Goal: Task Accomplishment & Management: Use online tool/utility

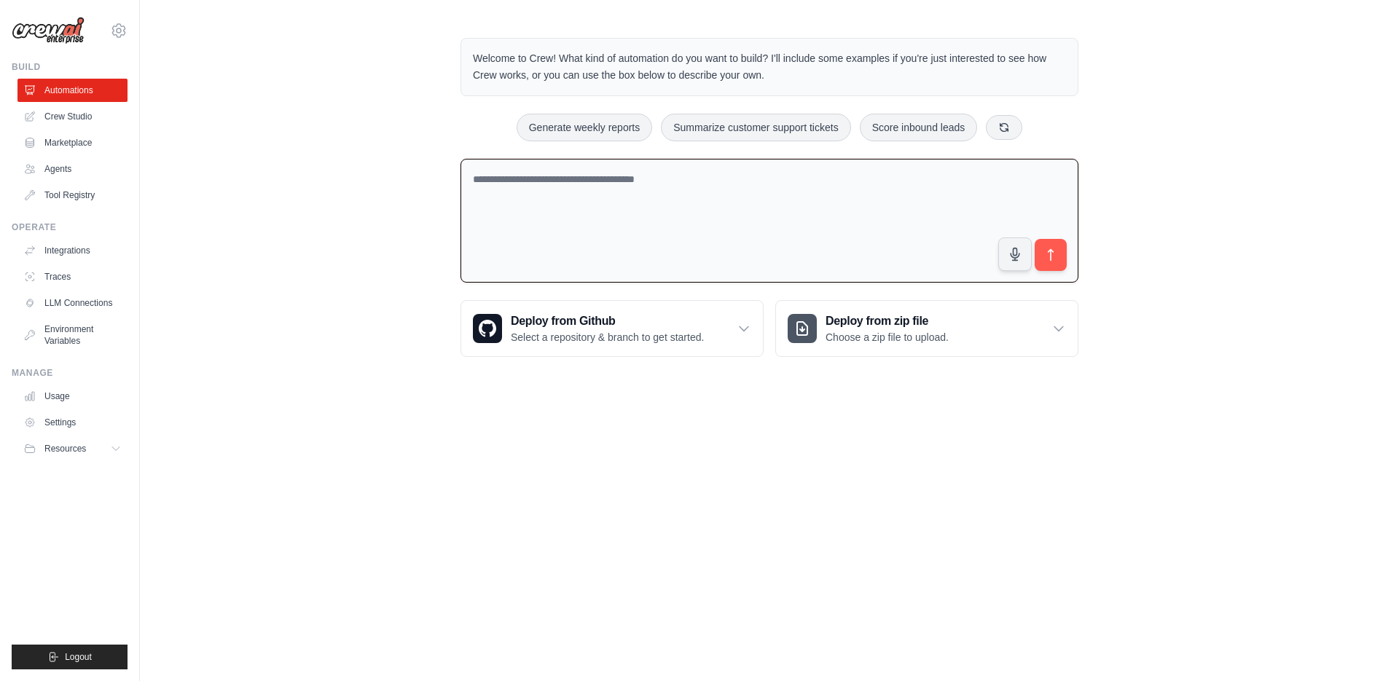
click at [662, 219] on textarea at bounding box center [770, 221] width 618 height 125
click at [67, 149] on link "Marketplace" at bounding box center [74, 142] width 110 height 23
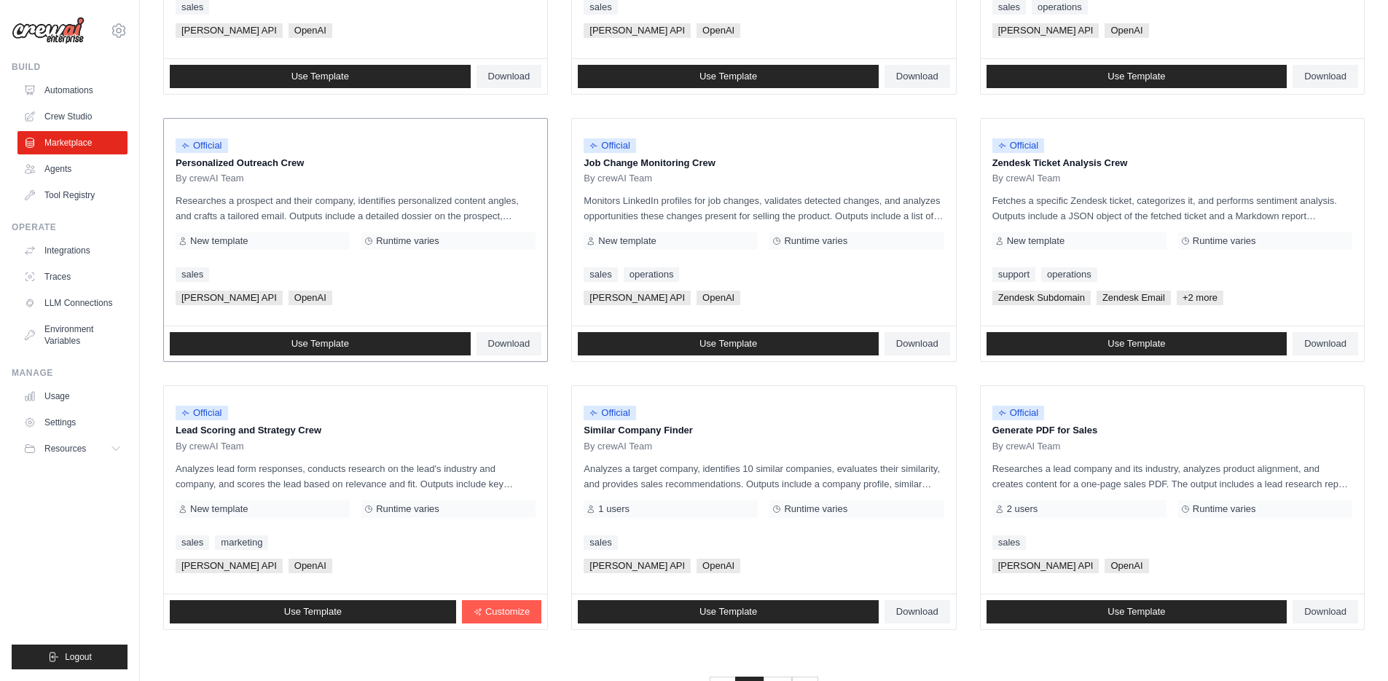
scroll to position [669, 0]
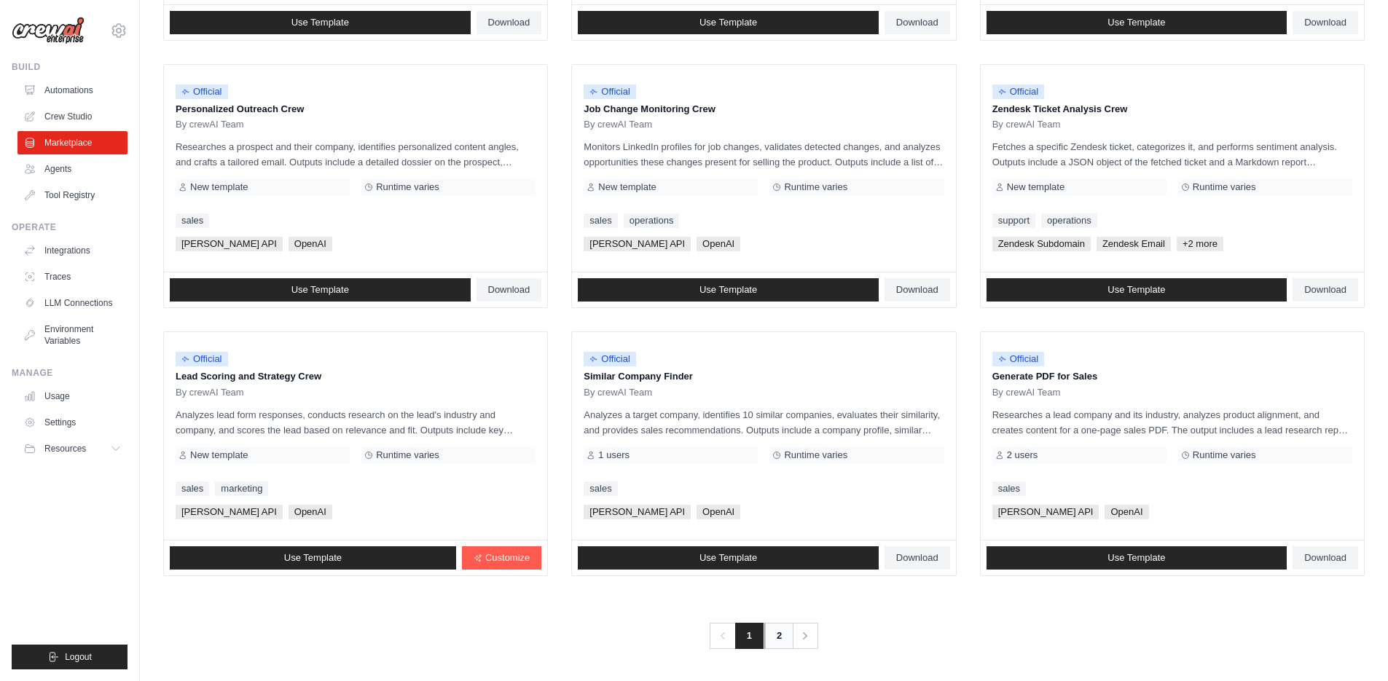
click at [781, 641] on link "2" at bounding box center [778, 636] width 29 height 26
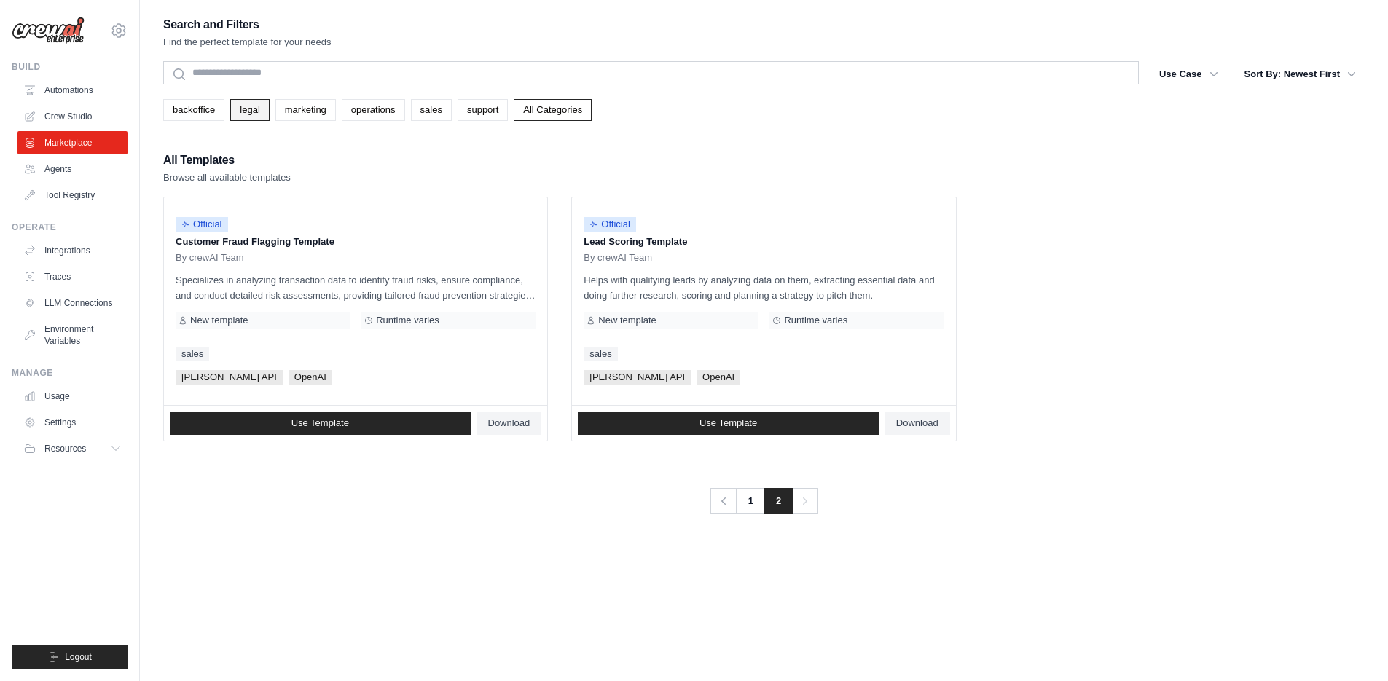
click at [240, 113] on link "legal" at bounding box center [249, 110] width 39 height 22
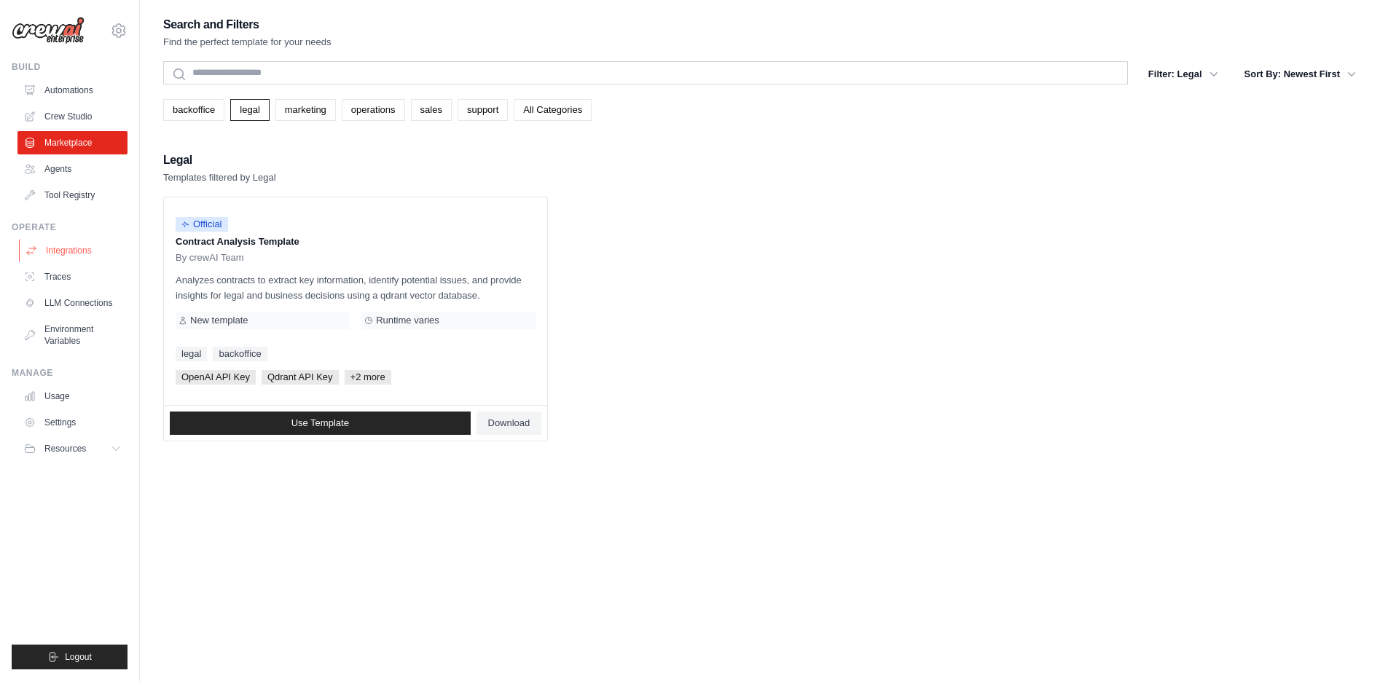
click at [76, 252] on link "Integrations" at bounding box center [74, 250] width 110 height 23
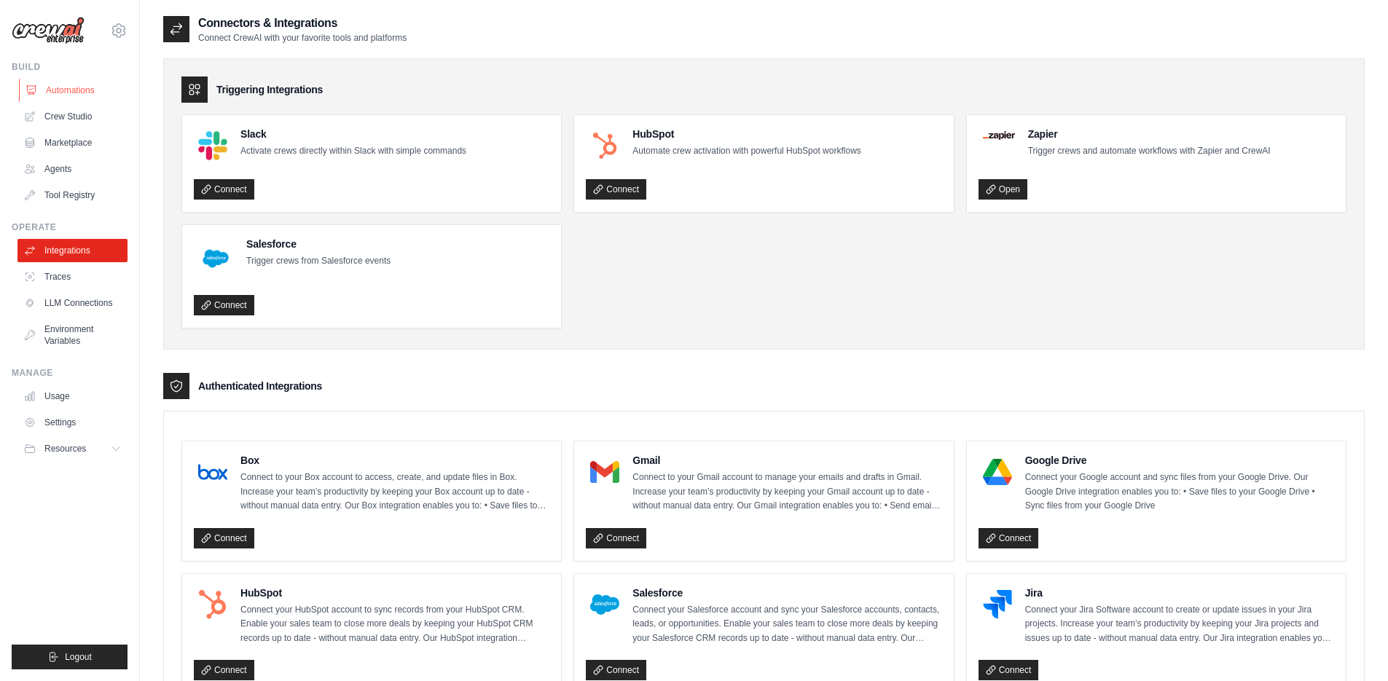
click at [95, 81] on link "Automations" at bounding box center [74, 90] width 110 height 23
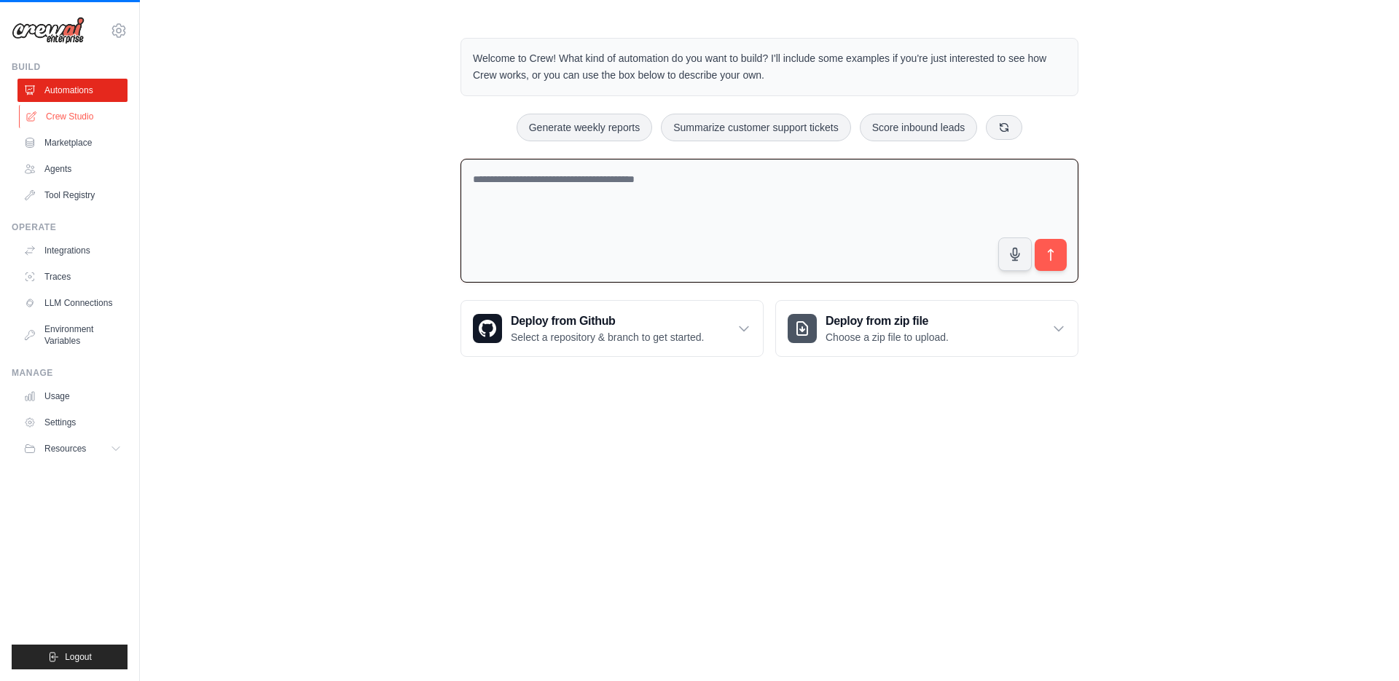
click at [93, 116] on link "Crew Studio" at bounding box center [74, 116] width 110 height 23
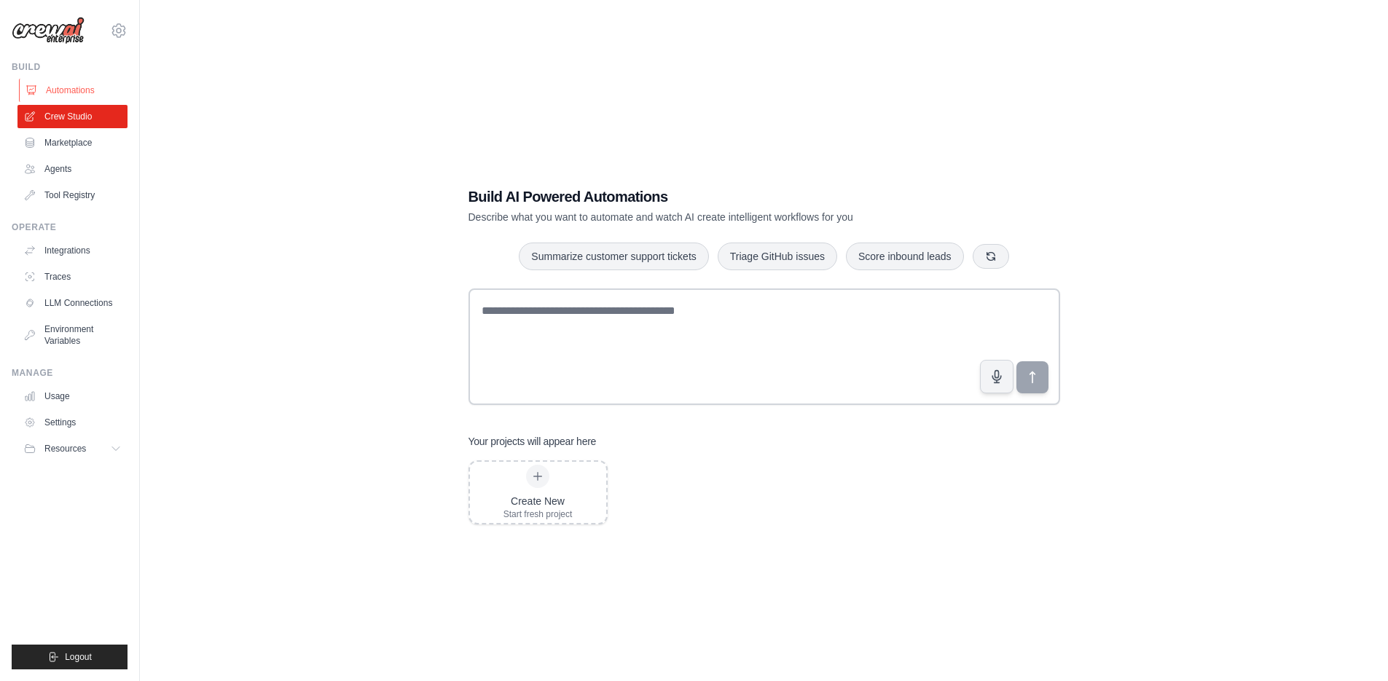
click at [95, 87] on link "Automations" at bounding box center [74, 90] width 110 height 23
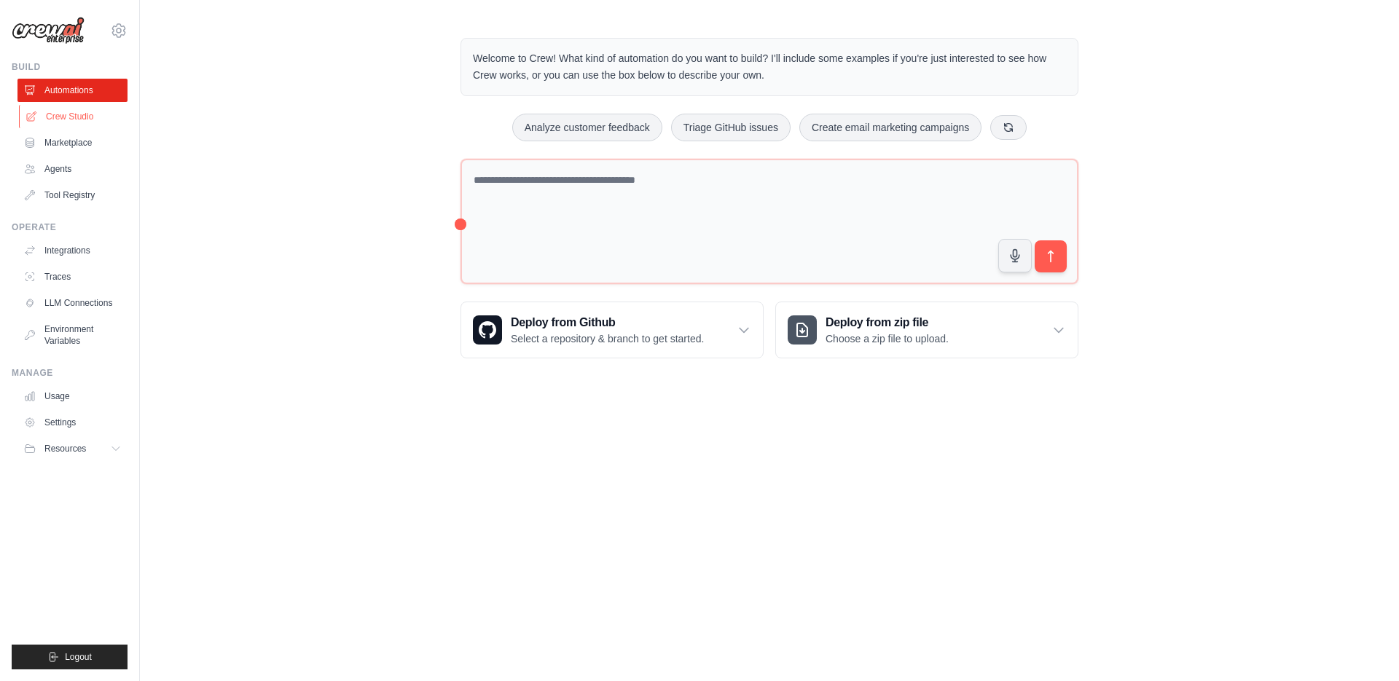
click at [82, 114] on link "Crew Studio" at bounding box center [74, 116] width 110 height 23
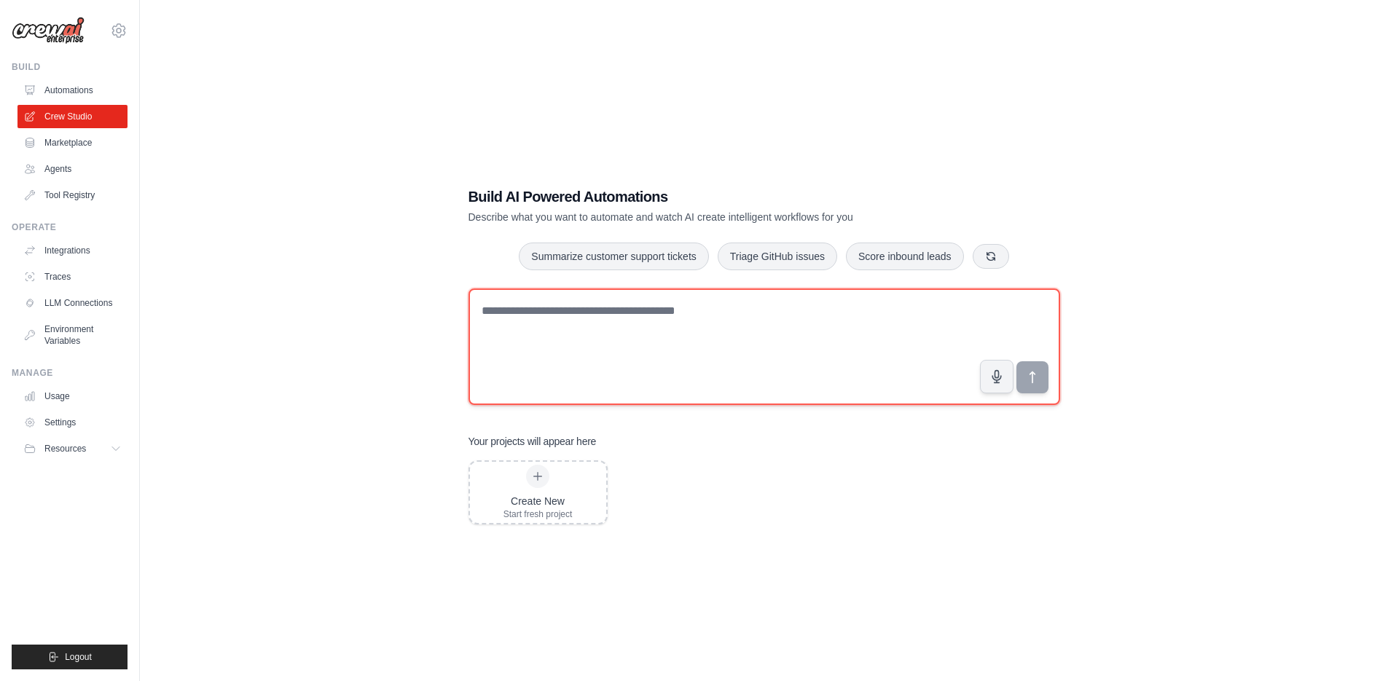
click at [745, 378] on textarea at bounding box center [765, 347] width 592 height 117
paste textarea "**********"
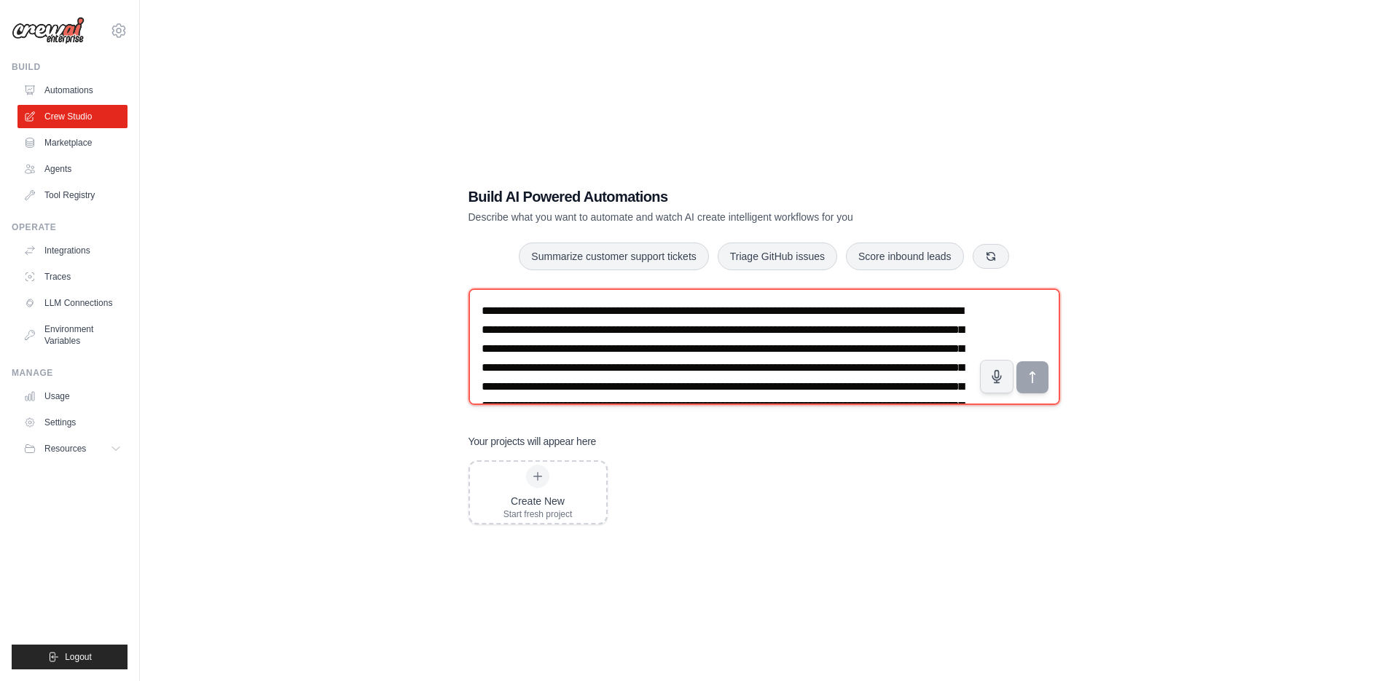
scroll to position [47, 0]
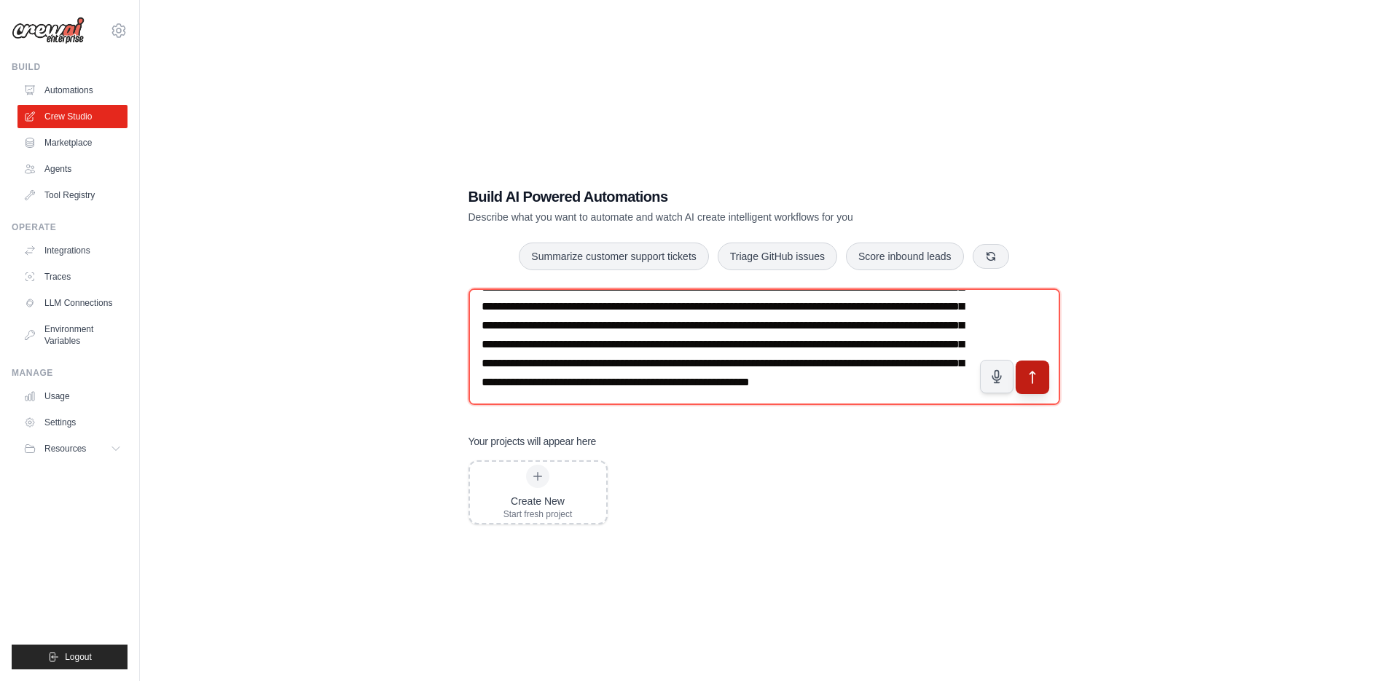
type textarea "**********"
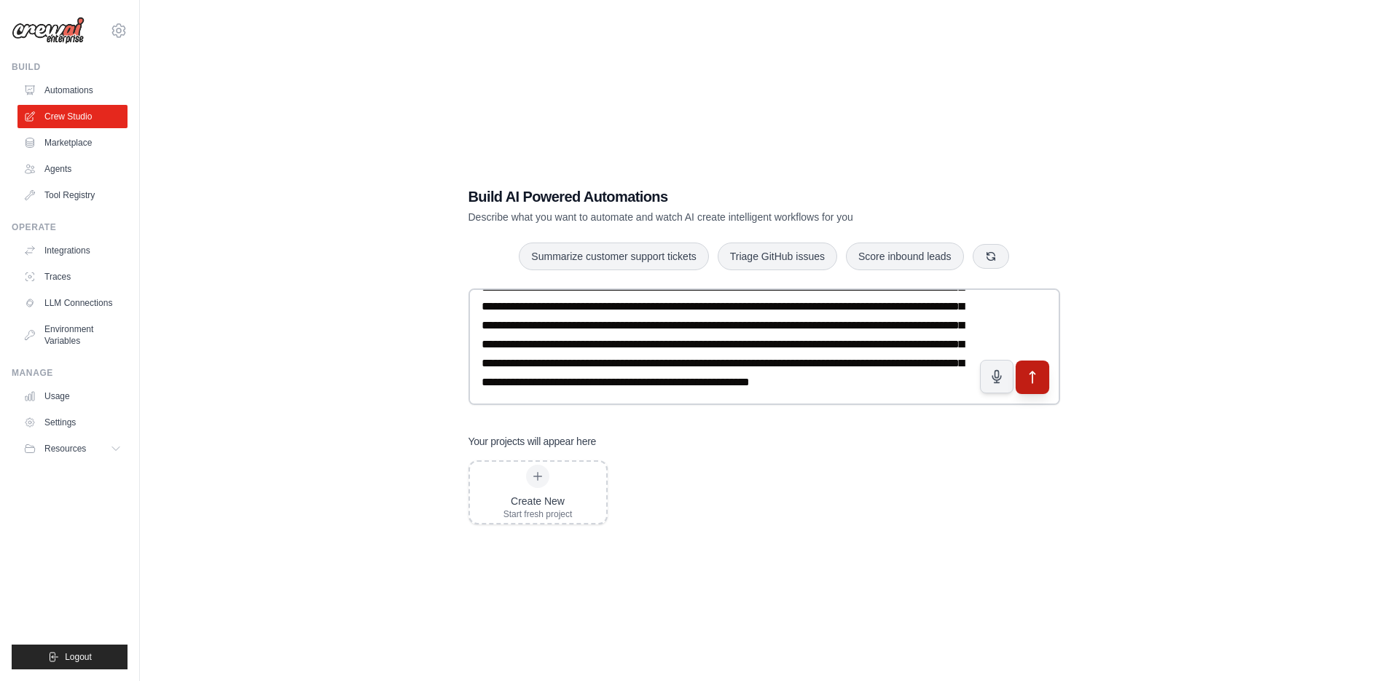
click at [1032, 378] on icon "submit" at bounding box center [1032, 378] width 5 height 12
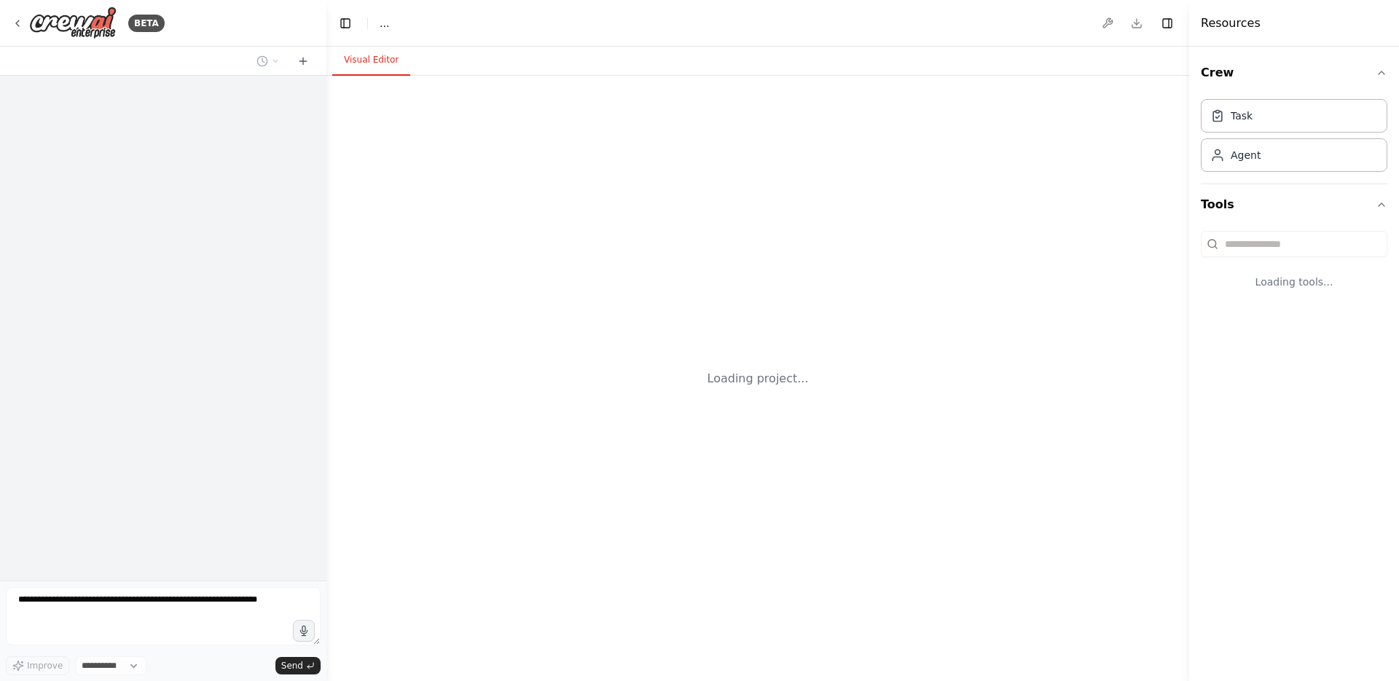
select select "****"
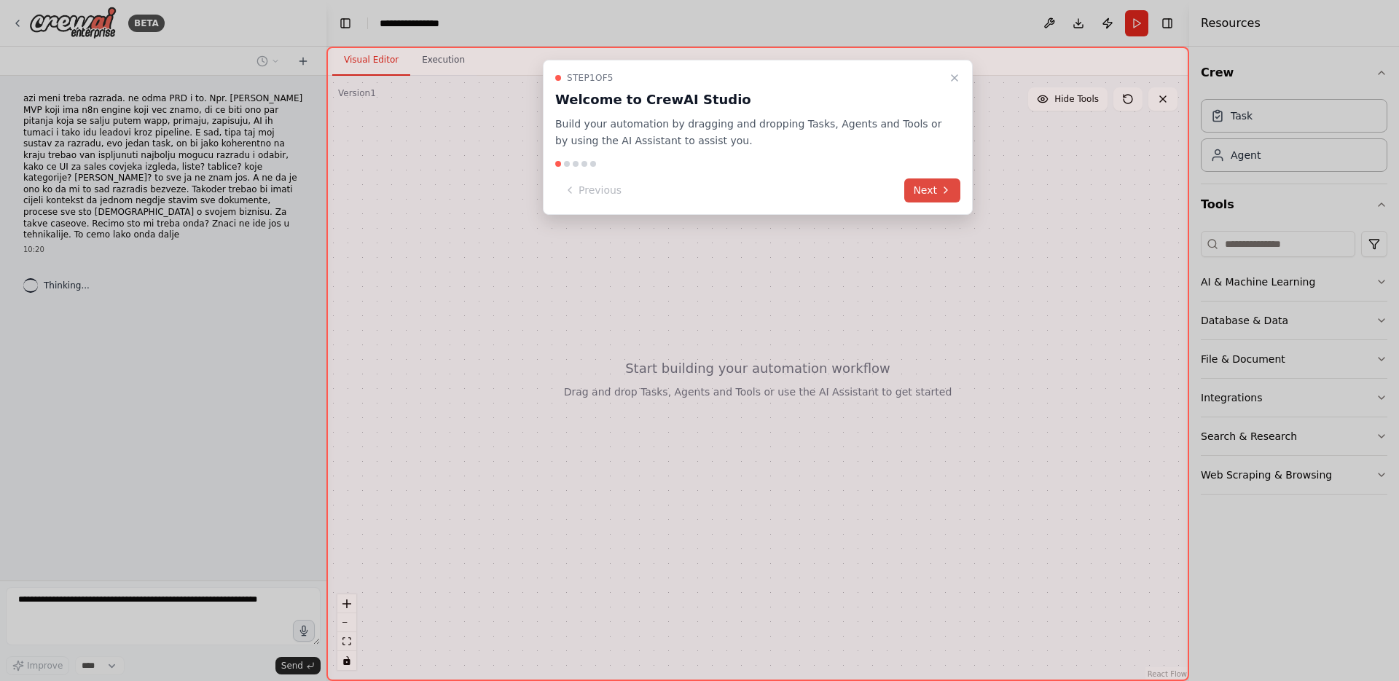
click at [931, 190] on button "Next" at bounding box center [932, 191] width 56 height 24
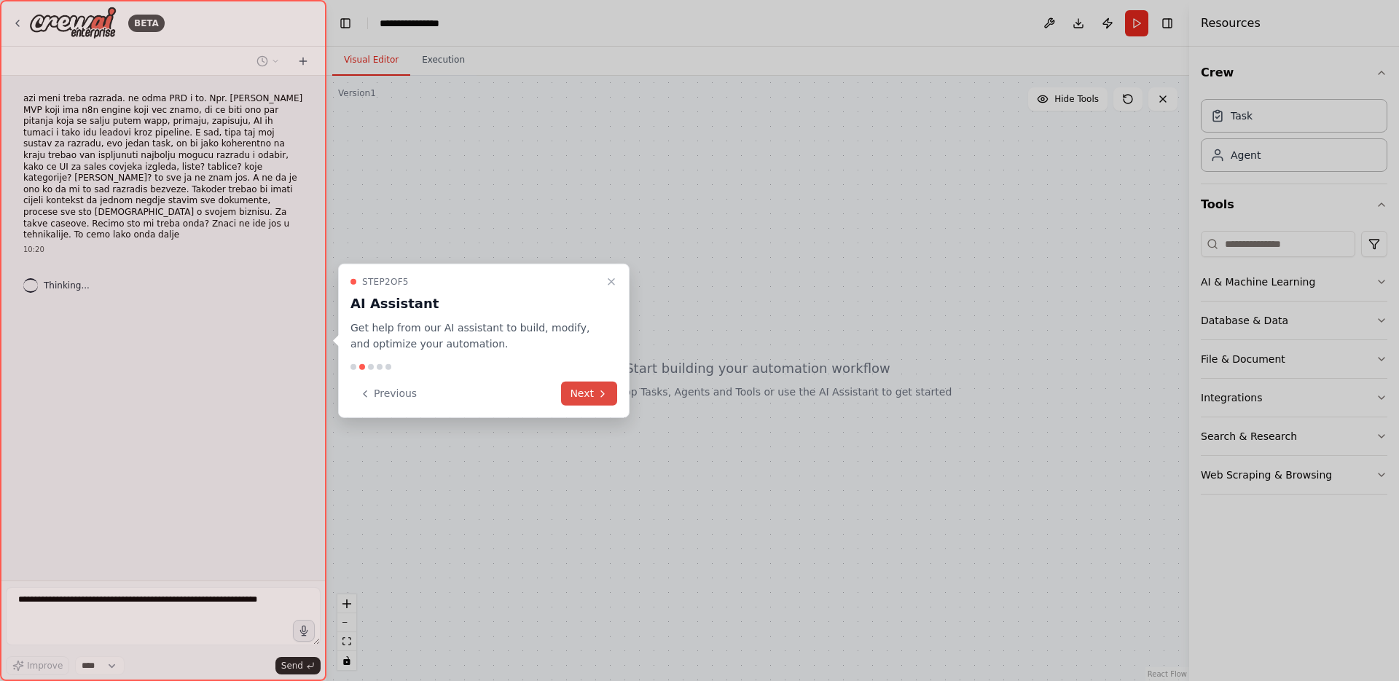
click at [606, 398] on icon at bounding box center [603, 394] width 12 height 12
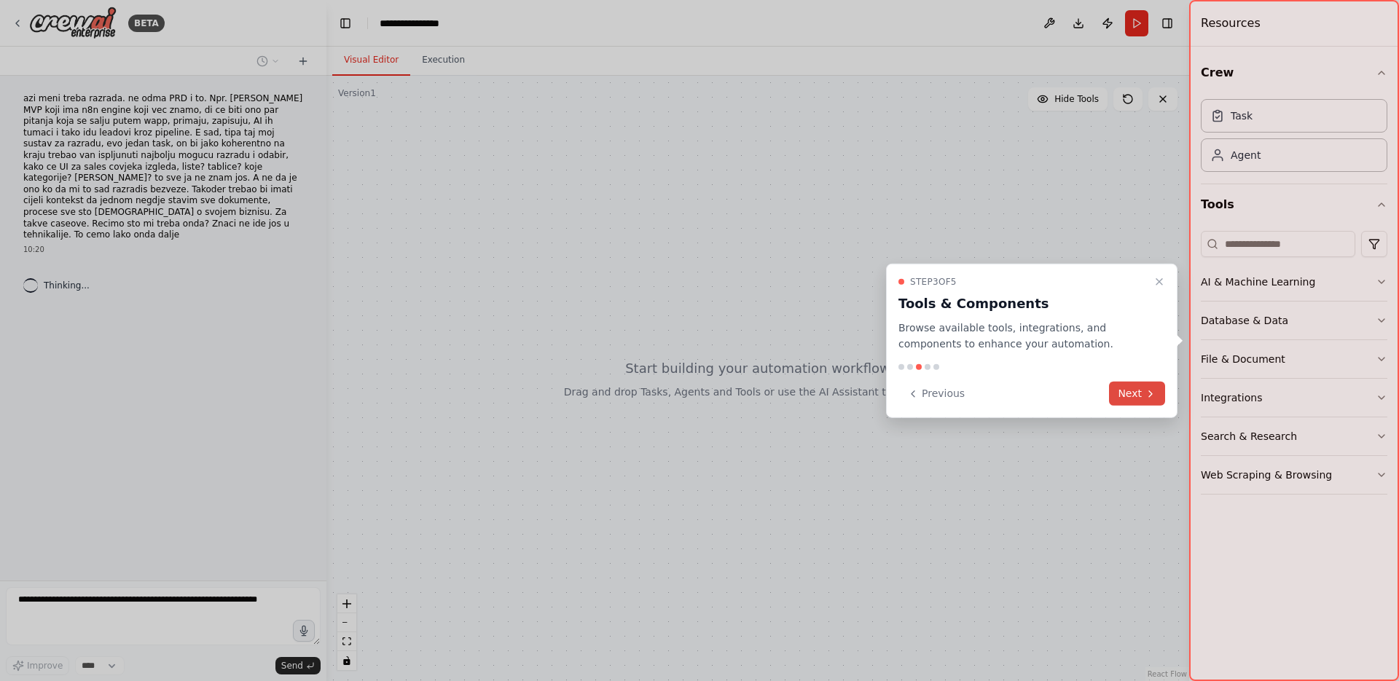
click at [1147, 384] on button "Next" at bounding box center [1137, 394] width 56 height 24
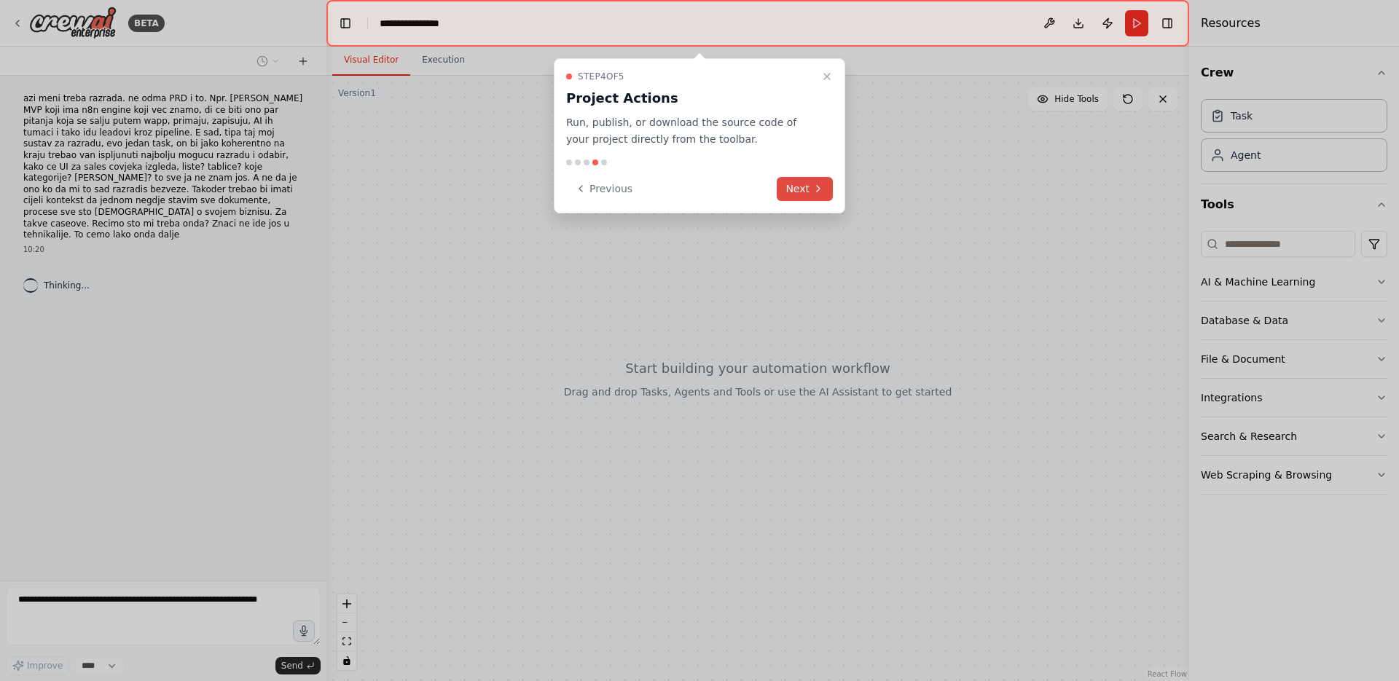
click at [814, 178] on button "Next" at bounding box center [805, 189] width 56 height 24
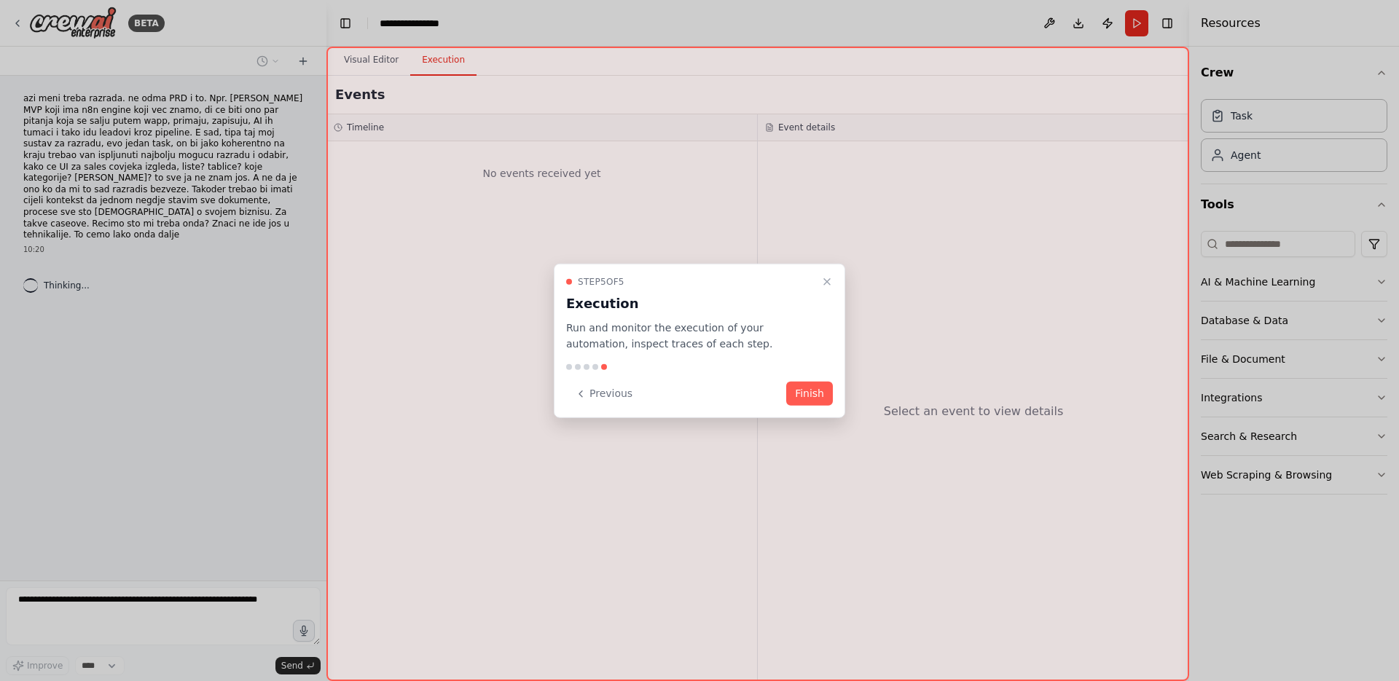
click at [821, 368] on div at bounding box center [699, 367] width 267 height 6
click at [829, 380] on div "Step 5 of 5 Execution Run and monitor the execution of your automation, inspect…" at bounding box center [700, 340] width 292 height 155
click at [821, 386] on button "Finish" at bounding box center [809, 394] width 47 height 24
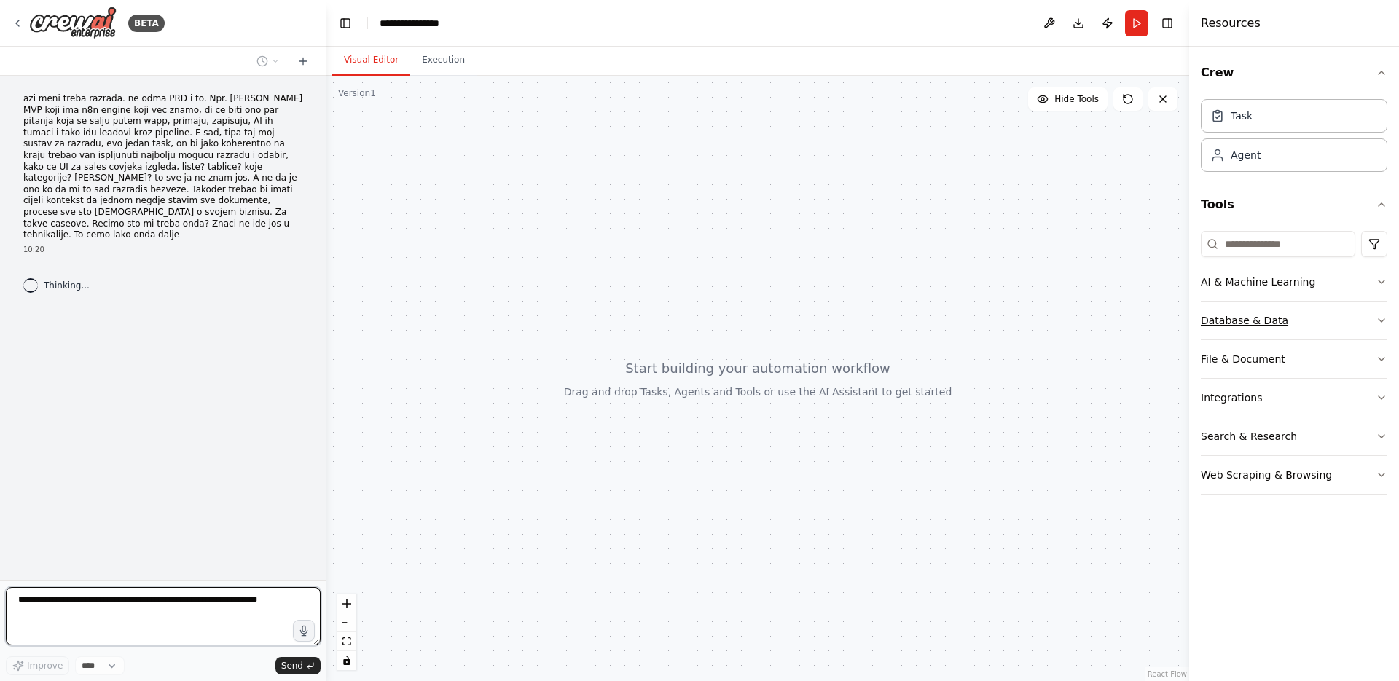
click at [1381, 315] on icon "button" at bounding box center [1382, 321] width 12 height 12
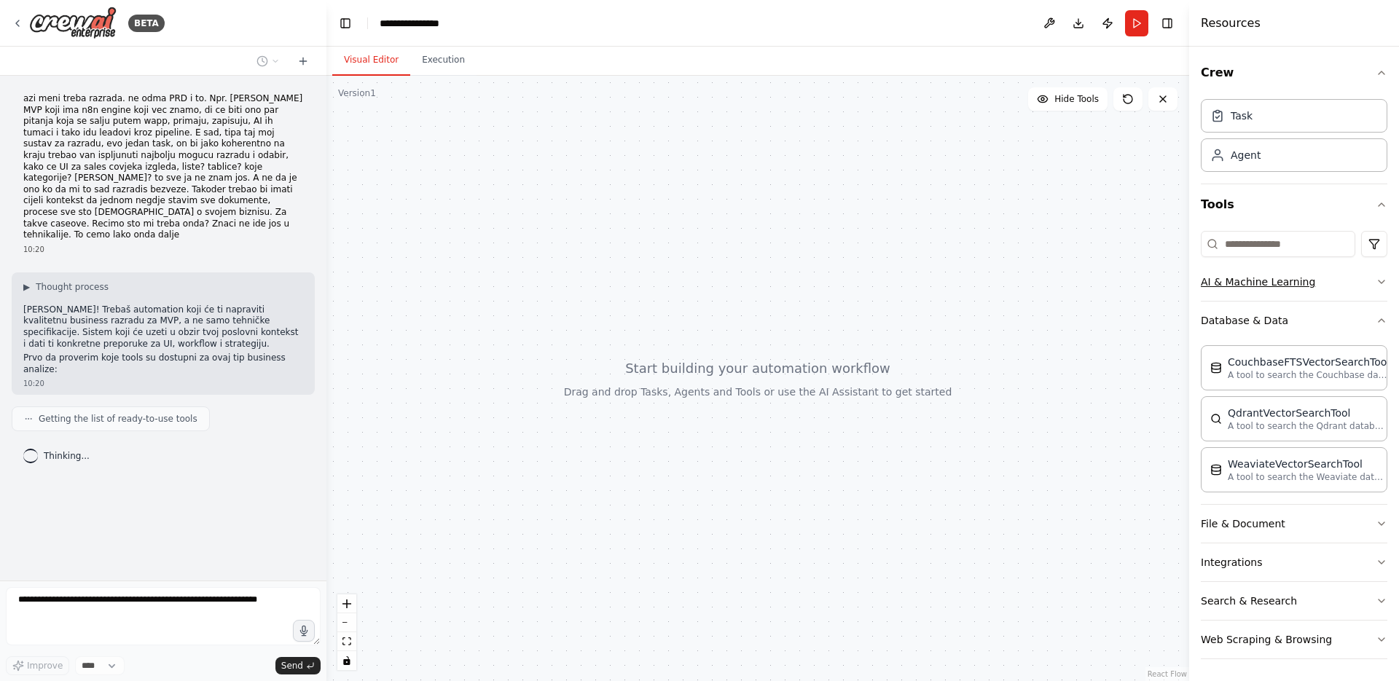
click at [1372, 290] on button "AI & Machine Learning" at bounding box center [1294, 282] width 187 height 38
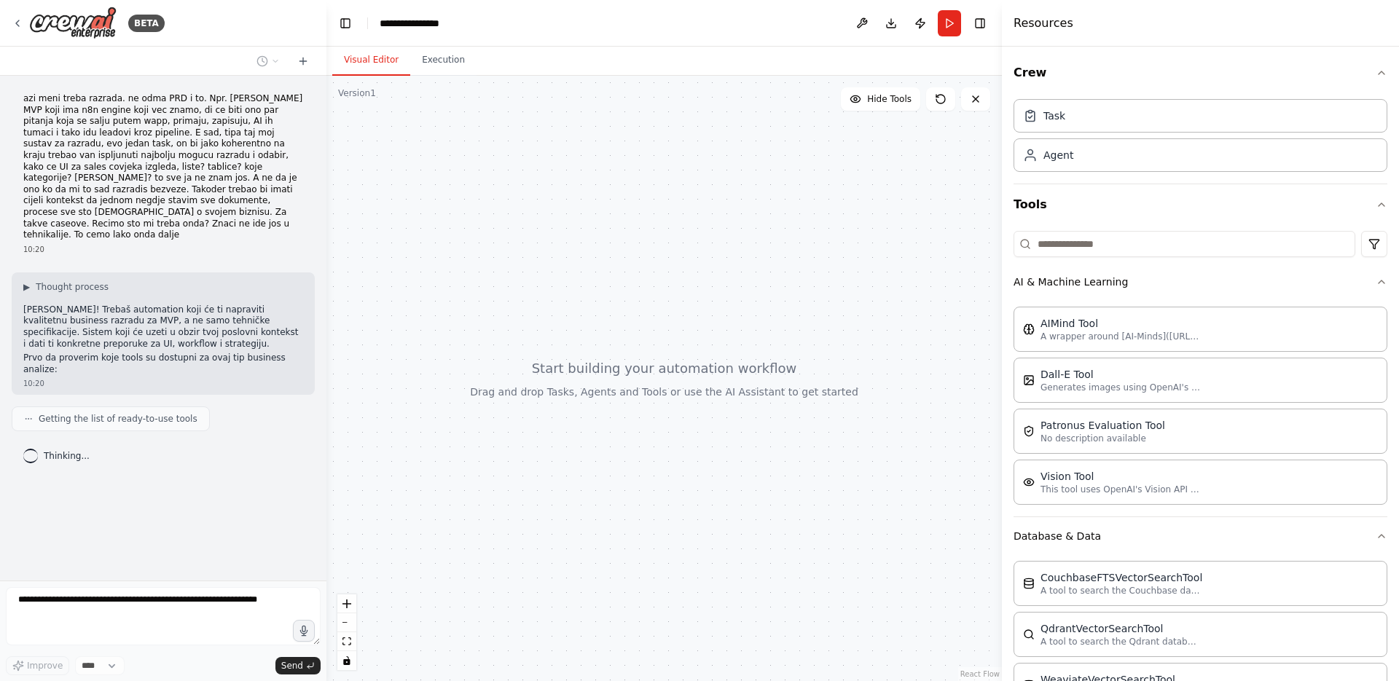
drag, startPoint x: 1191, startPoint y: 324, endPoint x: 1006, endPoint y: 320, distance: 184.4
click at [1004, 320] on div at bounding box center [1005, 340] width 6 height 681
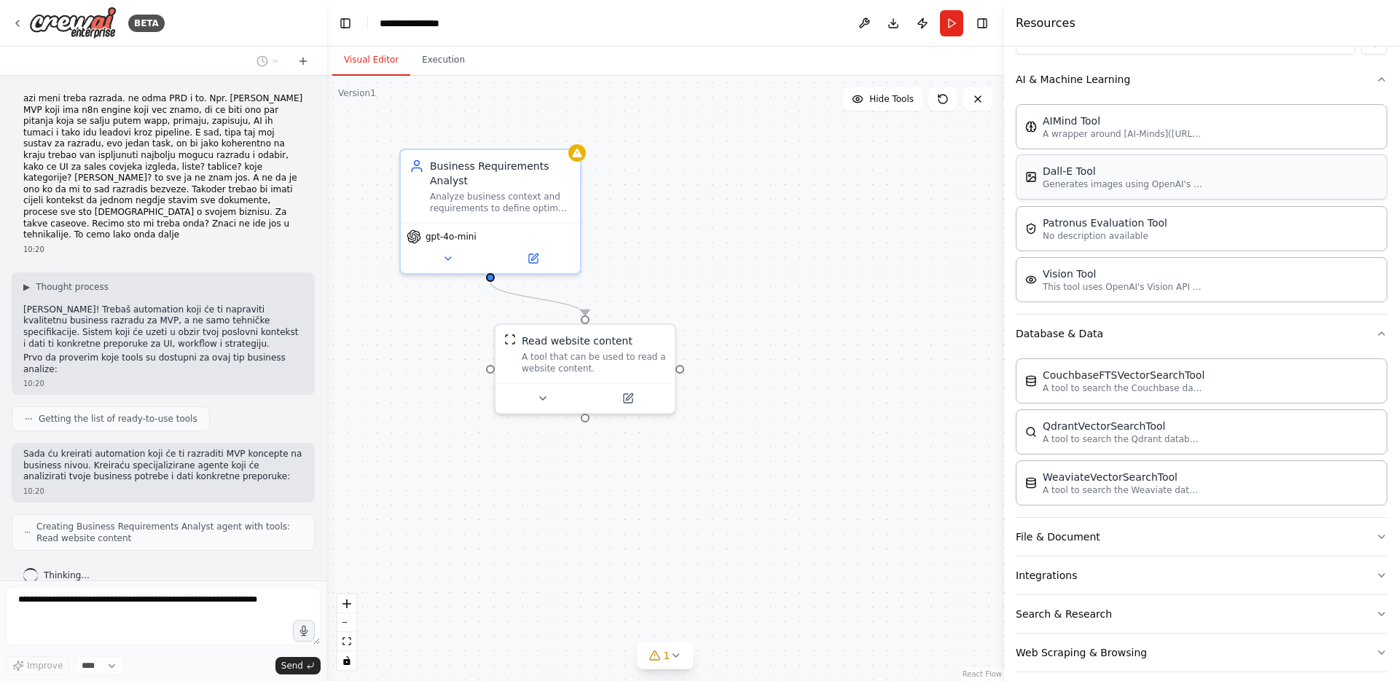
scroll to position [217, 0]
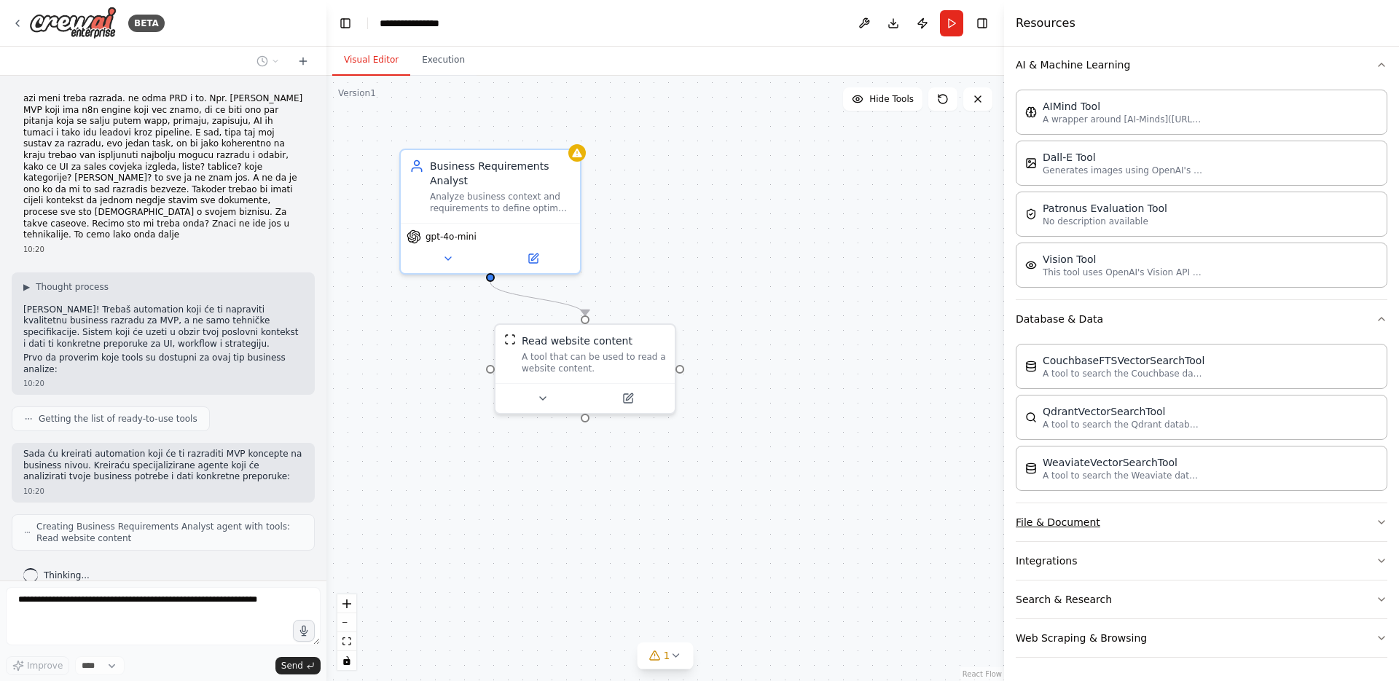
click at [1376, 522] on icon "button" at bounding box center [1382, 523] width 12 height 12
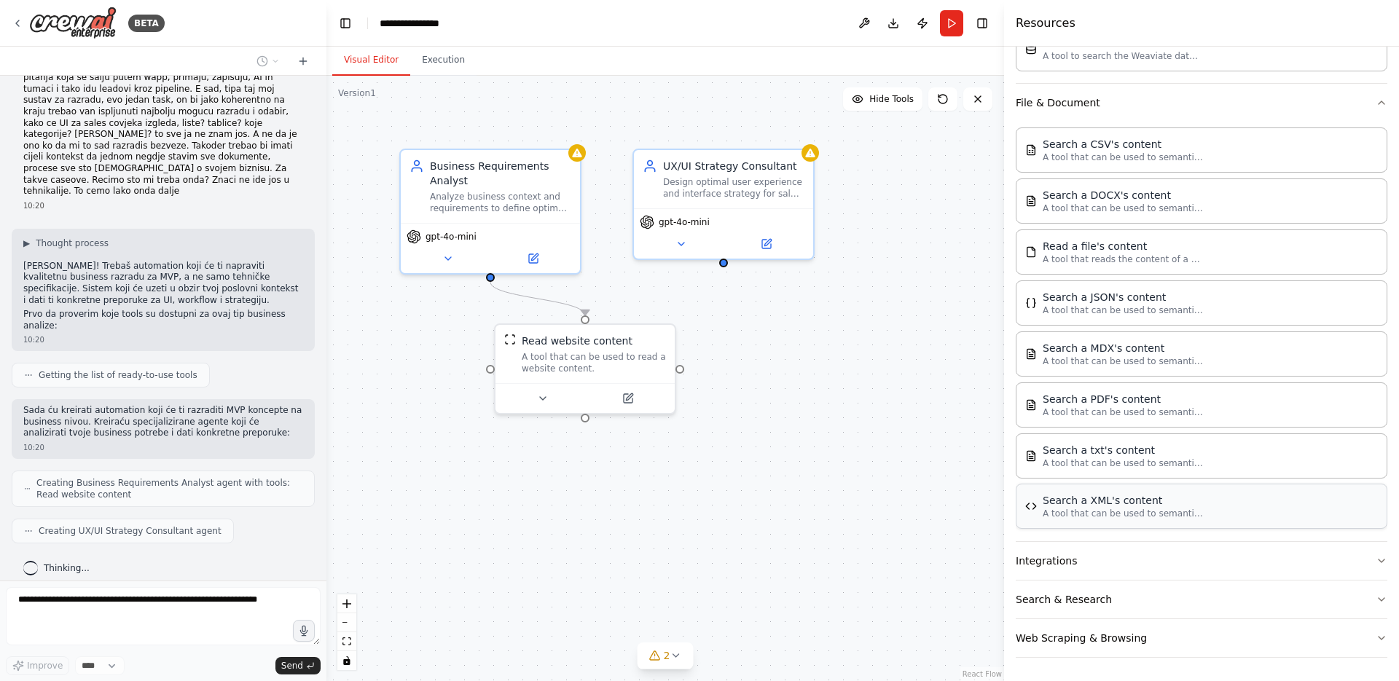
scroll to position [80, 0]
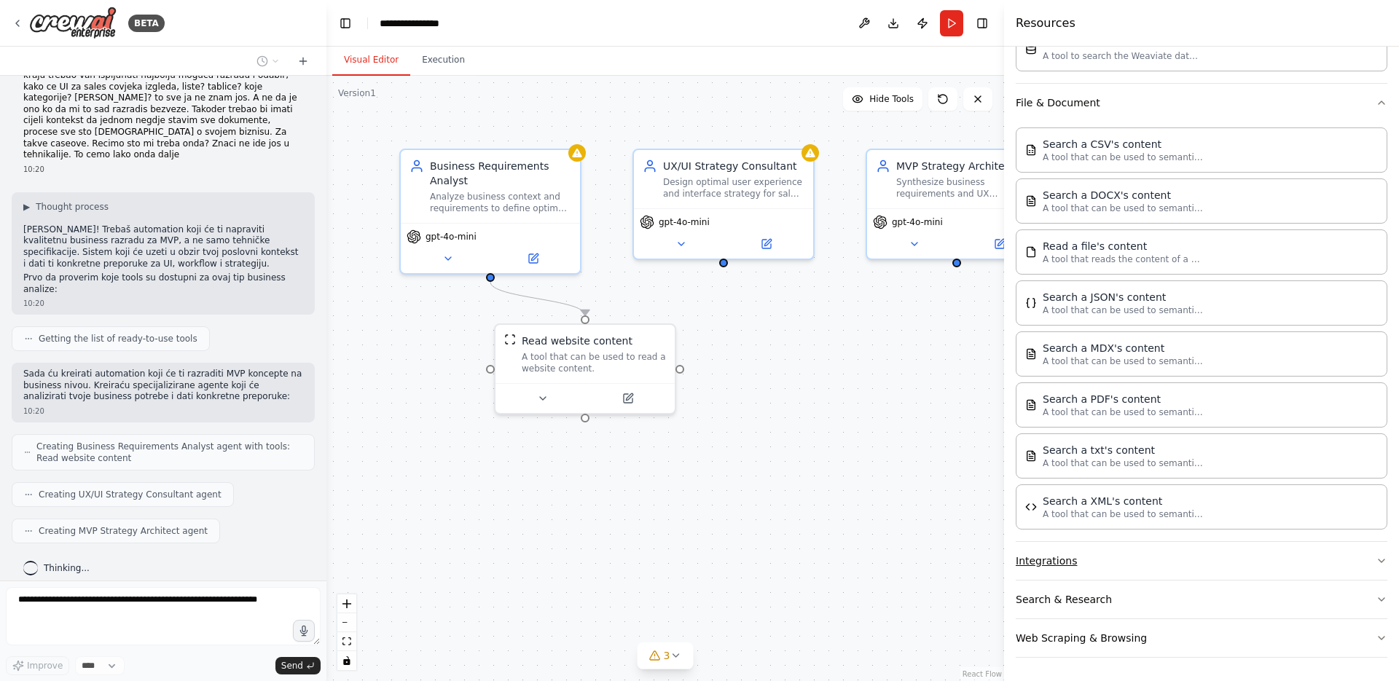
click at [1335, 568] on button "Integrations" at bounding box center [1202, 561] width 372 height 38
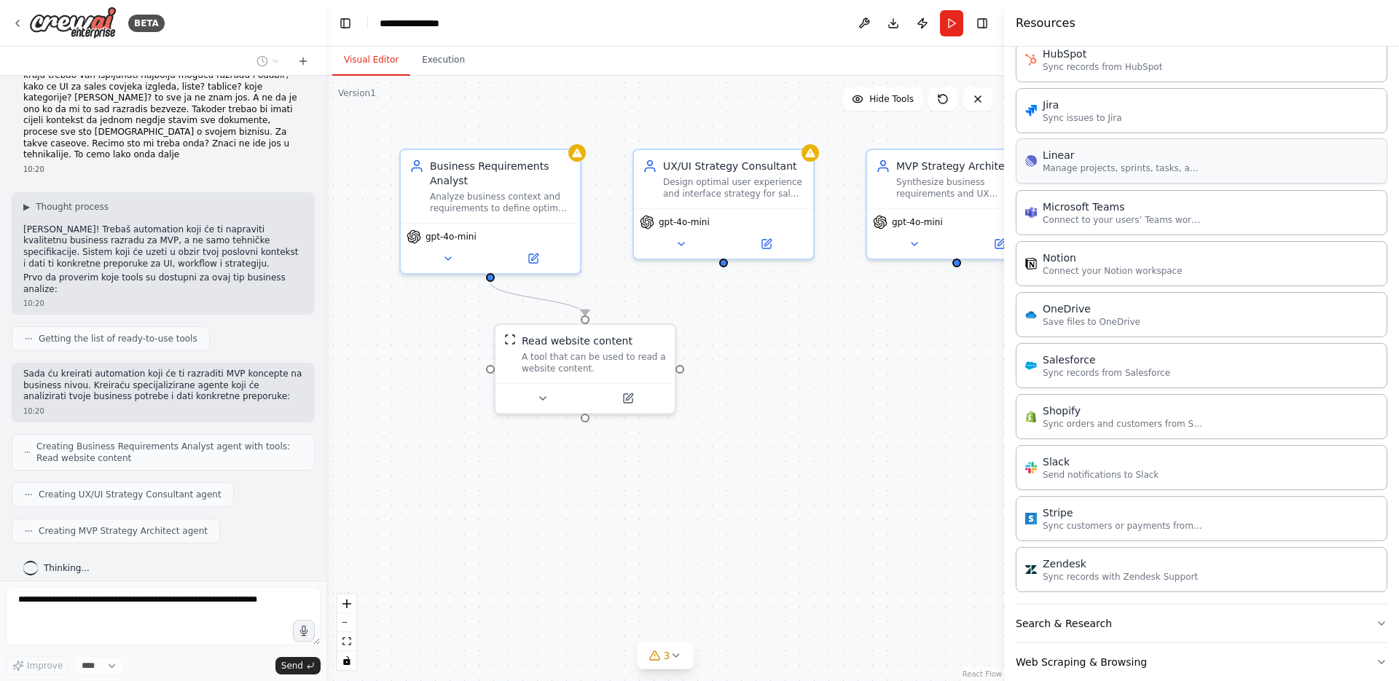
scroll to position [1669, 0]
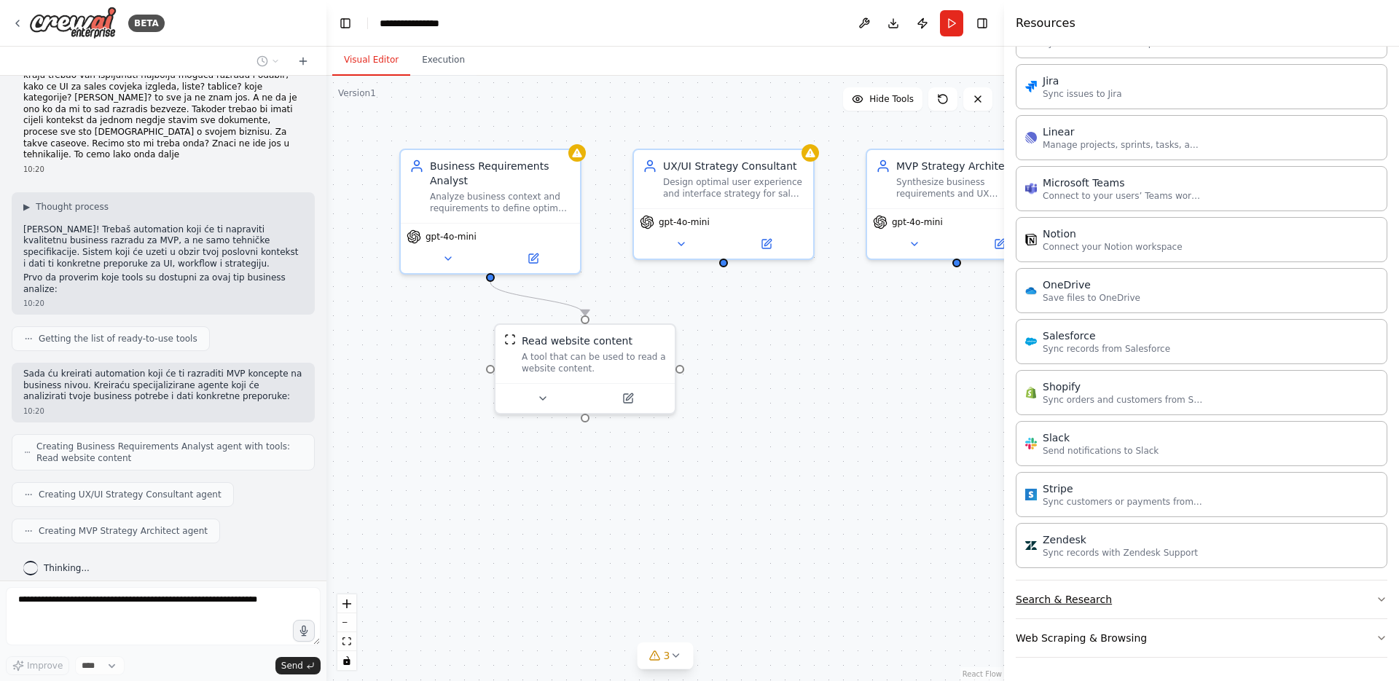
click at [1341, 601] on button "Search & Research" at bounding box center [1202, 600] width 372 height 38
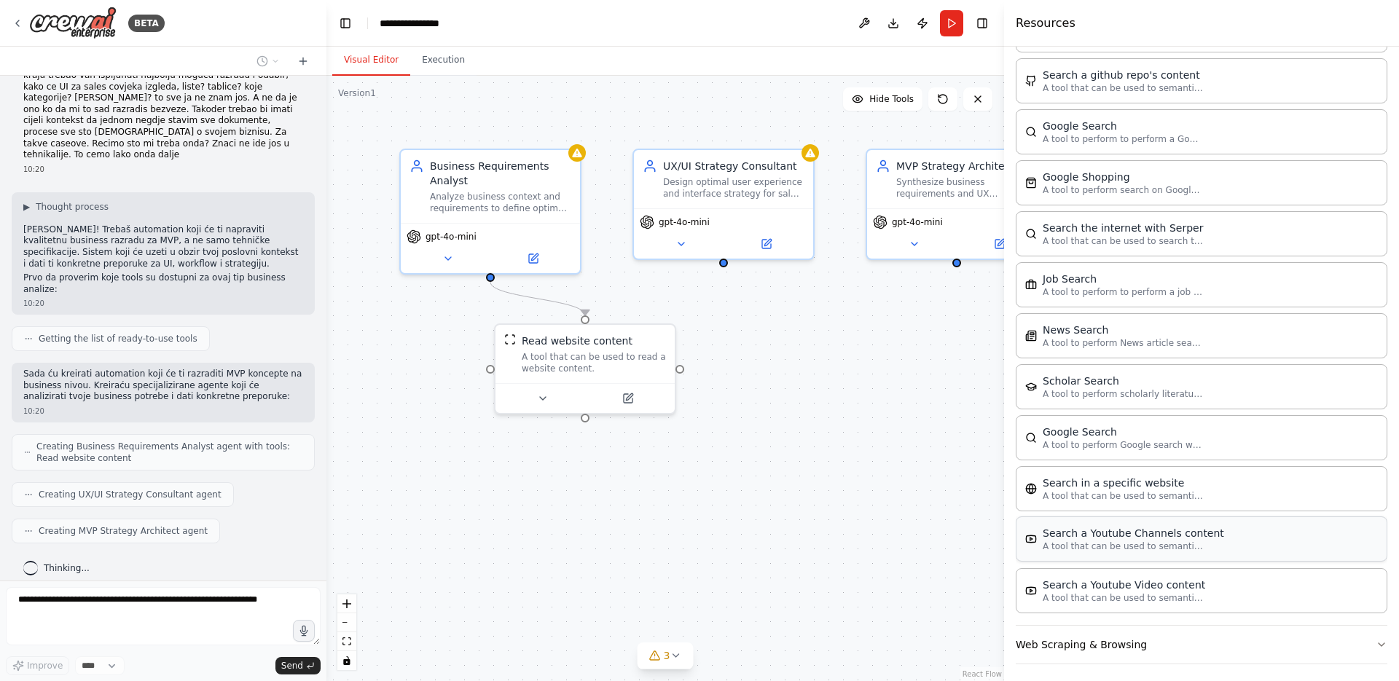
scroll to position [2395, 0]
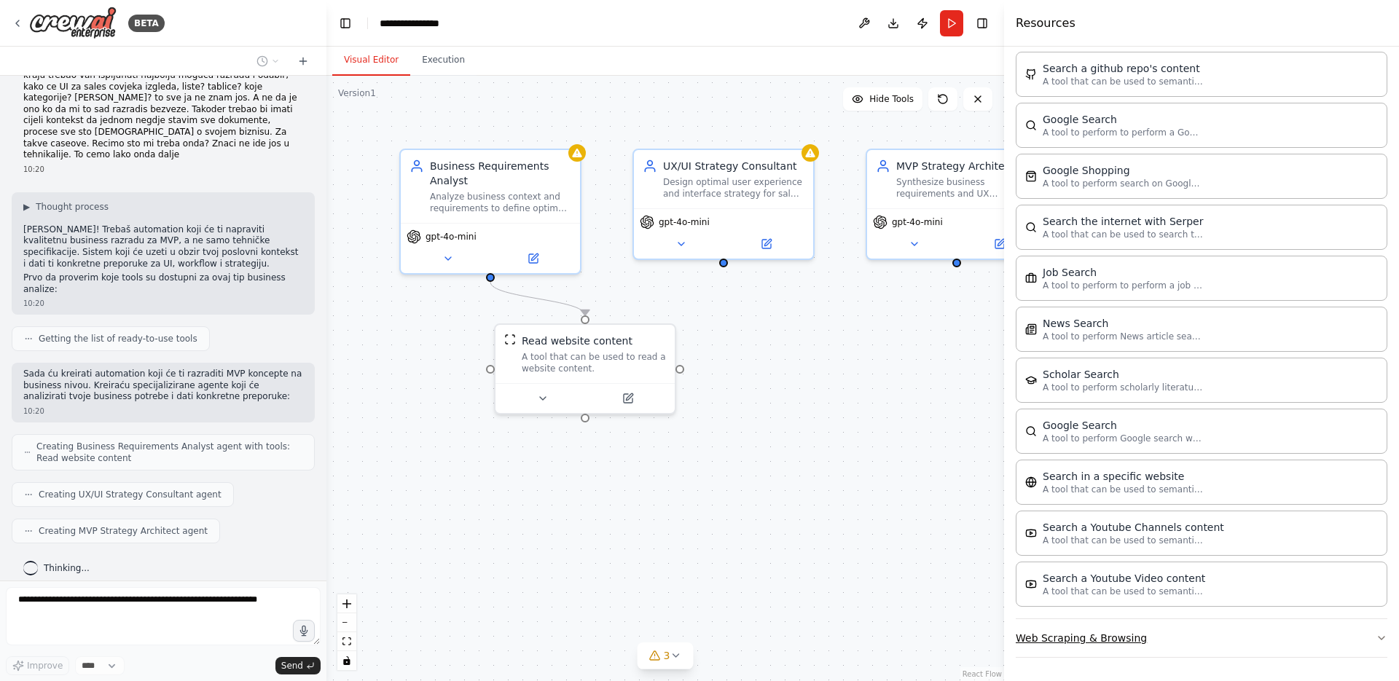
click at [1349, 642] on button "Web Scraping & Browsing" at bounding box center [1202, 638] width 372 height 38
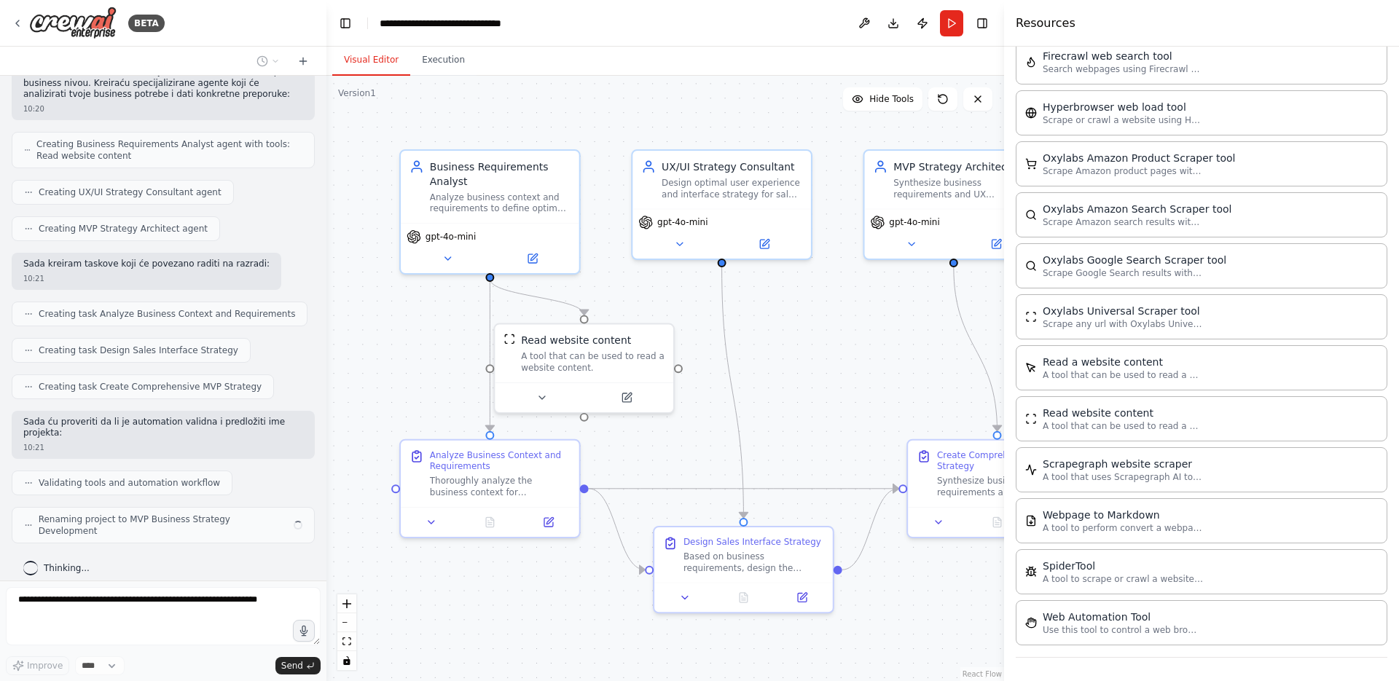
scroll to position [371, 0]
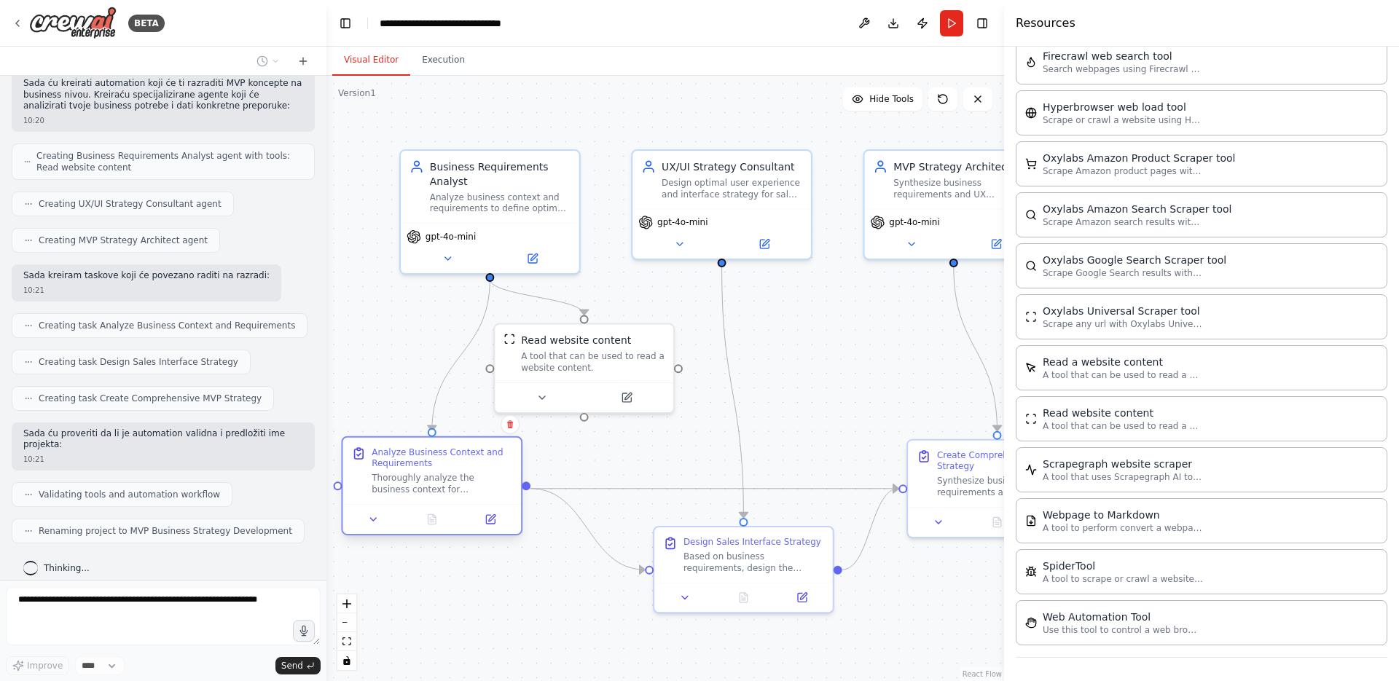
drag, startPoint x: 521, startPoint y: 460, endPoint x: 460, endPoint y: 457, distance: 61.3
click at [460, 457] on div "Analyze Business Context and Requirements" at bounding box center [442, 458] width 141 height 23
click at [736, 168] on div "UX/UI Strategy Consultant" at bounding box center [732, 164] width 141 height 15
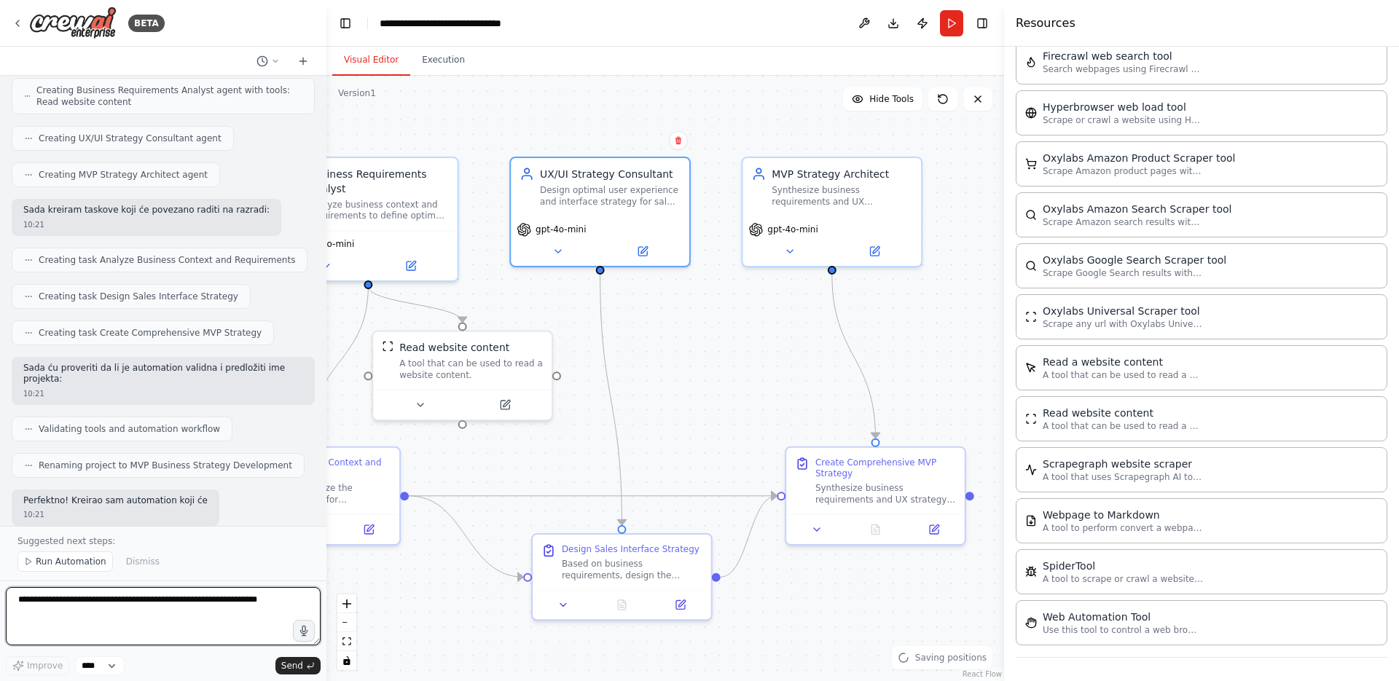
drag, startPoint x: 871, startPoint y: 324, endPoint x: 603, endPoint y: 337, distance: 267.8
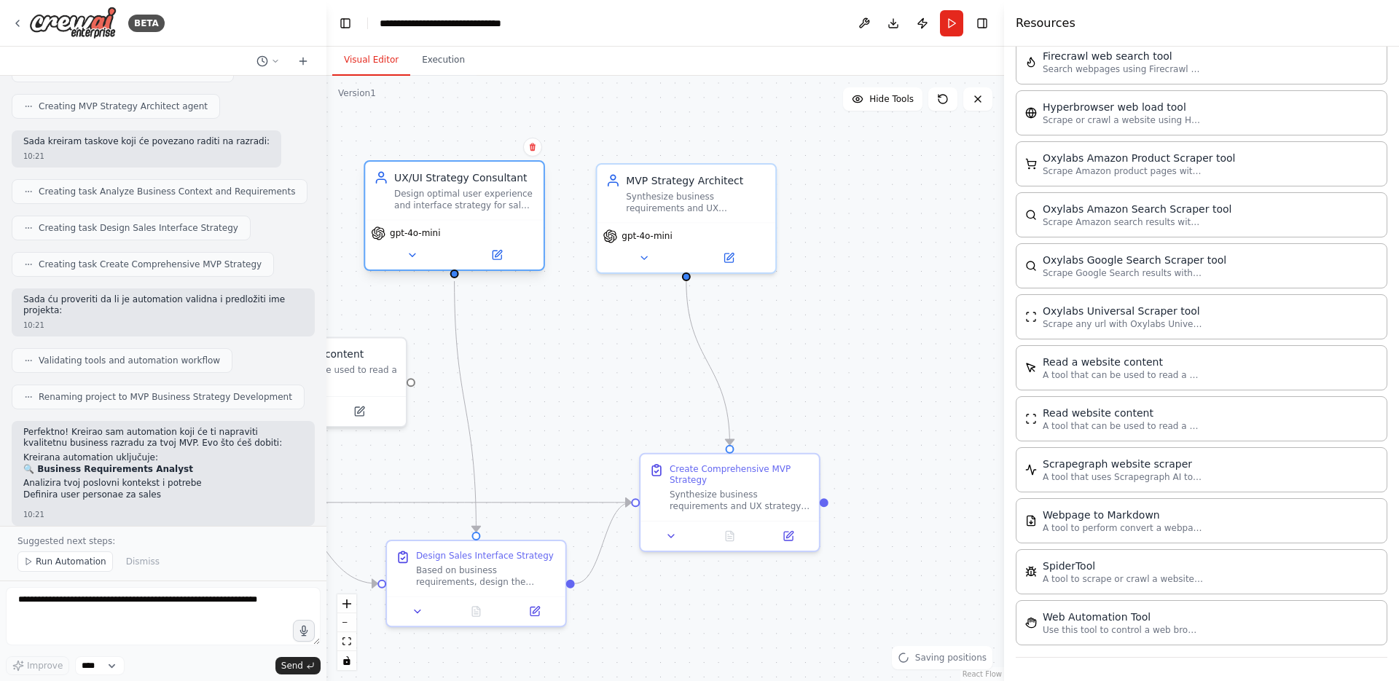
click at [477, 184] on div "UX/UI Strategy Consultant" at bounding box center [464, 178] width 141 height 15
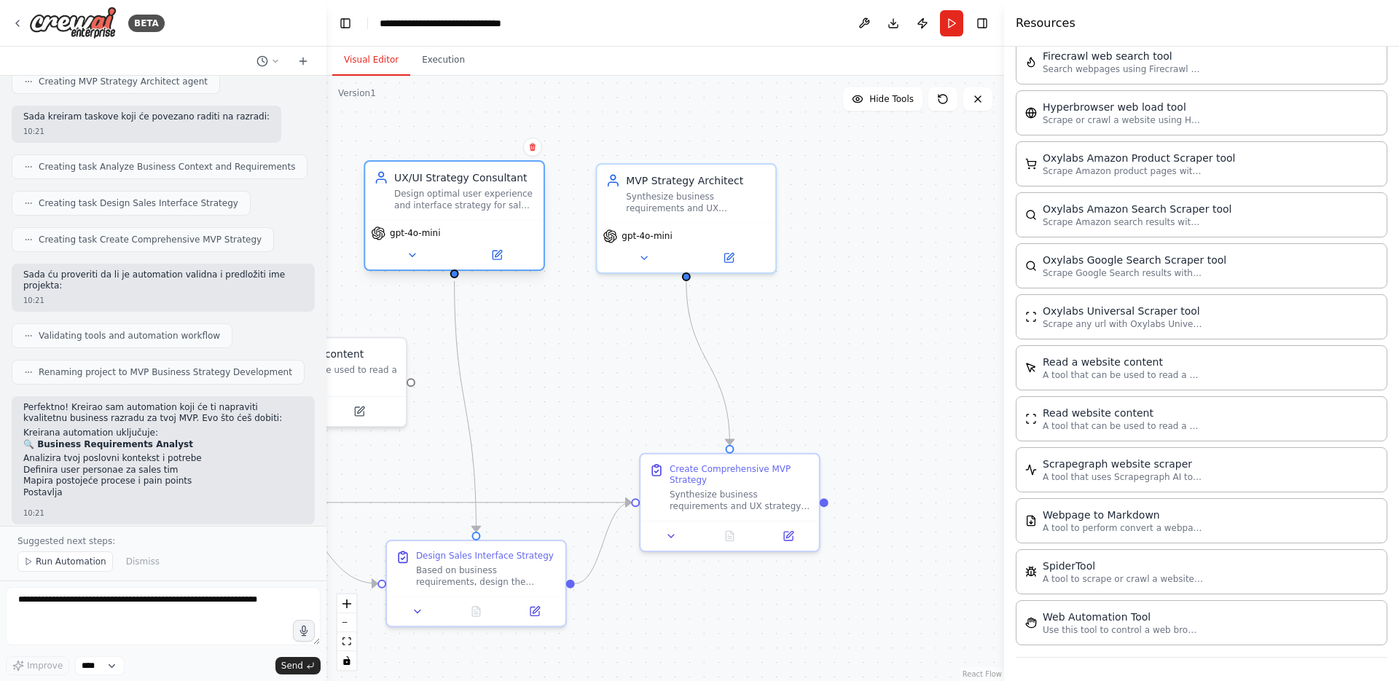
click at [477, 184] on div "UX/UI Strategy Consultant" at bounding box center [464, 178] width 141 height 15
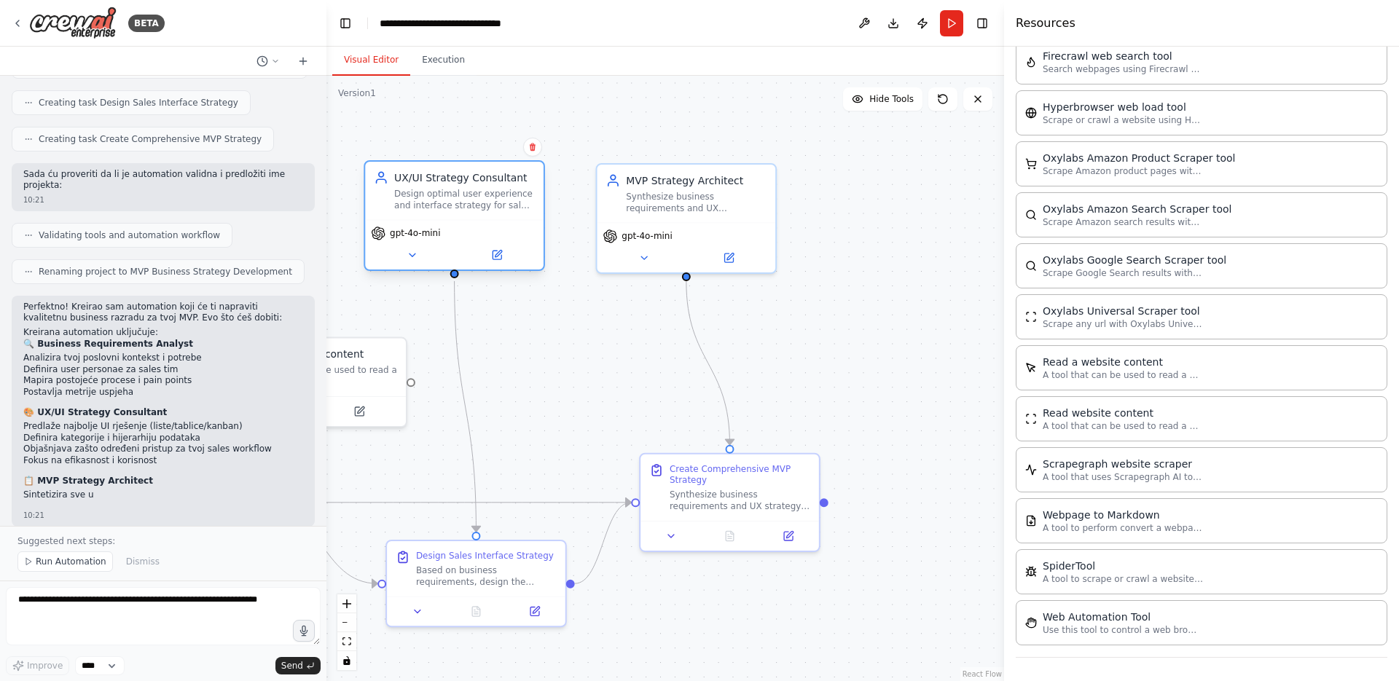
click at [388, 173] on icon at bounding box center [381, 178] width 15 height 15
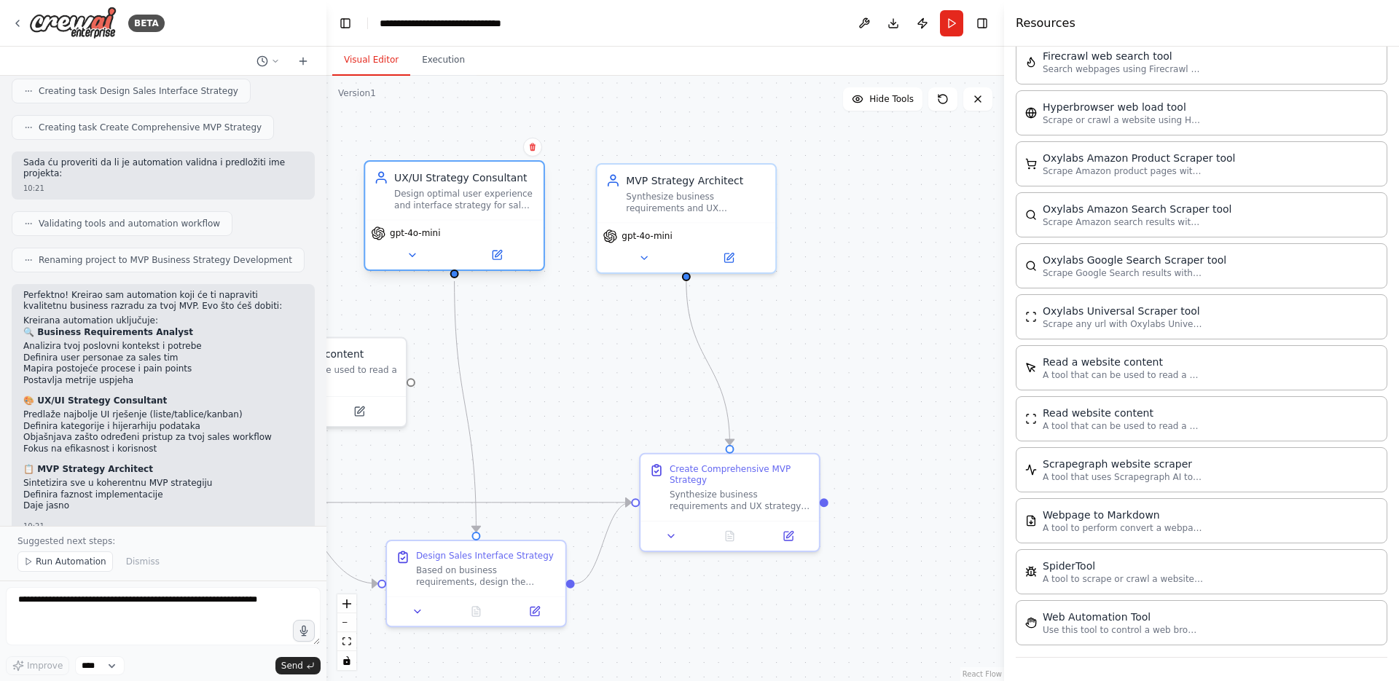
click at [388, 173] on icon at bounding box center [381, 178] width 15 height 15
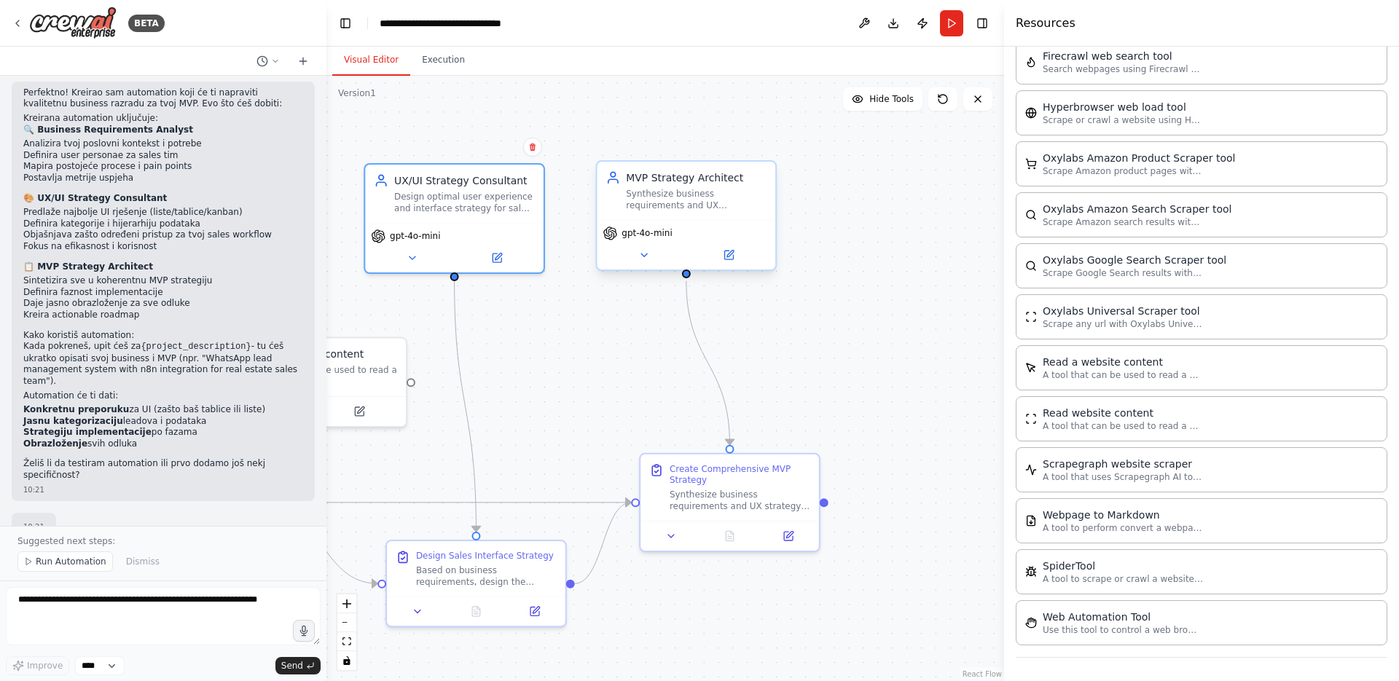
scroll to position [856, 0]
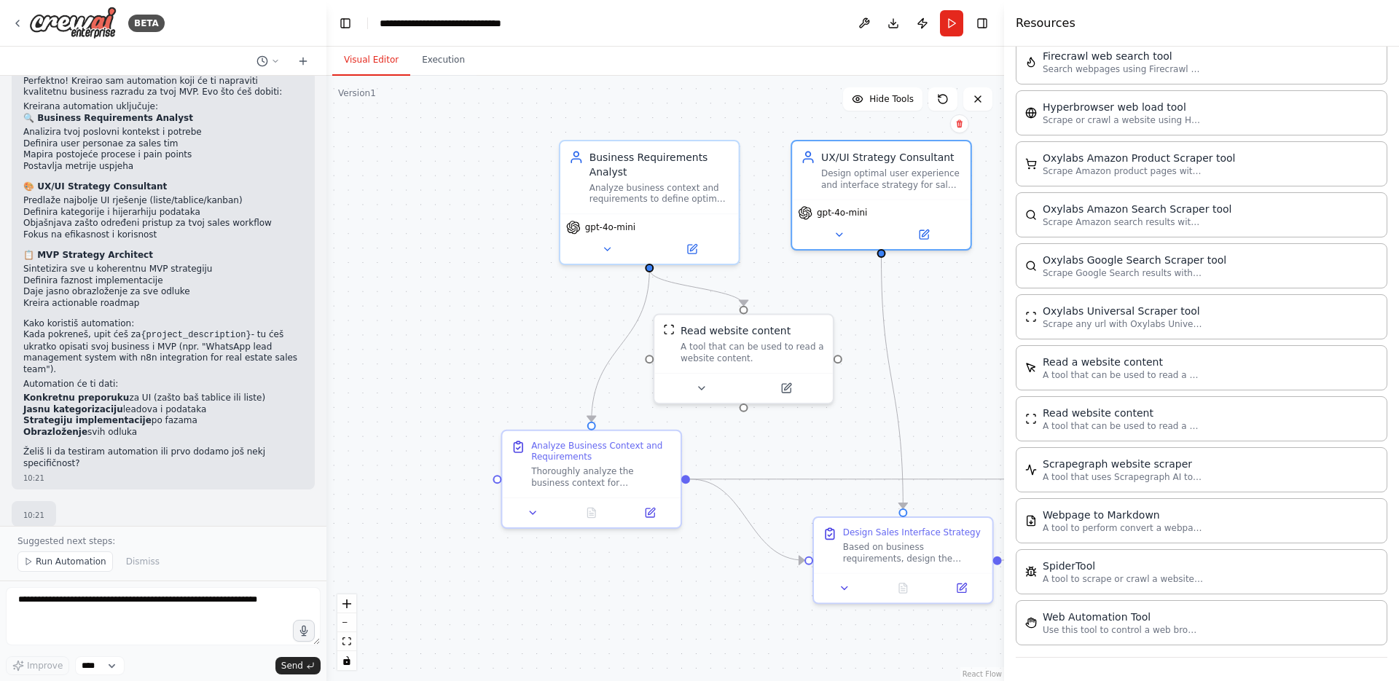
drag, startPoint x: 558, startPoint y: 402, endPoint x: 995, endPoint y: 380, distance: 438.5
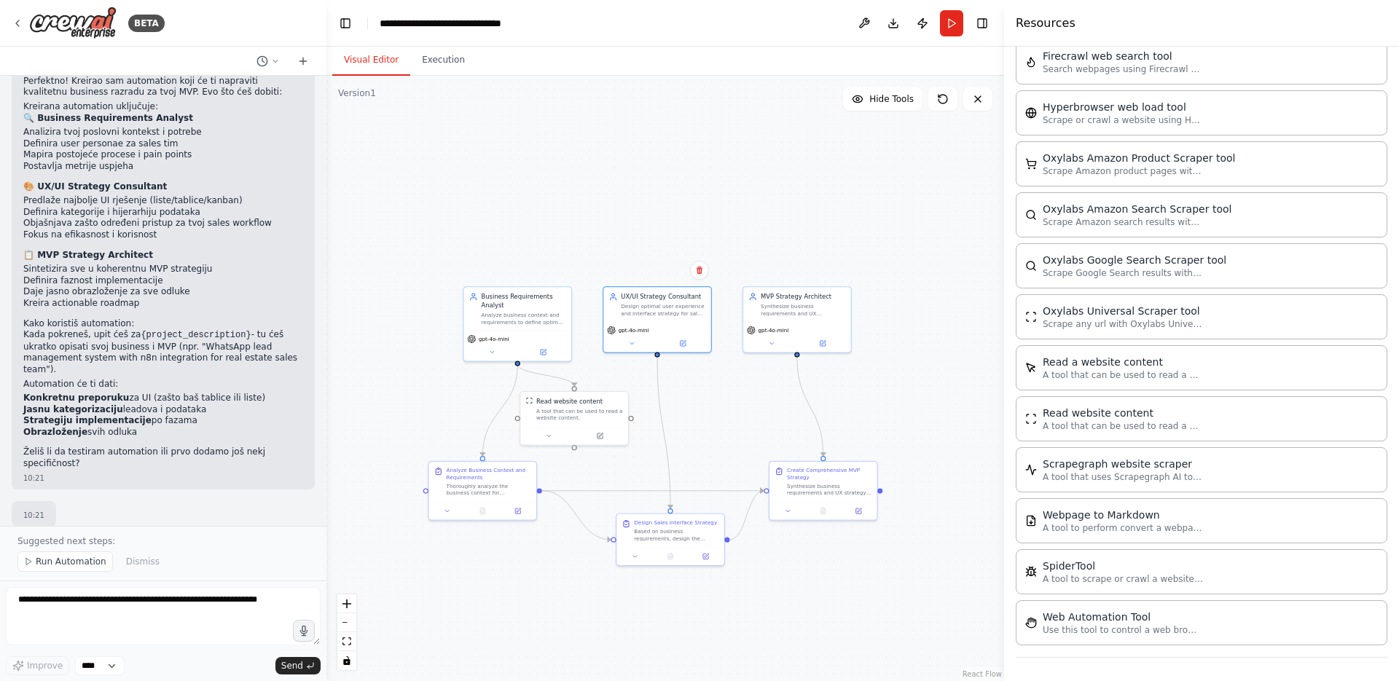
drag, startPoint x: 721, startPoint y: 211, endPoint x: 529, endPoint y: 207, distance: 191.7
click at [524, 313] on div "Analyze business context and requirements to define optimal MVP strategy for {p…" at bounding box center [522, 317] width 85 height 14
click at [948, 25] on button "Run" at bounding box center [951, 23] width 23 height 26
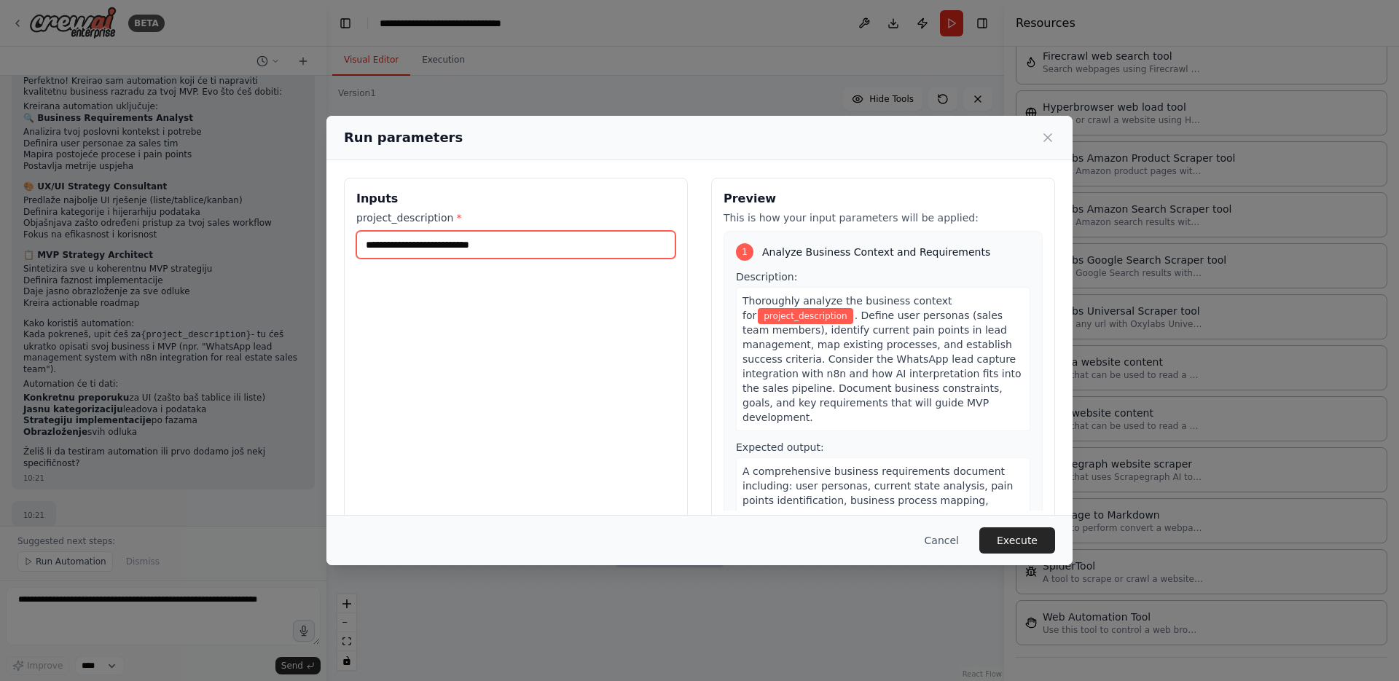
click at [522, 249] on input "project_description *" at bounding box center [515, 245] width 319 height 28
paste input "**********"
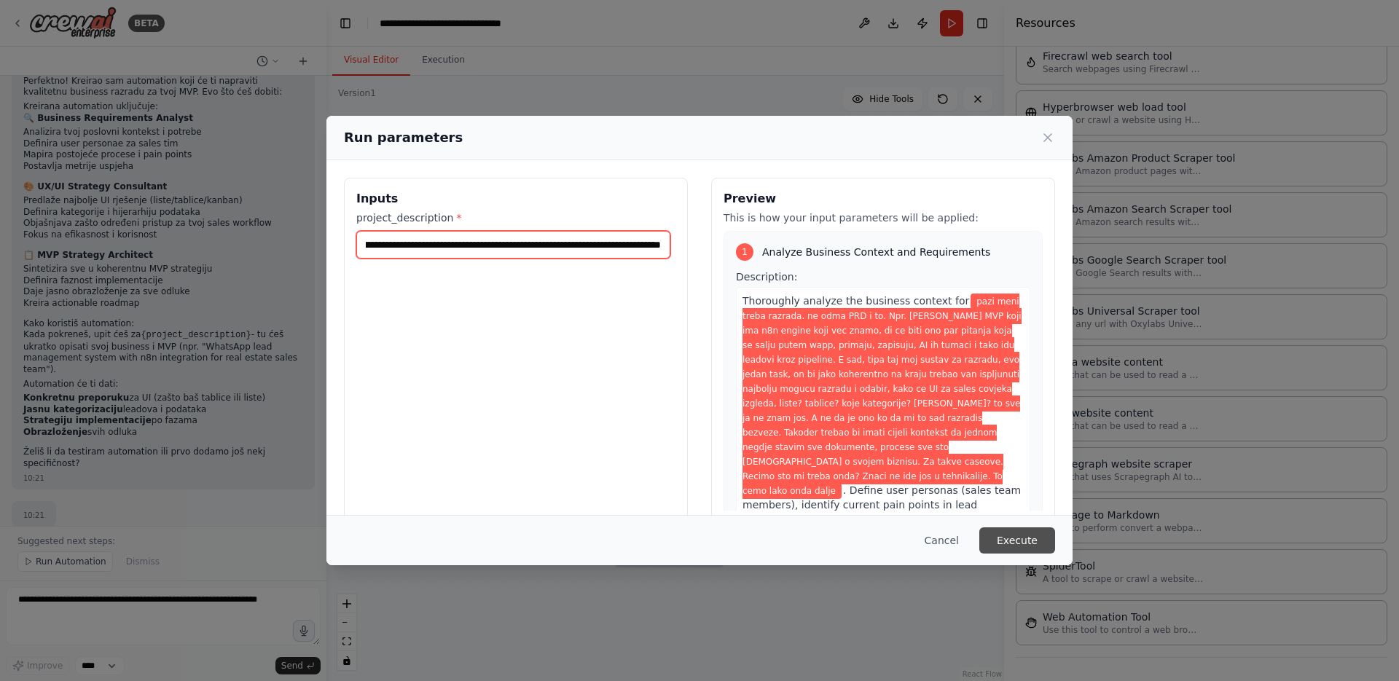
type input "**********"
click at [1046, 541] on button "Execute" at bounding box center [1017, 541] width 76 height 26
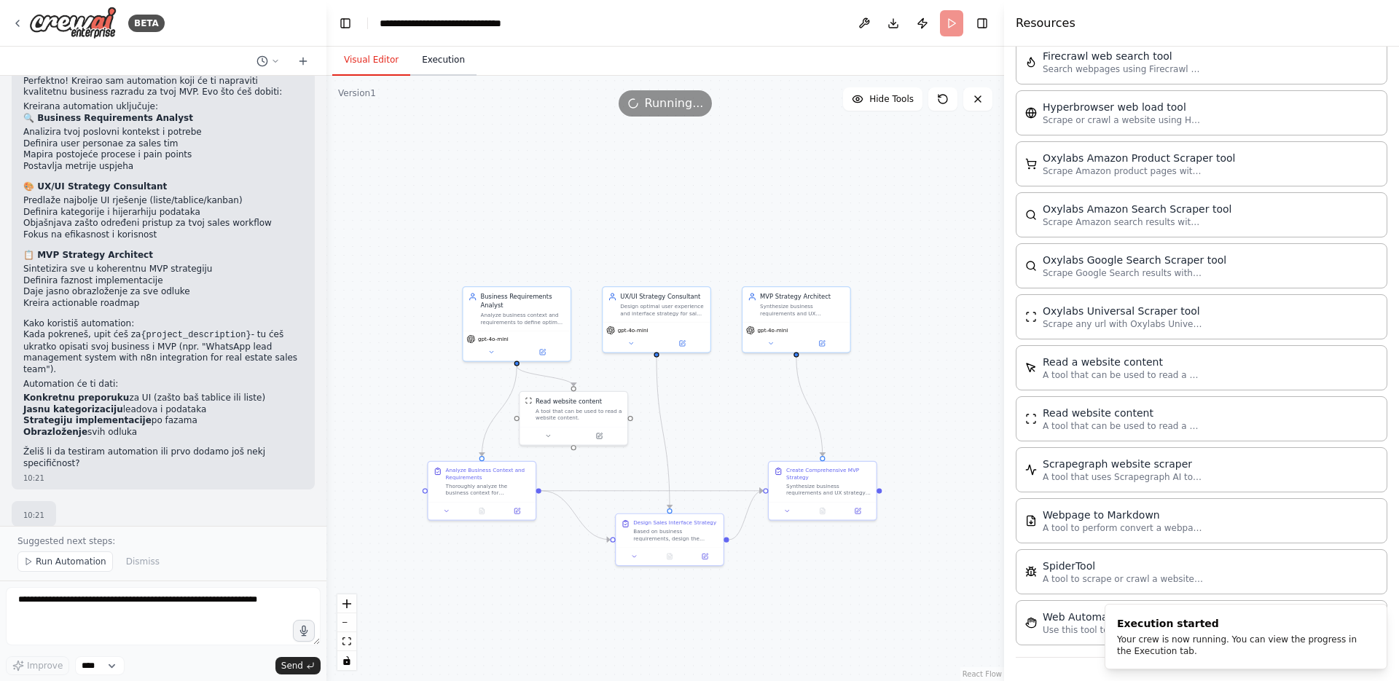
click at [453, 60] on button "Execution" at bounding box center [443, 60] width 66 height 31
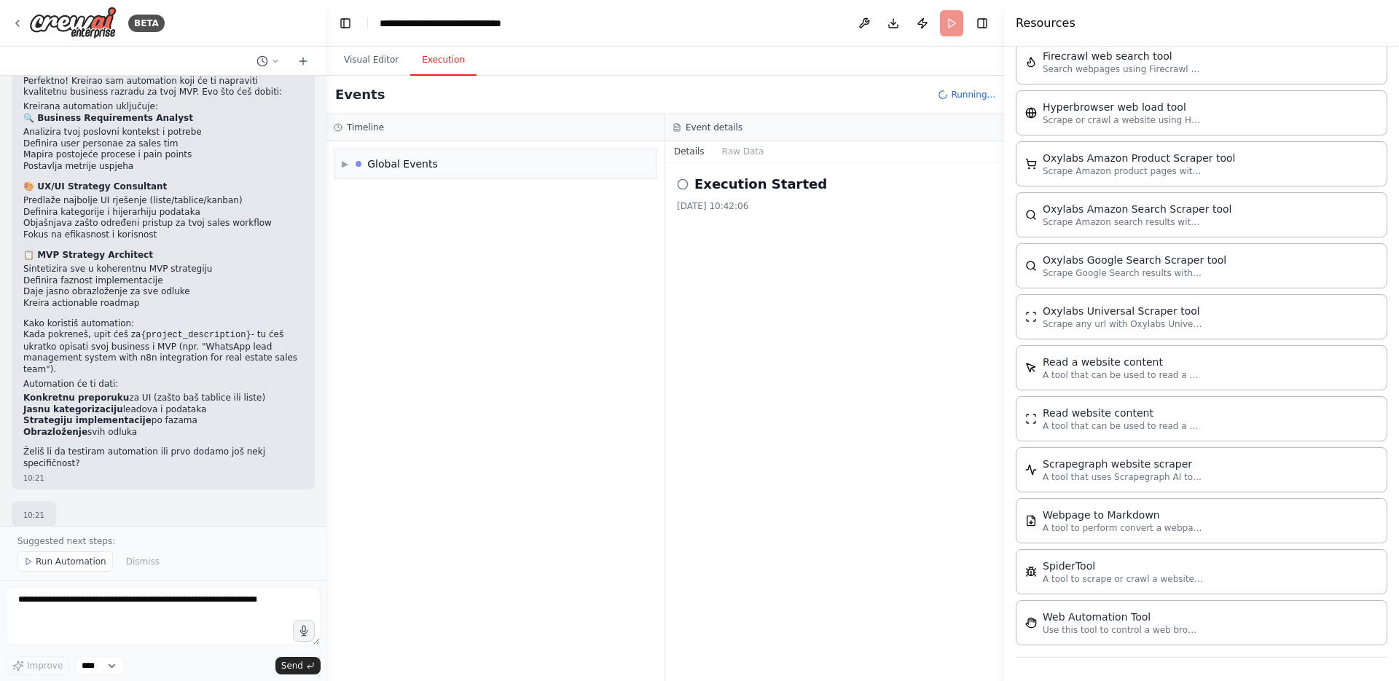
click at [754, 195] on div "Execution Started 28. 08. 2025. 10:42:06" at bounding box center [835, 193] width 316 height 38
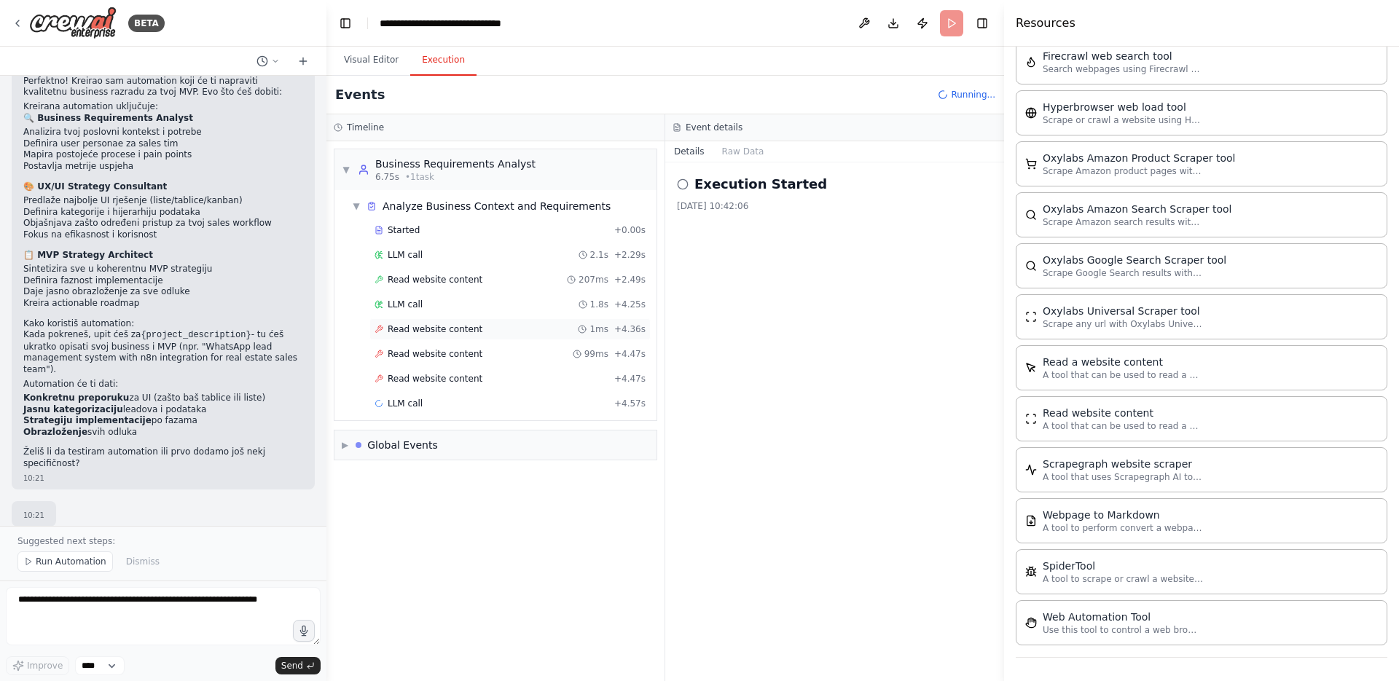
click at [459, 324] on span "Read website content" at bounding box center [435, 330] width 95 height 12
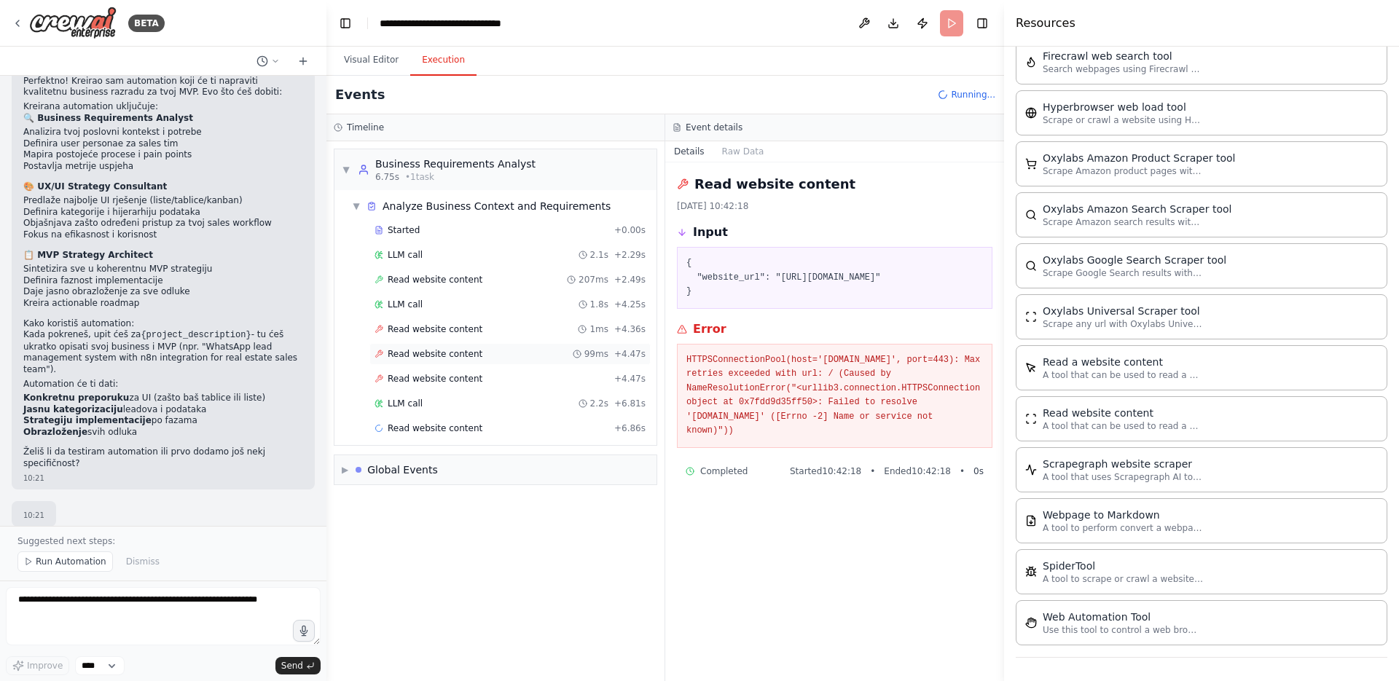
click at [466, 351] on span "Read website content" at bounding box center [435, 354] width 95 height 12
click at [467, 376] on span "Read website content" at bounding box center [435, 379] width 95 height 12
click at [467, 404] on div "LLM call 2.2s + 6.81s" at bounding box center [510, 404] width 271 height 12
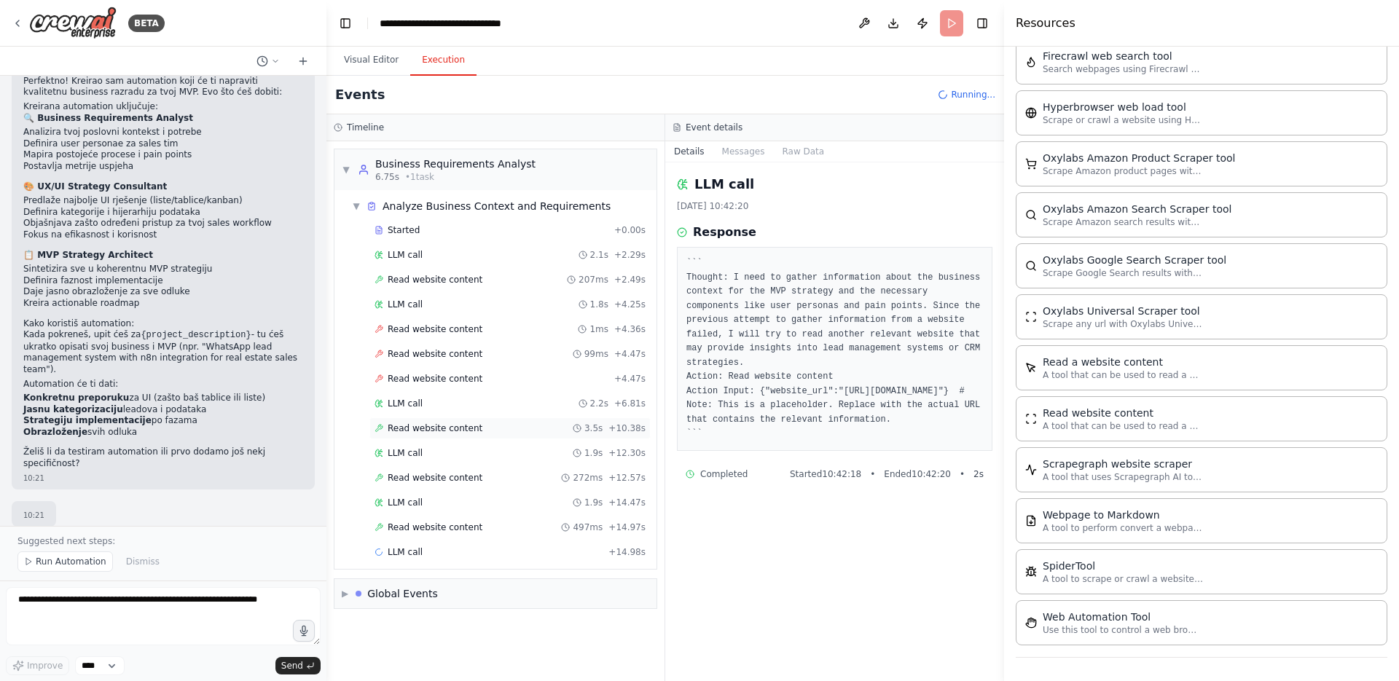
click at [458, 433] on span "Read website content" at bounding box center [435, 429] width 95 height 12
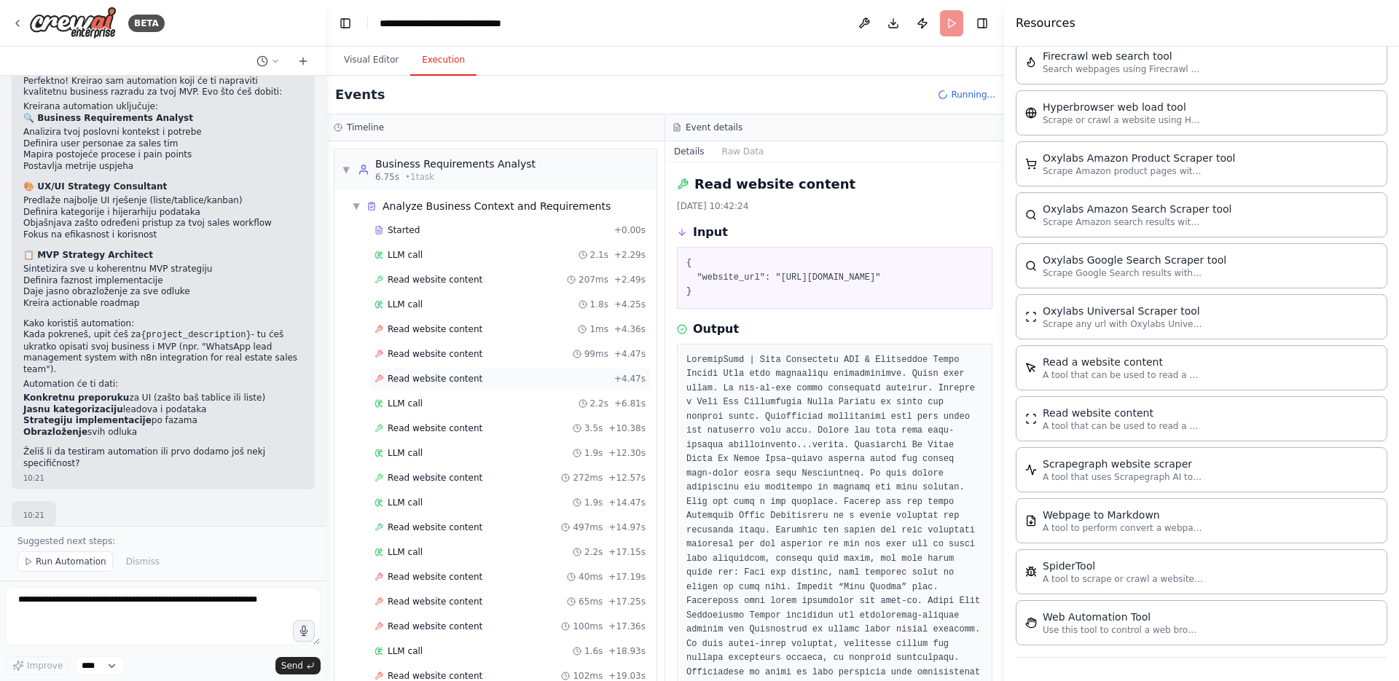
click at [461, 370] on div "Read website content + 4.47s" at bounding box center [509, 379] width 281 height 22
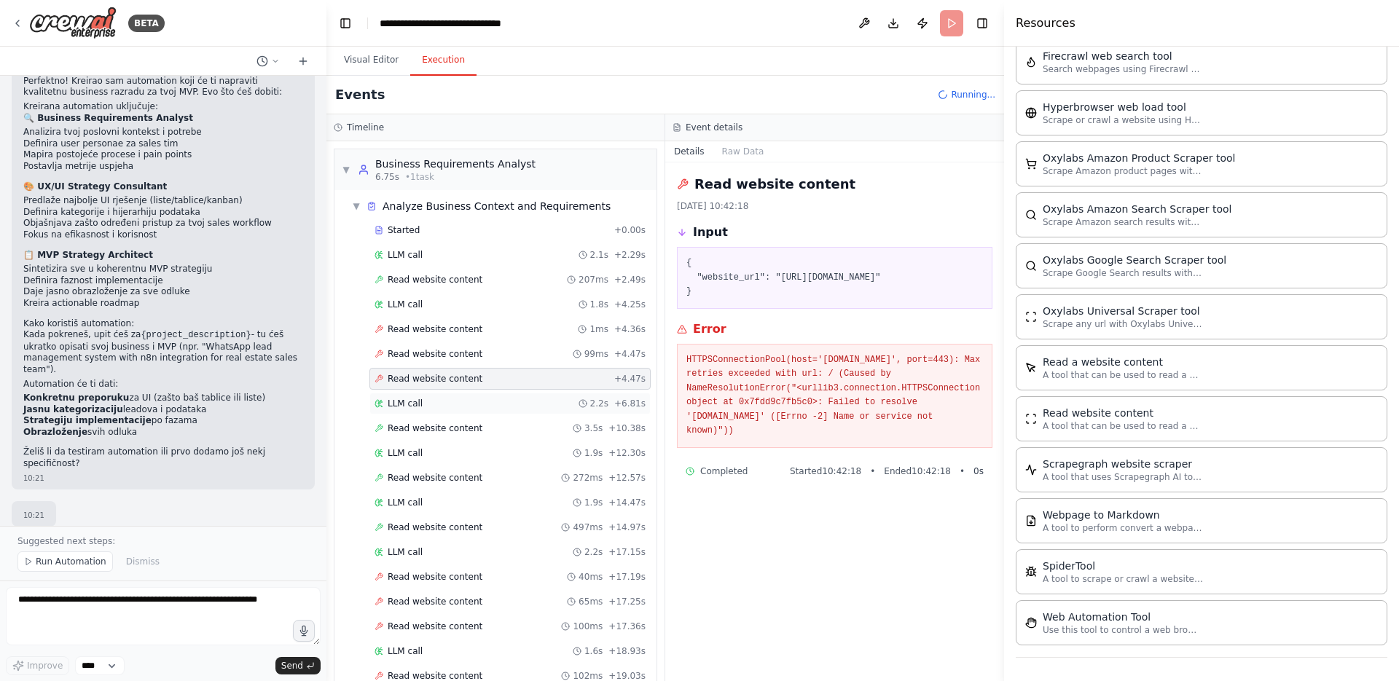
click at [457, 398] on div "LLM call 2.2s + 6.81s" at bounding box center [510, 404] width 271 height 12
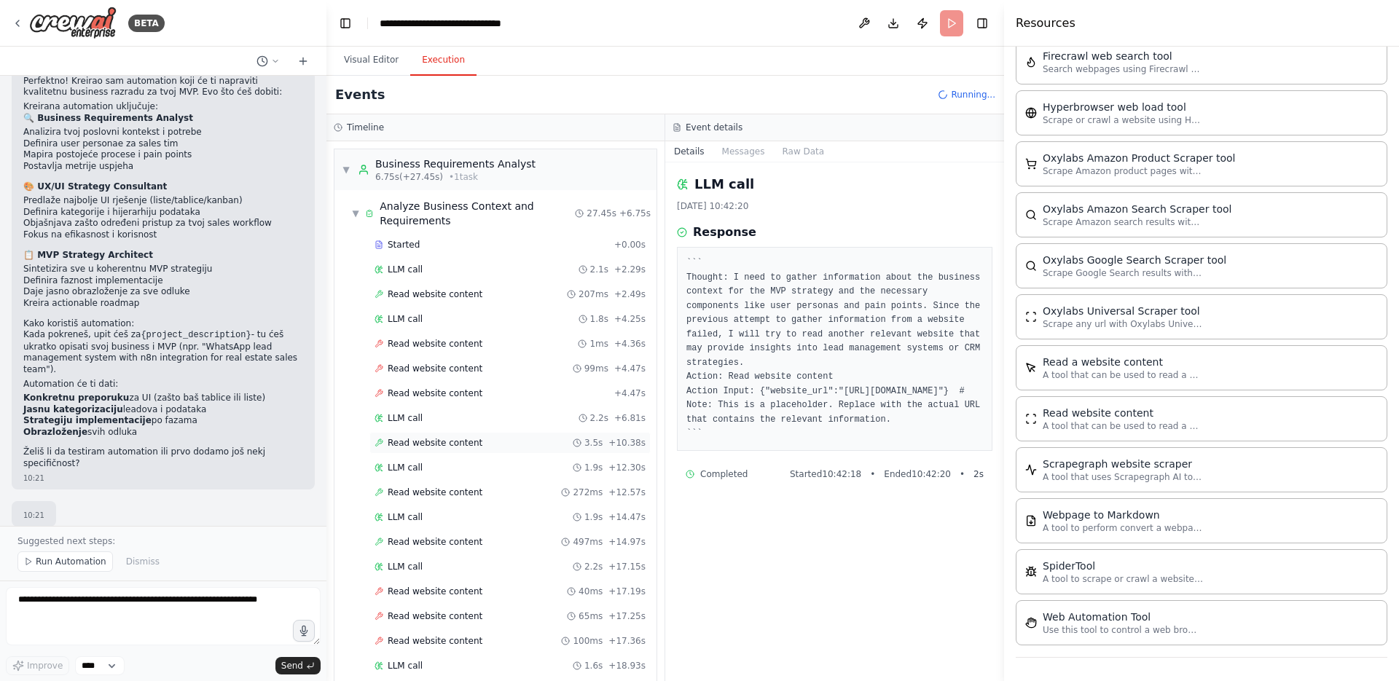
click at [451, 437] on span "Read website content" at bounding box center [435, 443] width 95 height 12
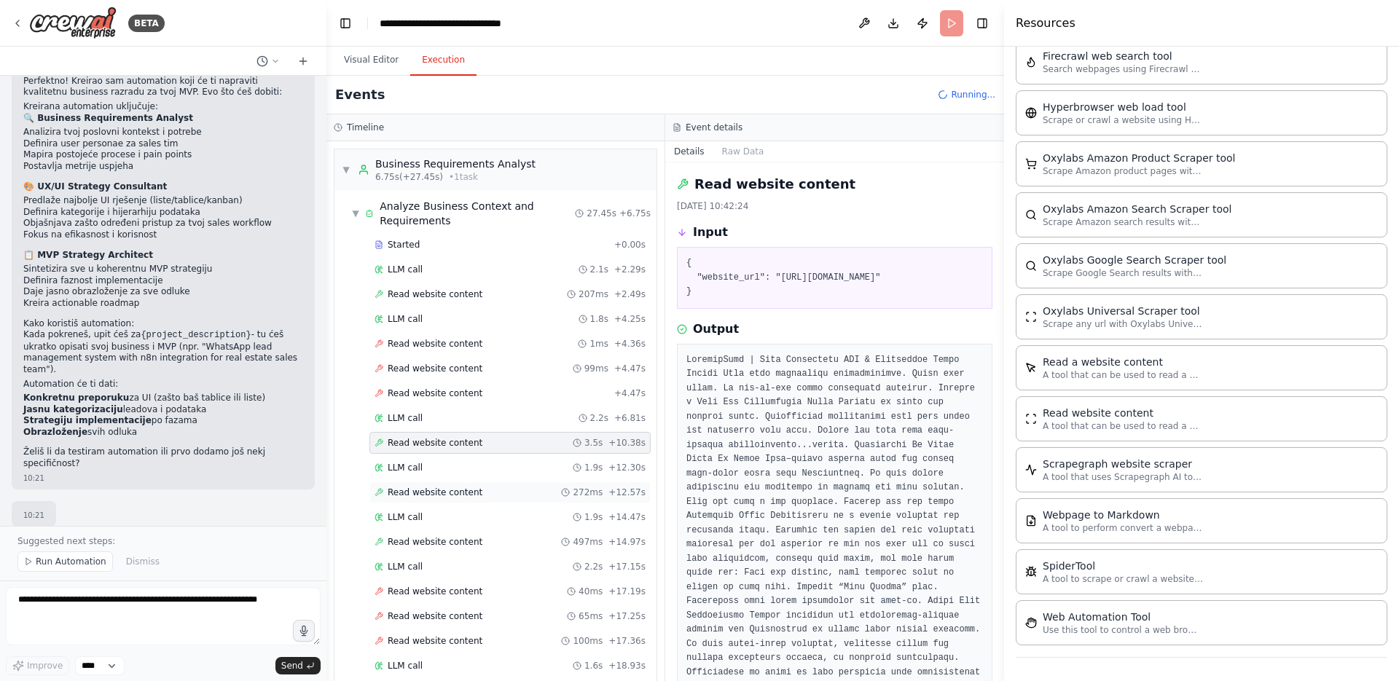
click at [465, 499] on div "Read website content 272ms + 12.57s" at bounding box center [509, 493] width 281 height 22
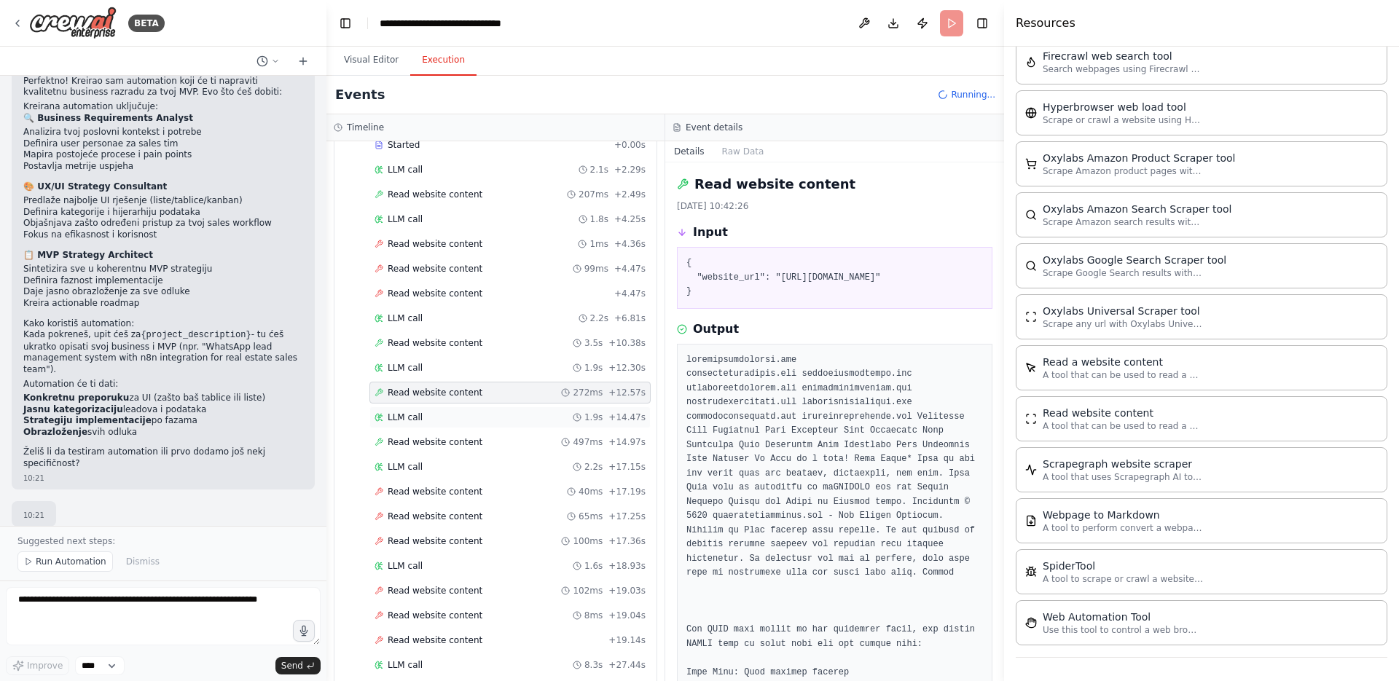
scroll to position [227, 0]
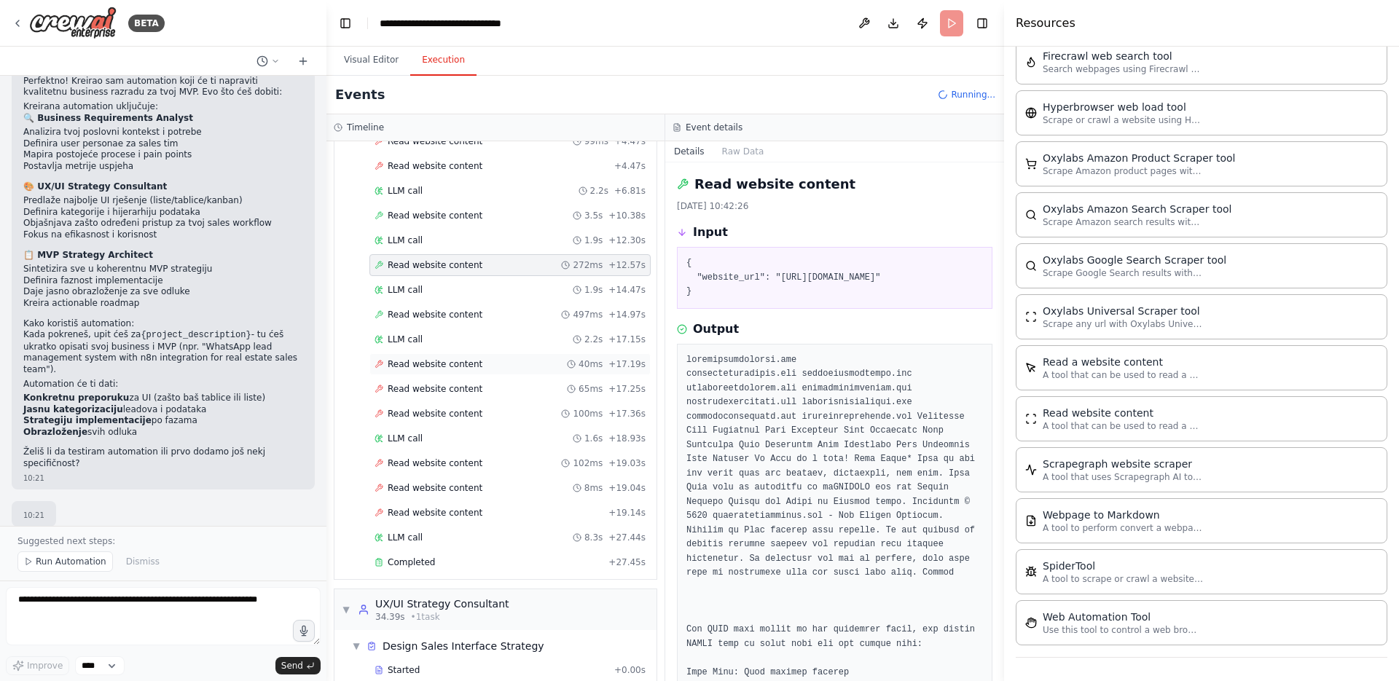
click at [466, 367] on span "Read website content" at bounding box center [435, 365] width 95 height 12
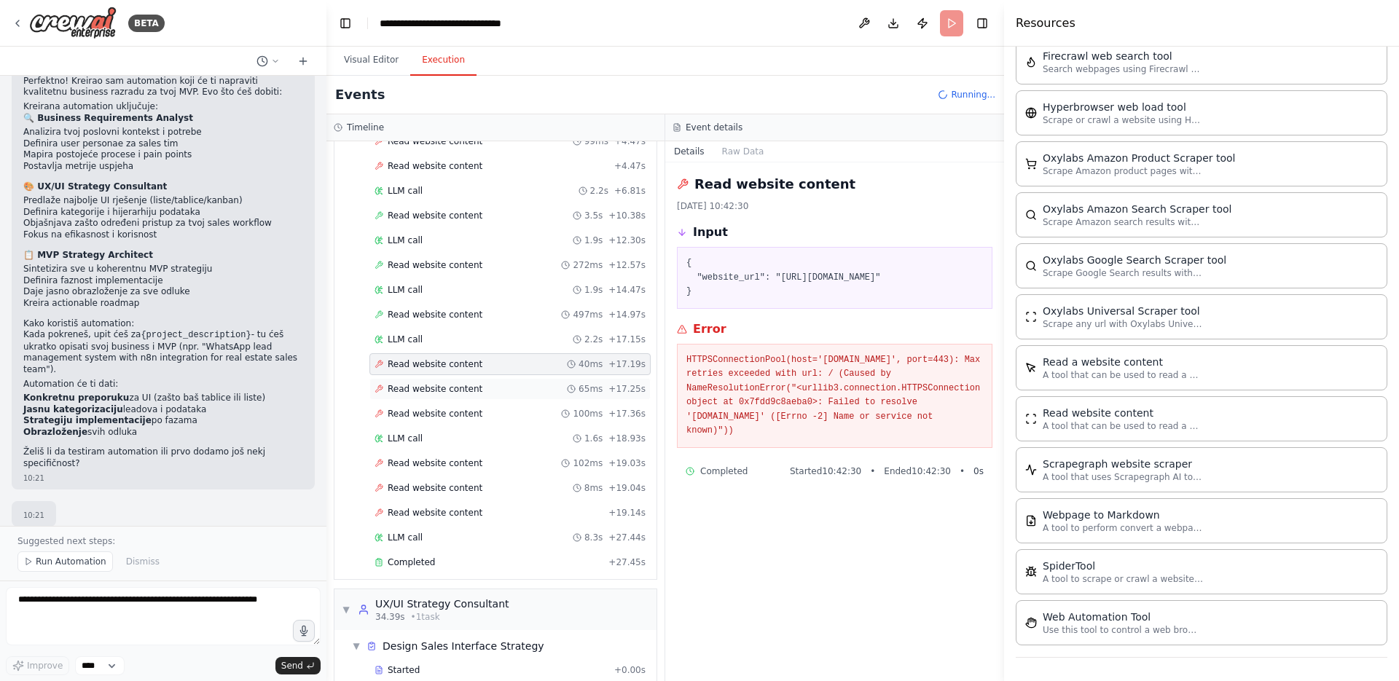
click at [463, 391] on span "Read website content" at bounding box center [435, 389] width 95 height 12
click at [463, 428] on div "LLM call 1.6s + 18.93s" at bounding box center [509, 439] width 281 height 22
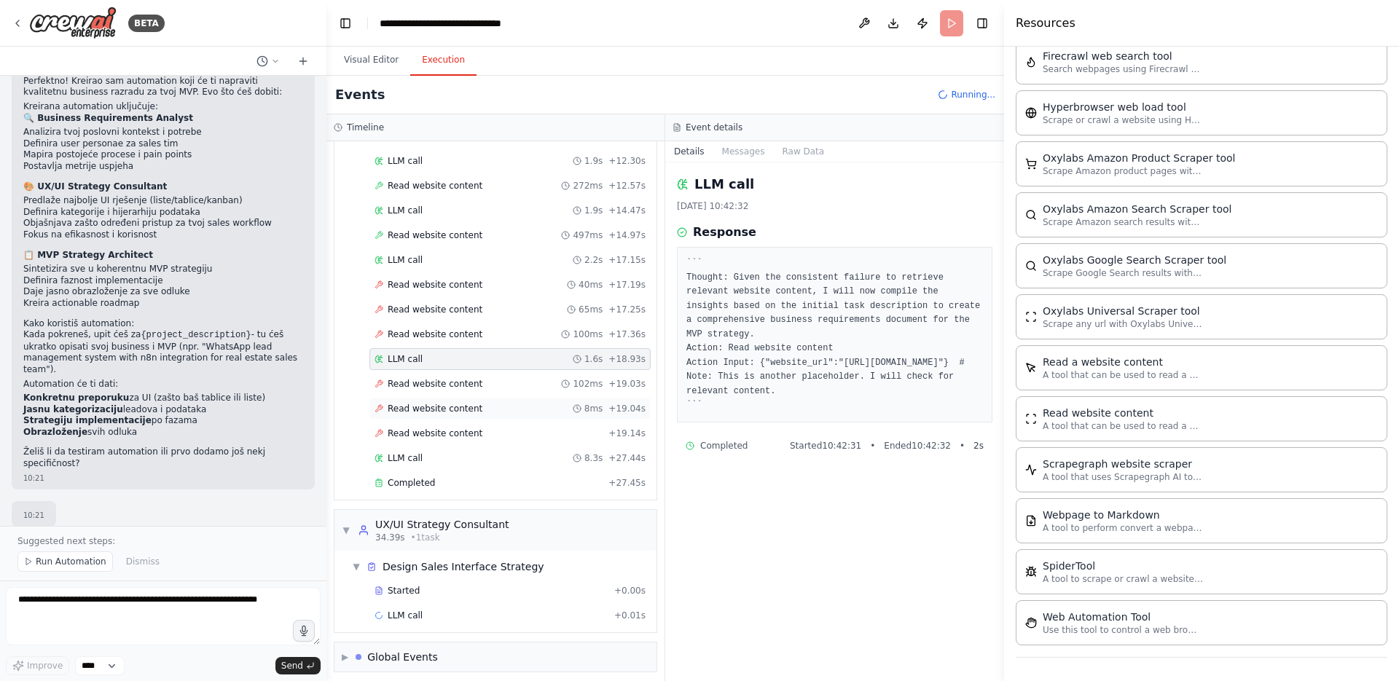
scroll to position [314, 0]
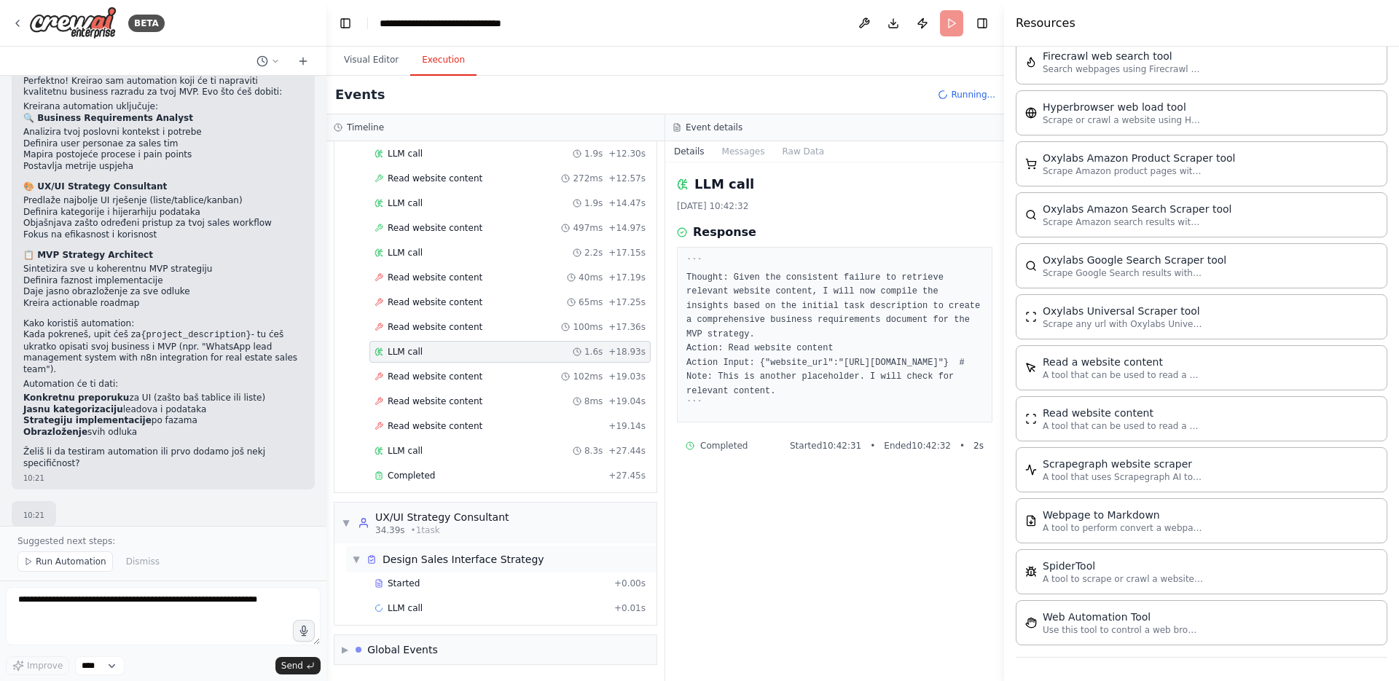
click at [512, 563] on div "Design Sales Interface Strategy" at bounding box center [464, 559] width 162 height 15
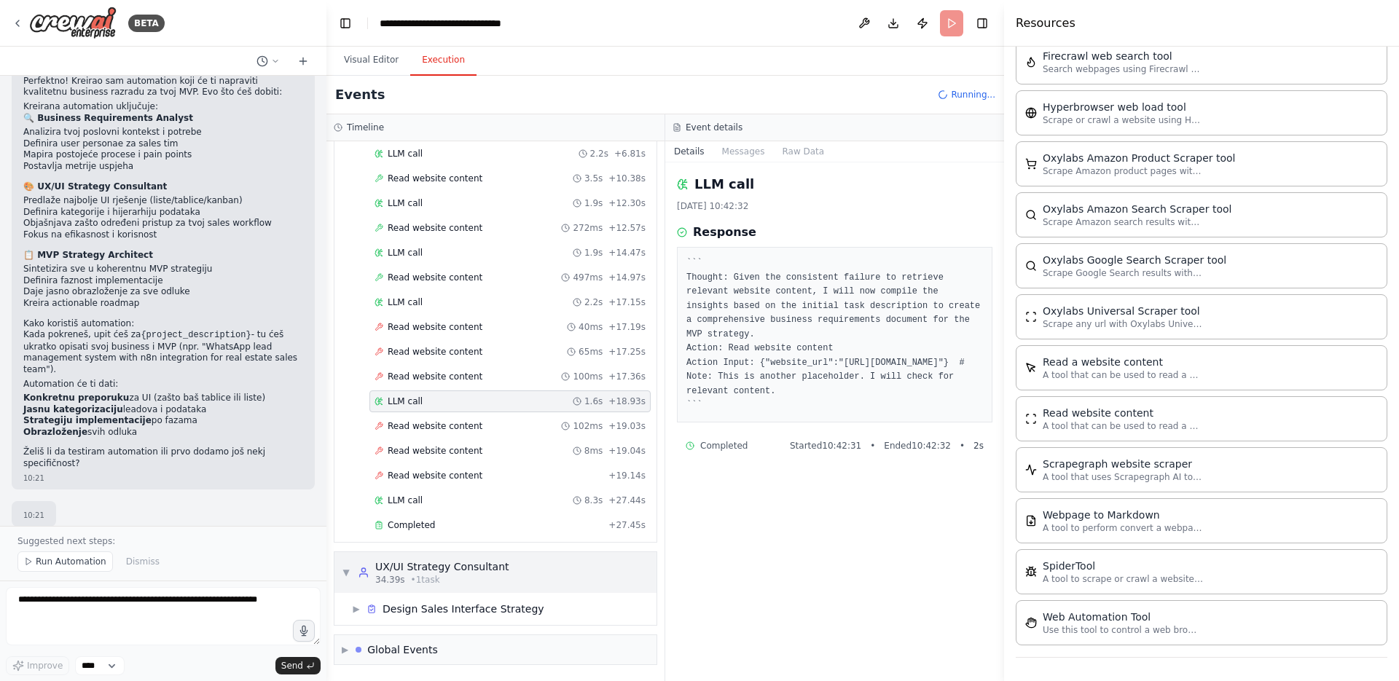
click at [498, 573] on div "UX/UI Strategy Consultant" at bounding box center [442, 567] width 134 height 15
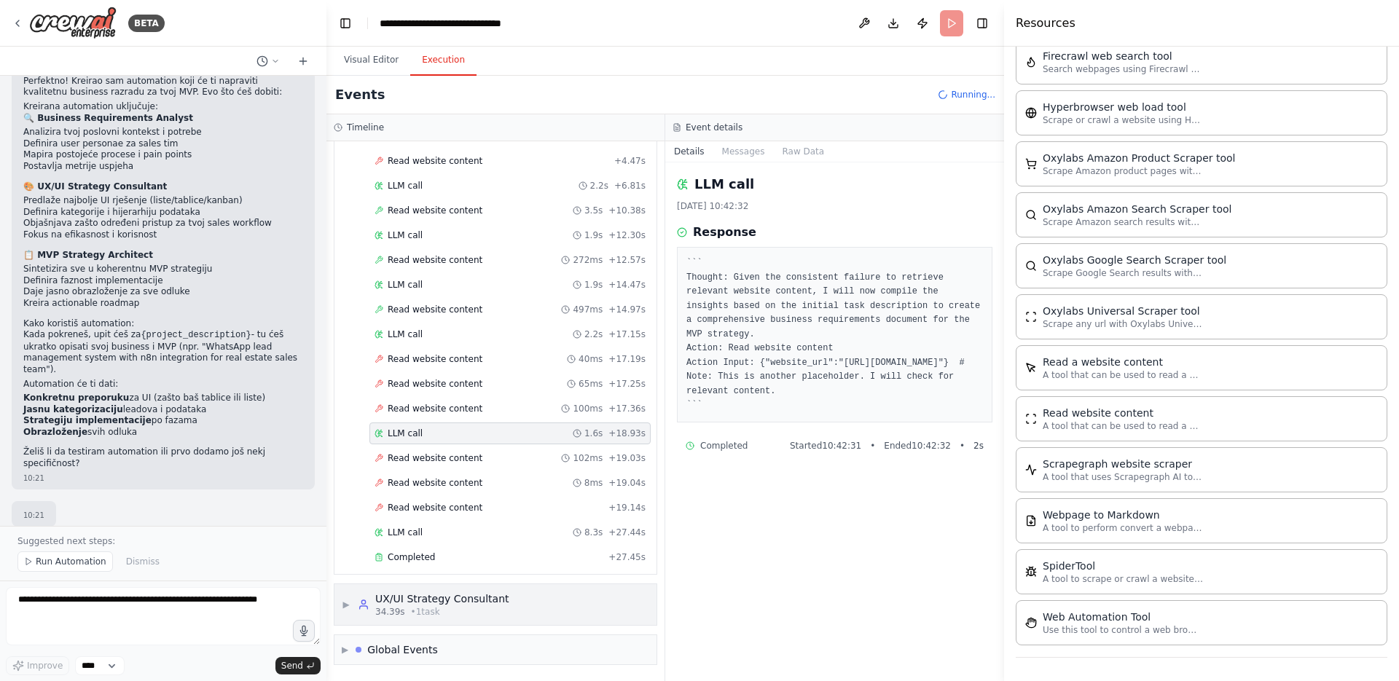
click at [349, 604] on div "▼ Business Requirements Analyst 6.75s (+27.45s) • 1 task ▼ Analyze Business Con…" at bounding box center [495, 411] width 338 height 540
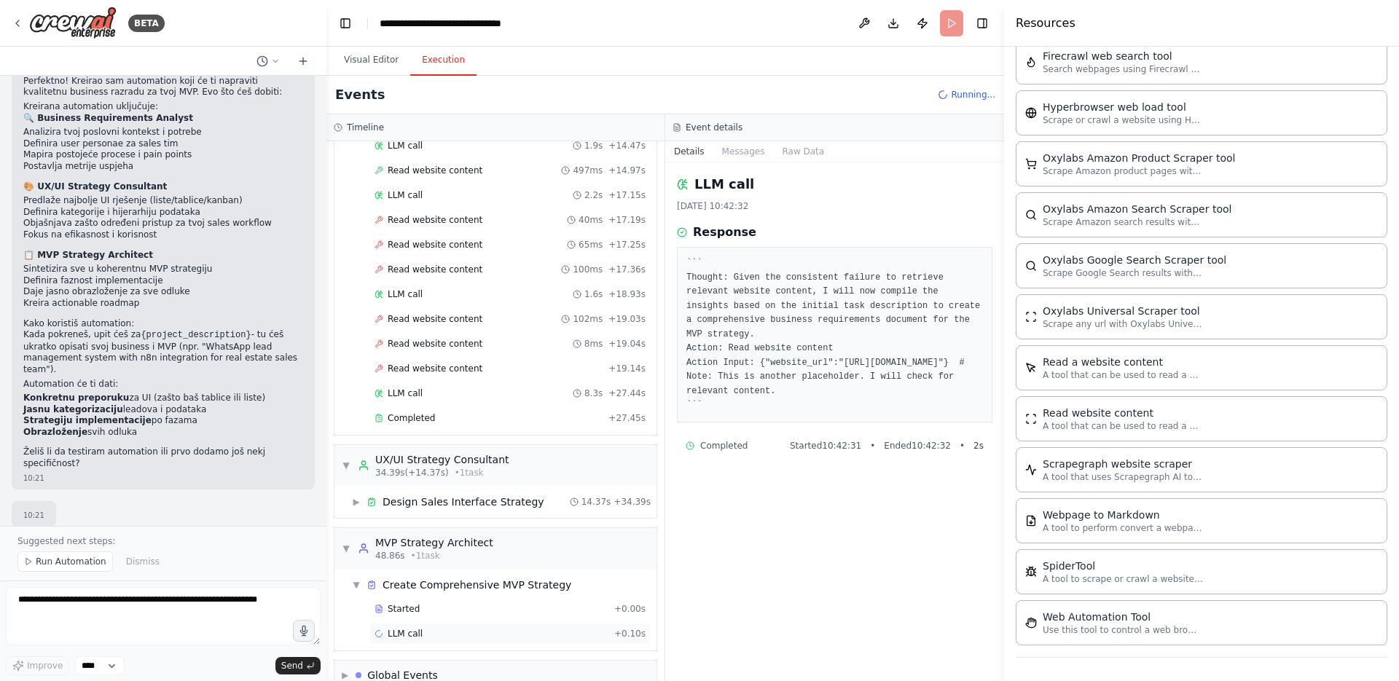
scroll to position [397, 0]
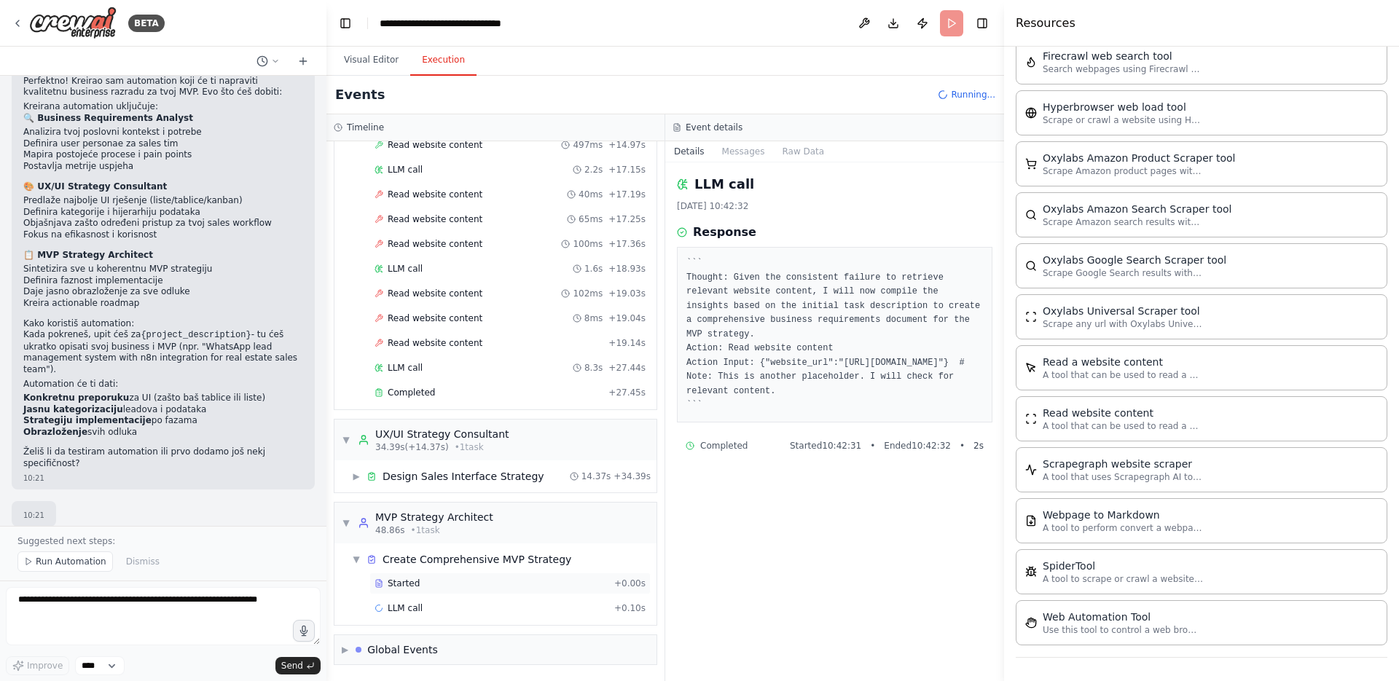
click at [461, 576] on div "Started + 0.00s" at bounding box center [509, 584] width 281 height 22
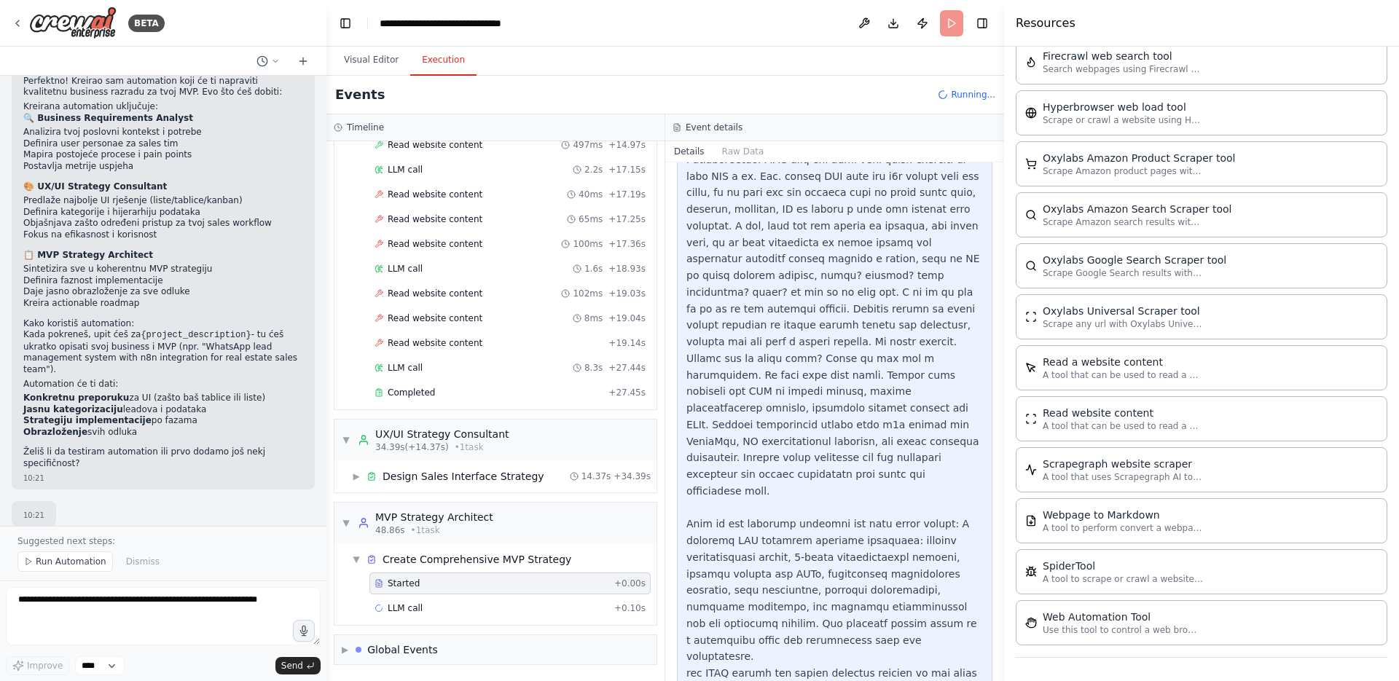
scroll to position [138, 0]
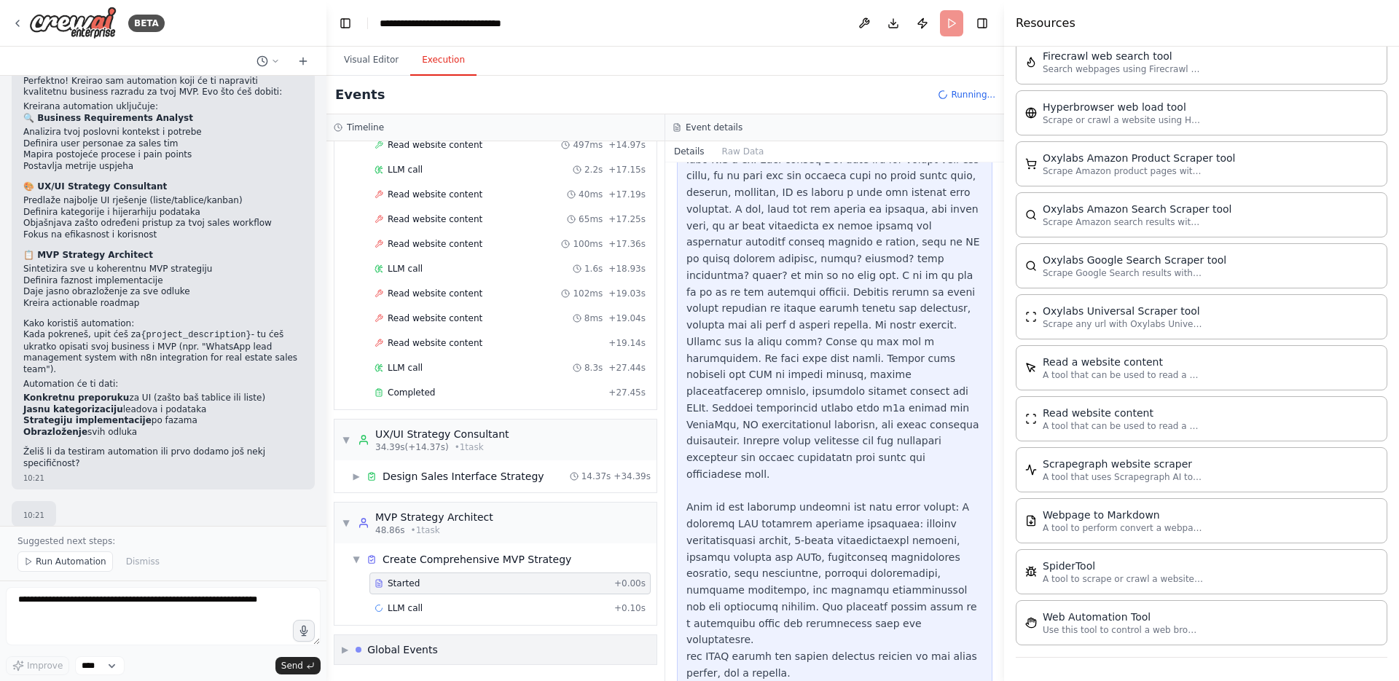
click at [351, 653] on div "▶ Global Events" at bounding box center [390, 650] width 96 height 15
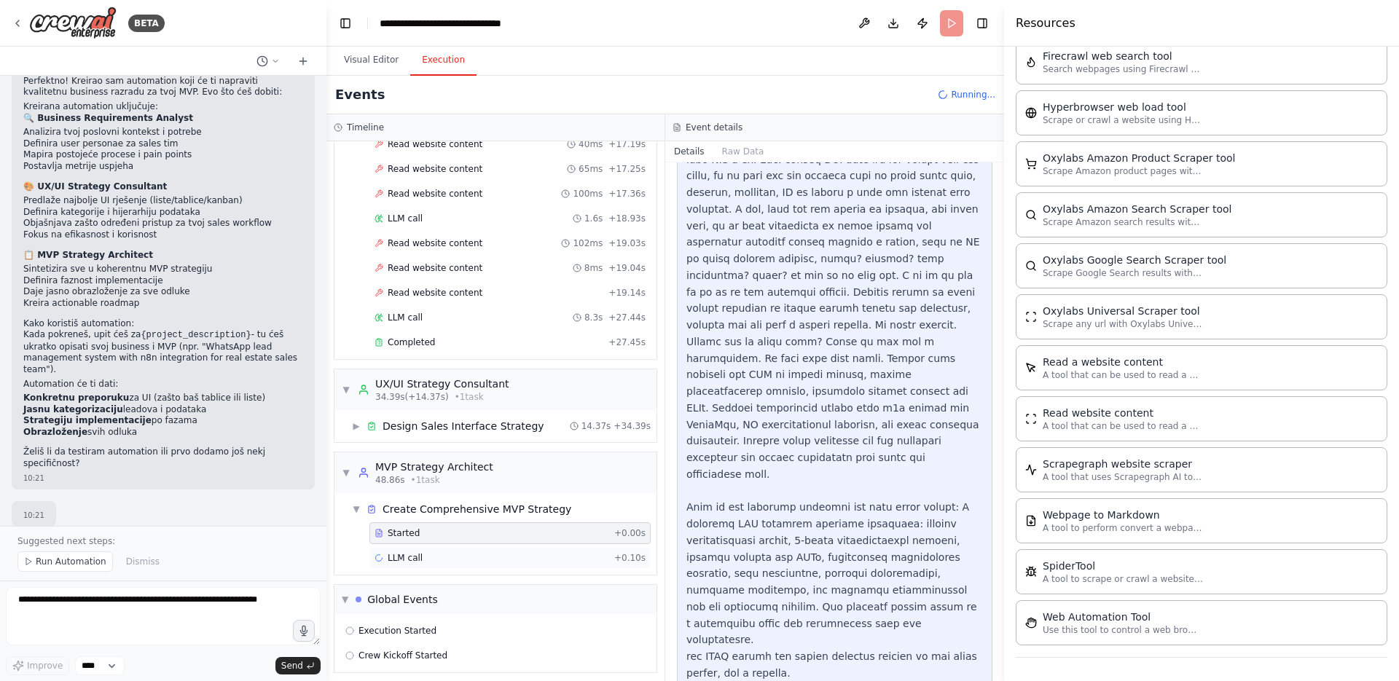
scroll to position [455, 0]
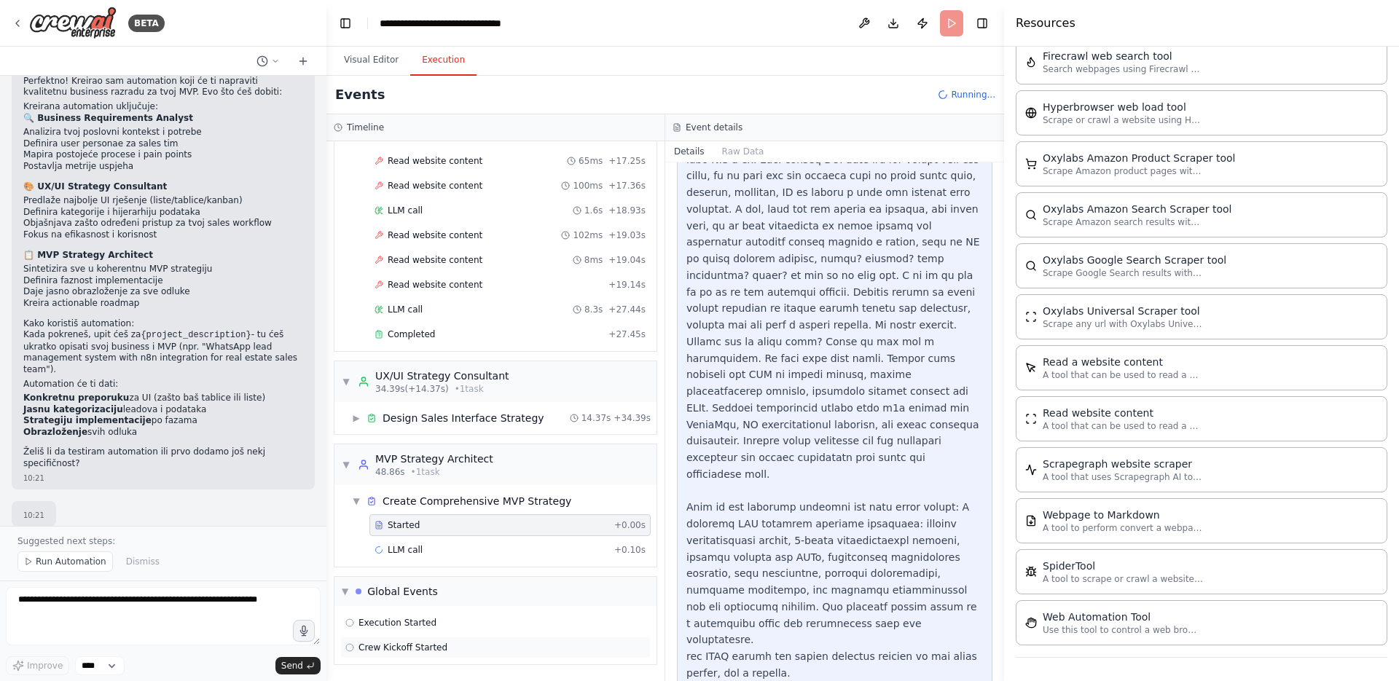
click at [466, 644] on div "Crew Kickoff Started" at bounding box center [495, 648] width 300 height 12
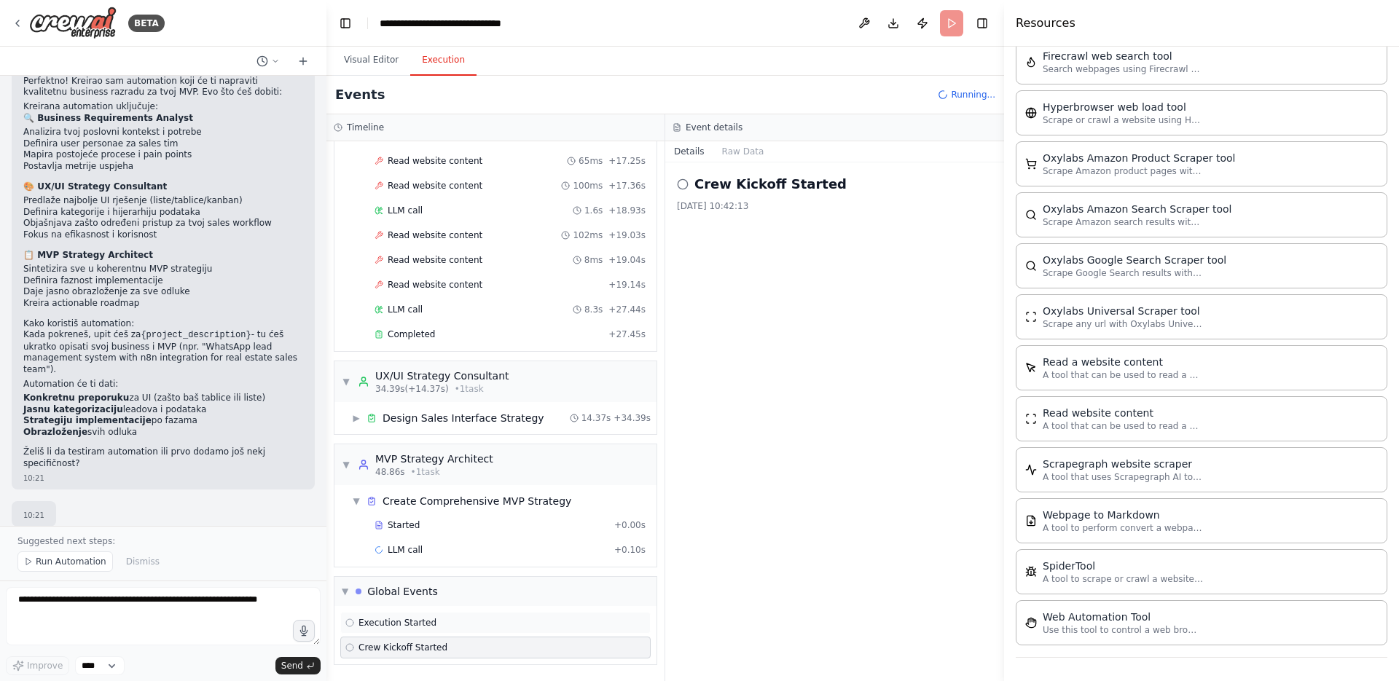
click at [465, 627] on div "Execution Started" at bounding box center [495, 623] width 300 height 12
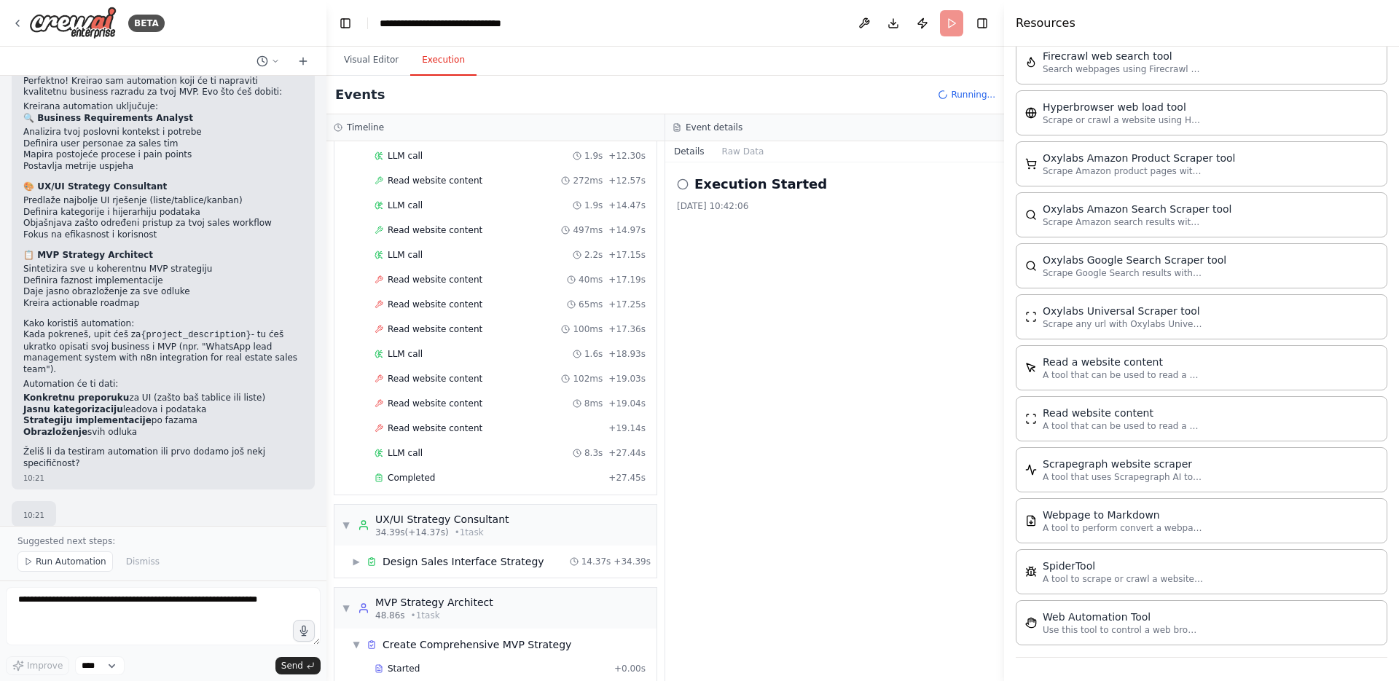
scroll to position [310, 0]
click at [474, 478] on div "Completed" at bounding box center [489, 480] width 228 height 12
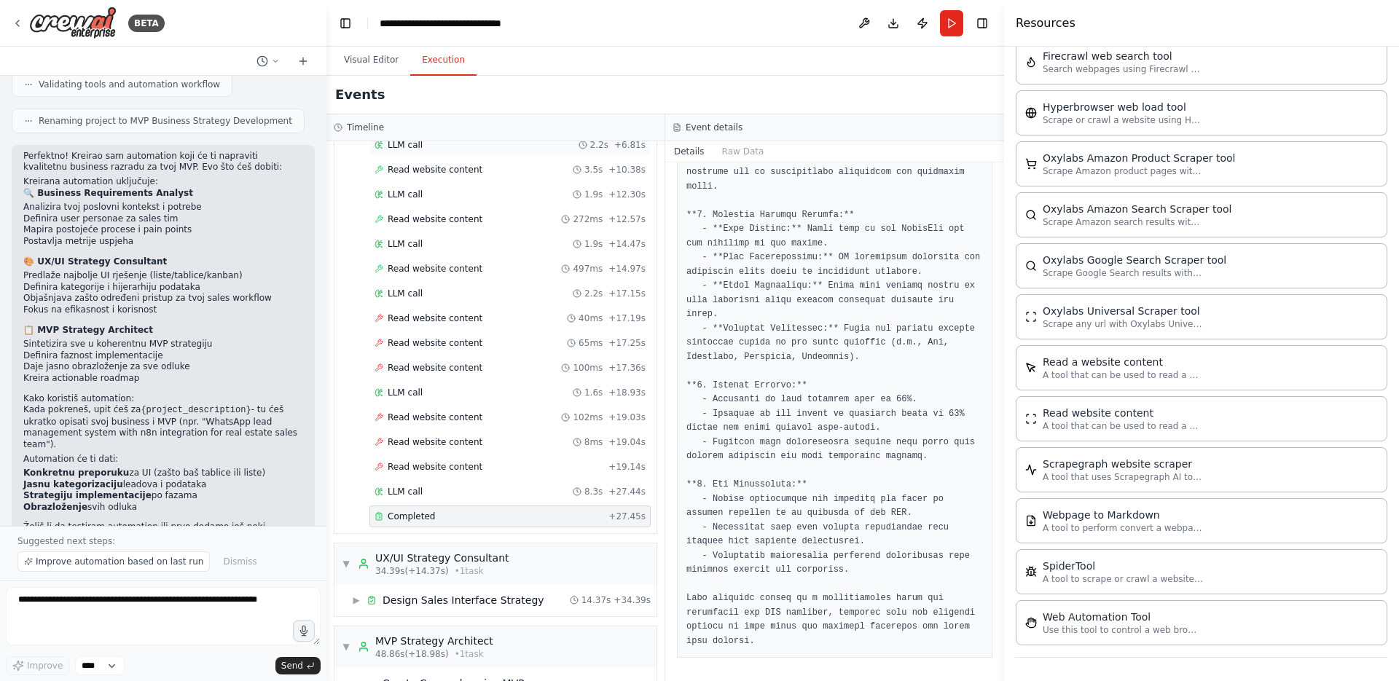
scroll to position [0, 0]
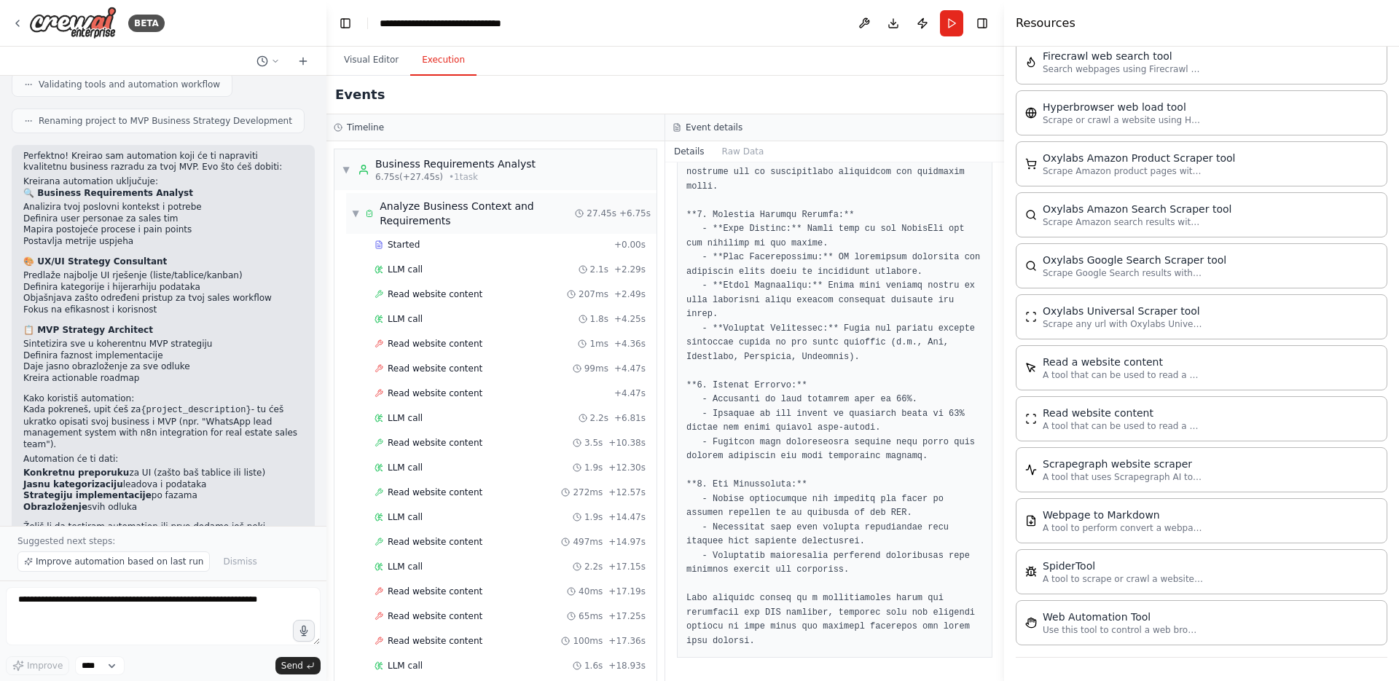
click at [355, 211] on span "▼" at bounding box center [355, 214] width 7 height 12
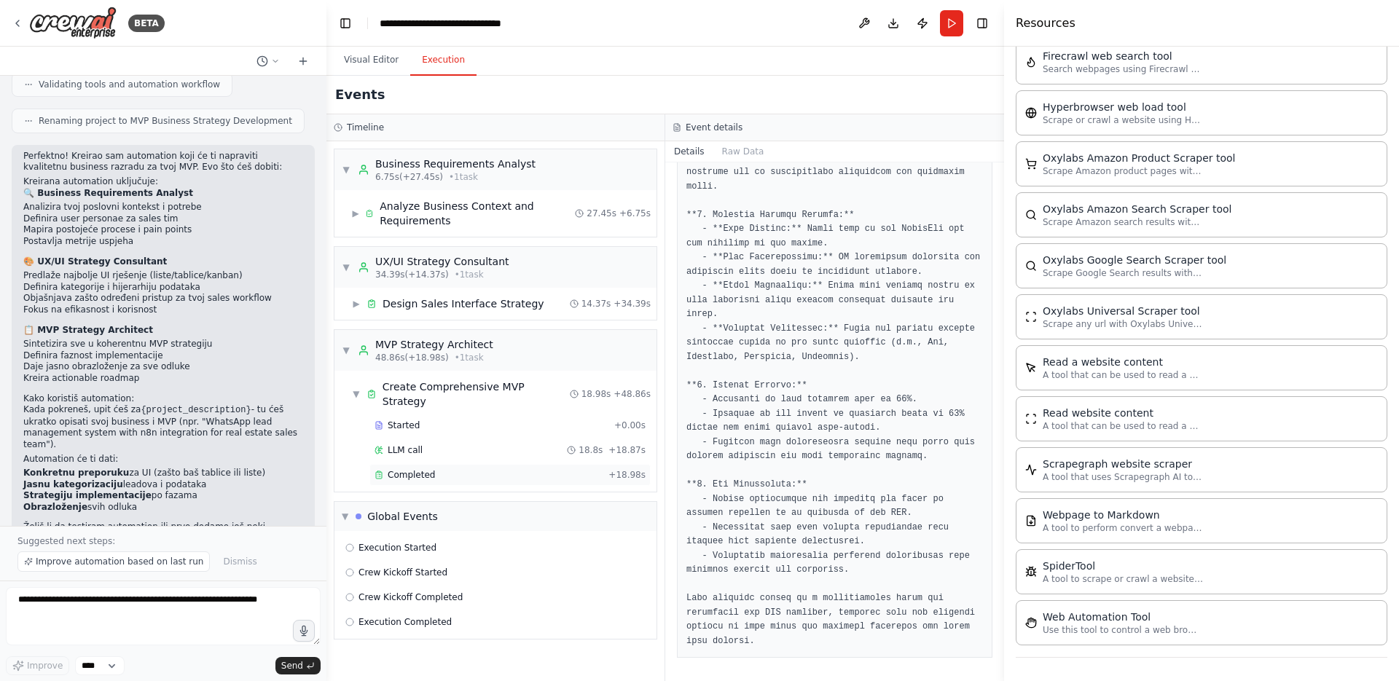
click at [470, 469] on div "Completed" at bounding box center [489, 475] width 228 height 12
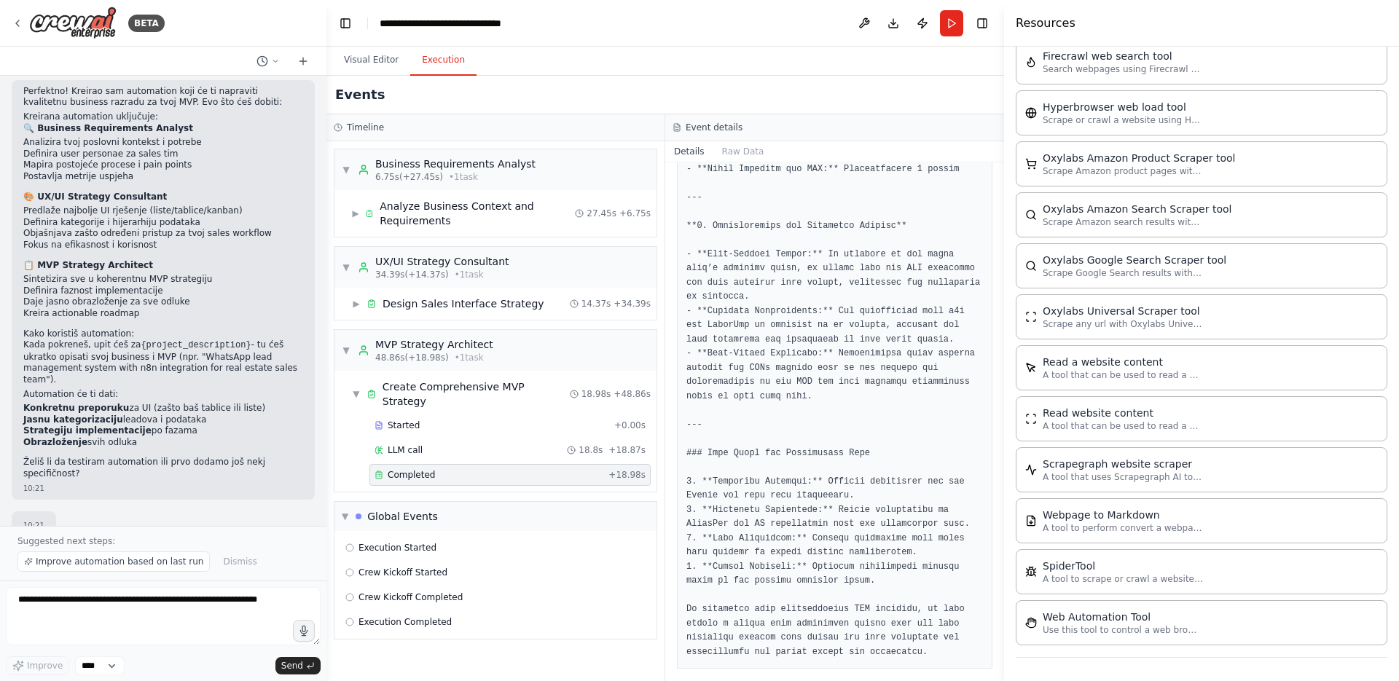
scroll to position [2308, 0]
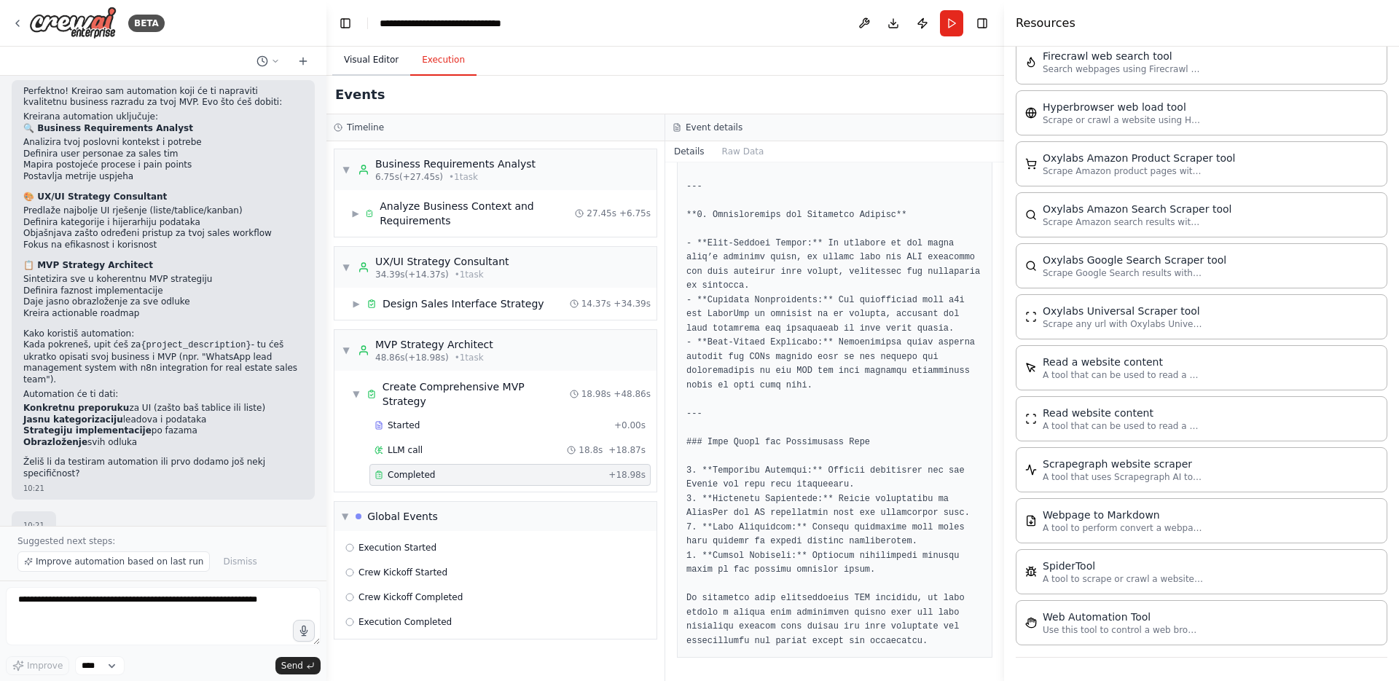
click at [364, 69] on button "Visual Editor" at bounding box center [371, 60] width 78 height 31
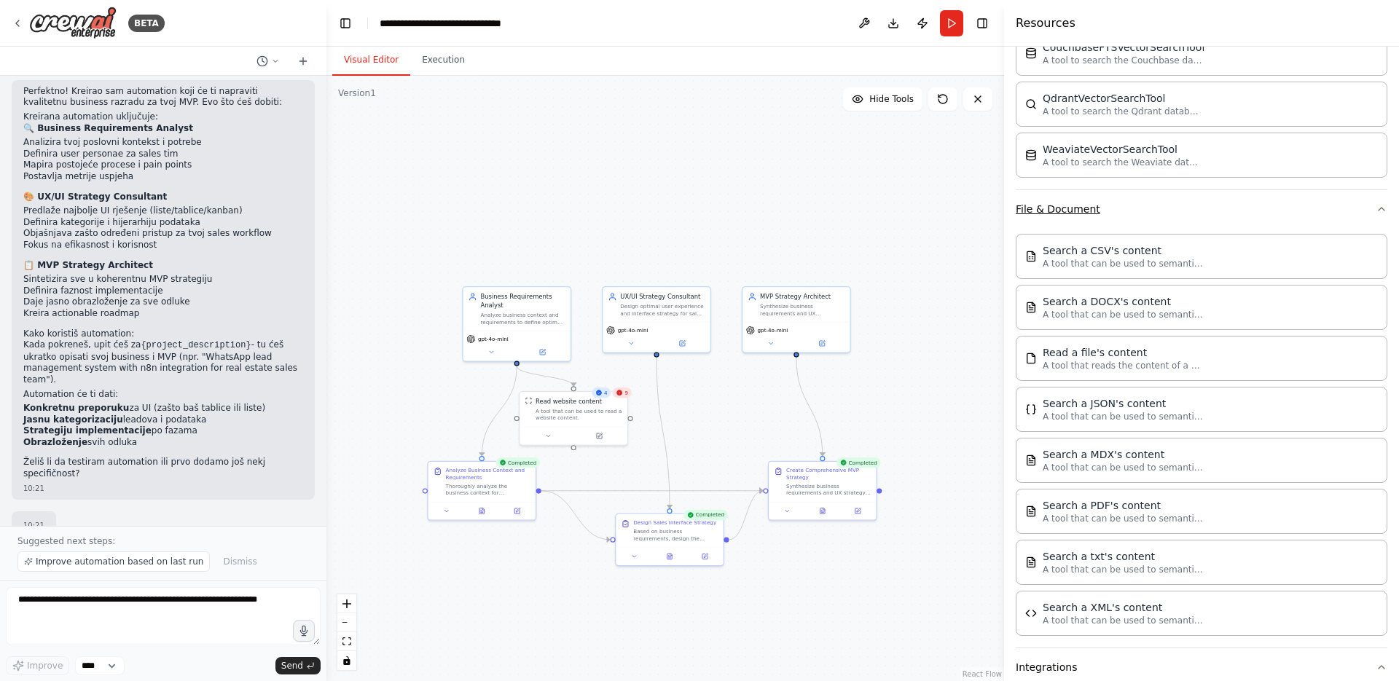
scroll to position [0, 0]
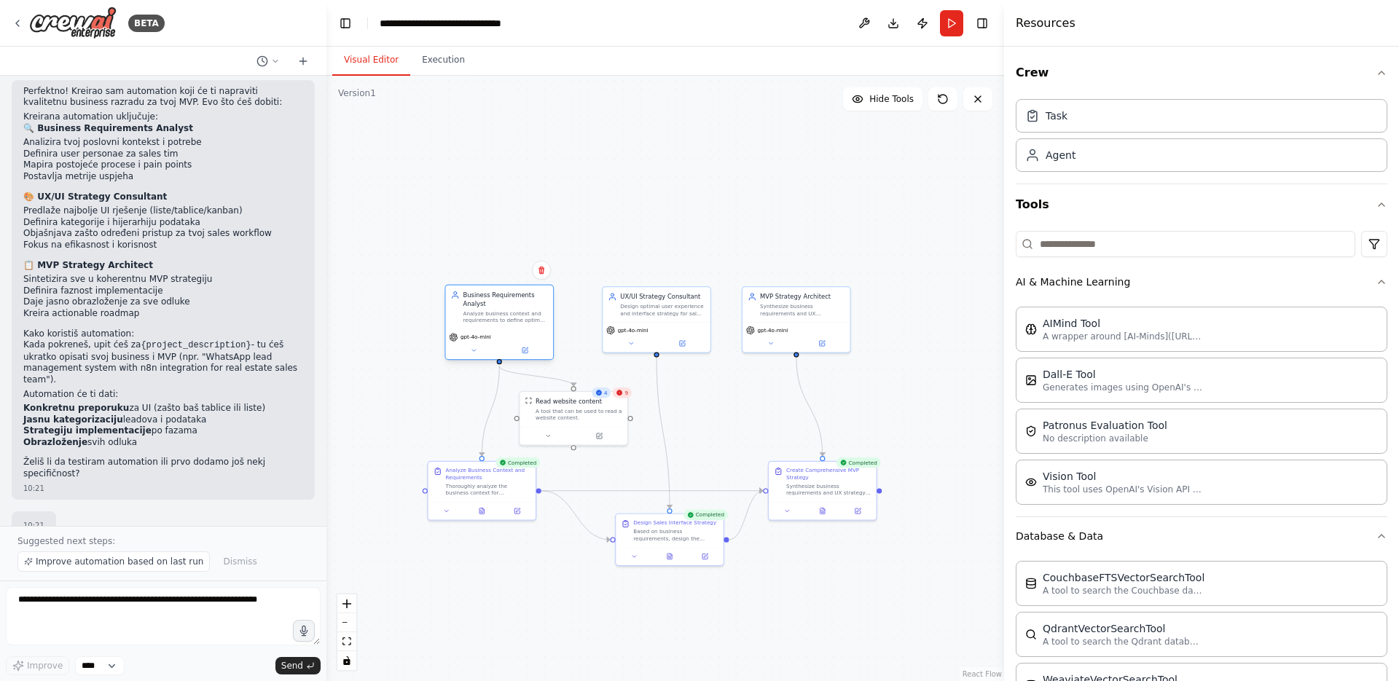
drag, startPoint x: 506, startPoint y: 303, endPoint x: 483, endPoint y: 300, distance: 23.6
click at [485, 300] on div "Business Requirements Analyst" at bounding box center [505, 299] width 85 height 17
drag, startPoint x: 669, startPoint y: 310, endPoint x: 633, endPoint y: 302, distance: 36.6
click at [633, 302] on div "Design optimal user experience and interface strategy for sales teams managing …" at bounding box center [636, 299] width 85 height 14
drag, startPoint x: 633, startPoint y: 303, endPoint x: 692, endPoint y: 325, distance: 63.6
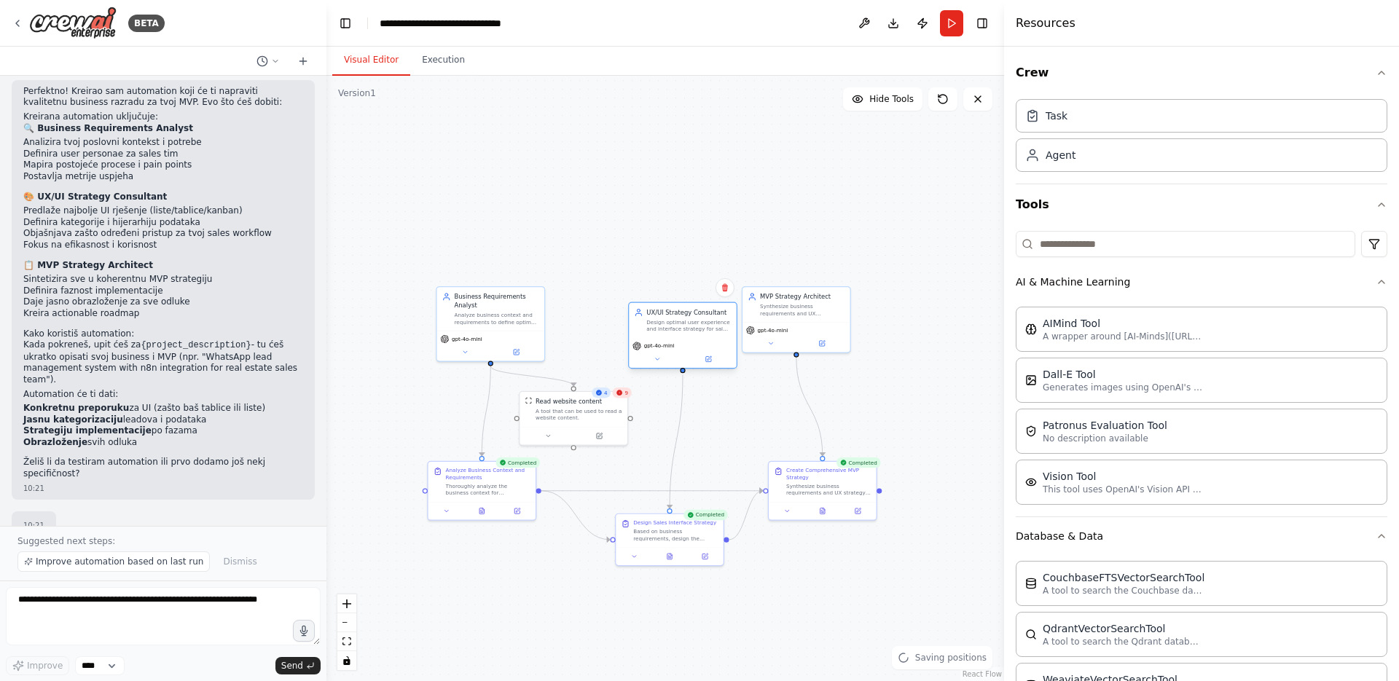
click at [692, 325] on div "Design optimal user experience and interface strategy for sales teams managing …" at bounding box center [688, 325] width 85 height 14
click at [476, 306] on div "Business Requirements Analyst" at bounding box center [497, 299] width 85 height 17
click at [467, 354] on button at bounding box center [465, 350] width 50 height 10
click at [469, 353] on button at bounding box center [465, 350] width 50 height 10
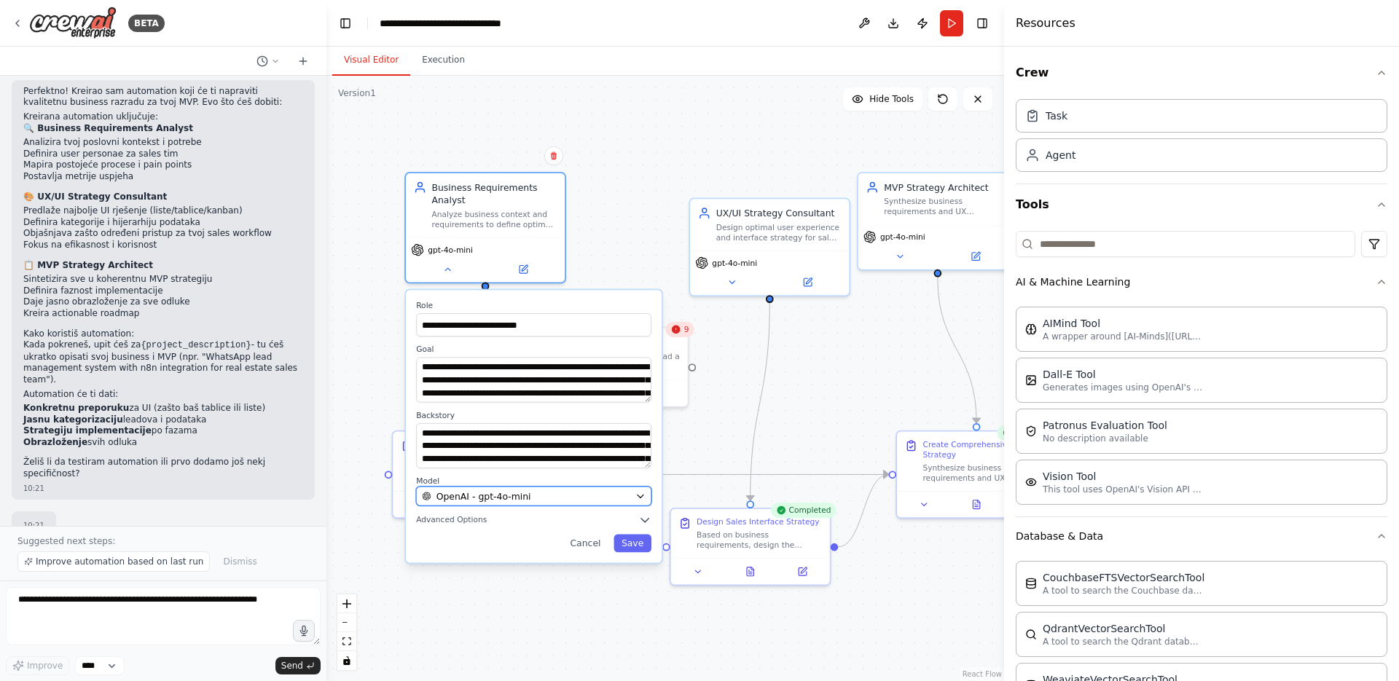
click at [512, 498] on span "OpenAI - gpt-4o-mini" at bounding box center [484, 496] width 95 height 13
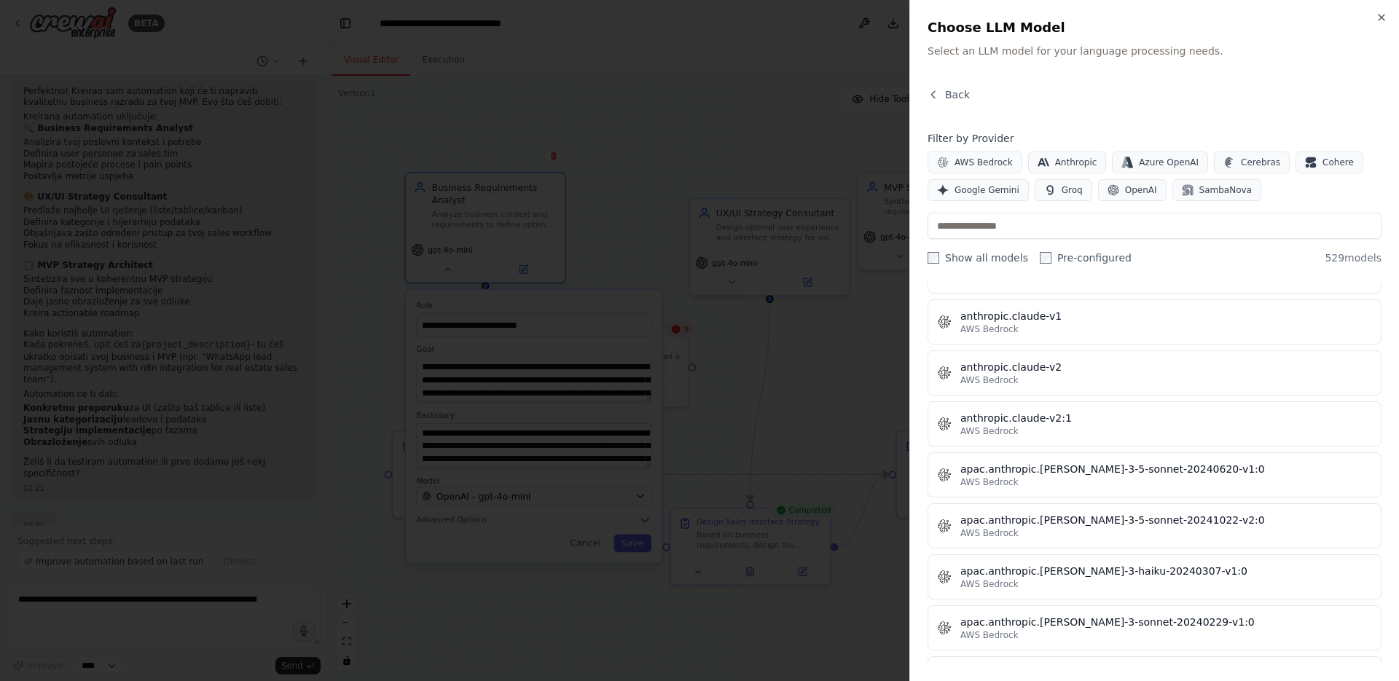
scroll to position [1864, 0]
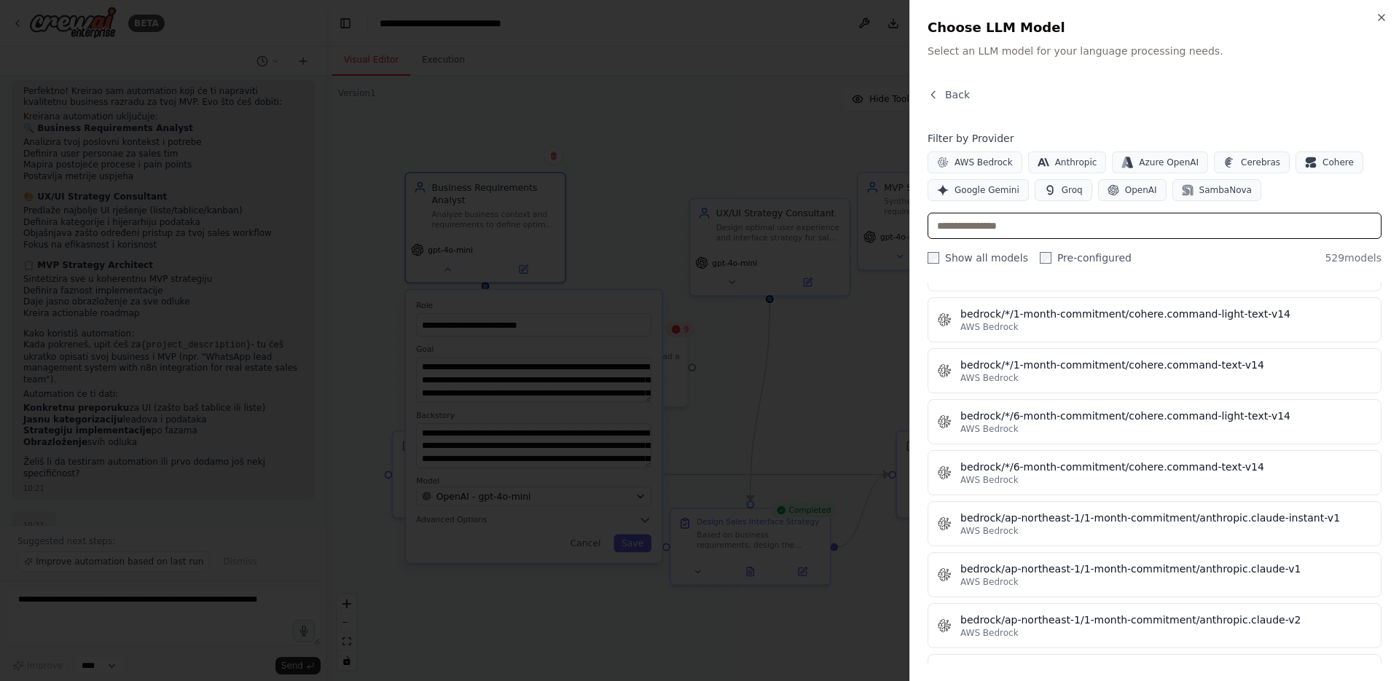
click at [1003, 223] on input "text" at bounding box center [1155, 226] width 454 height 26
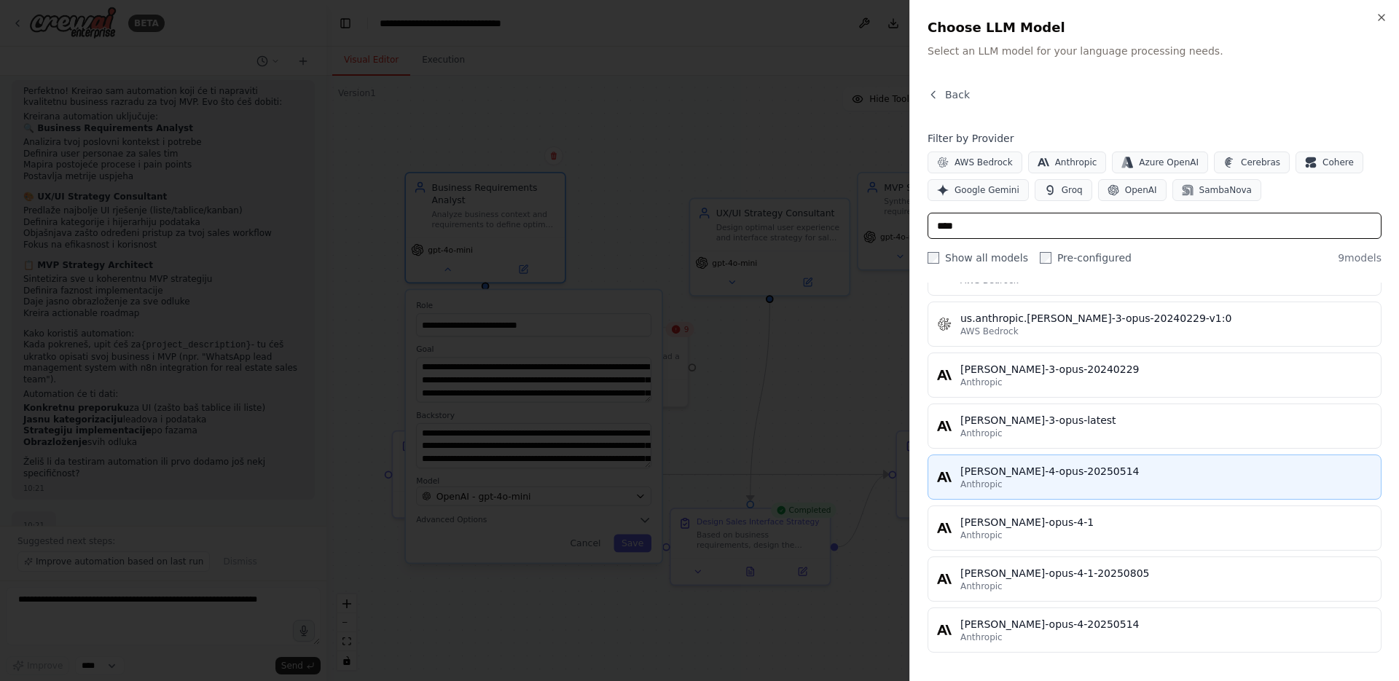
scroll to position [130, 0]
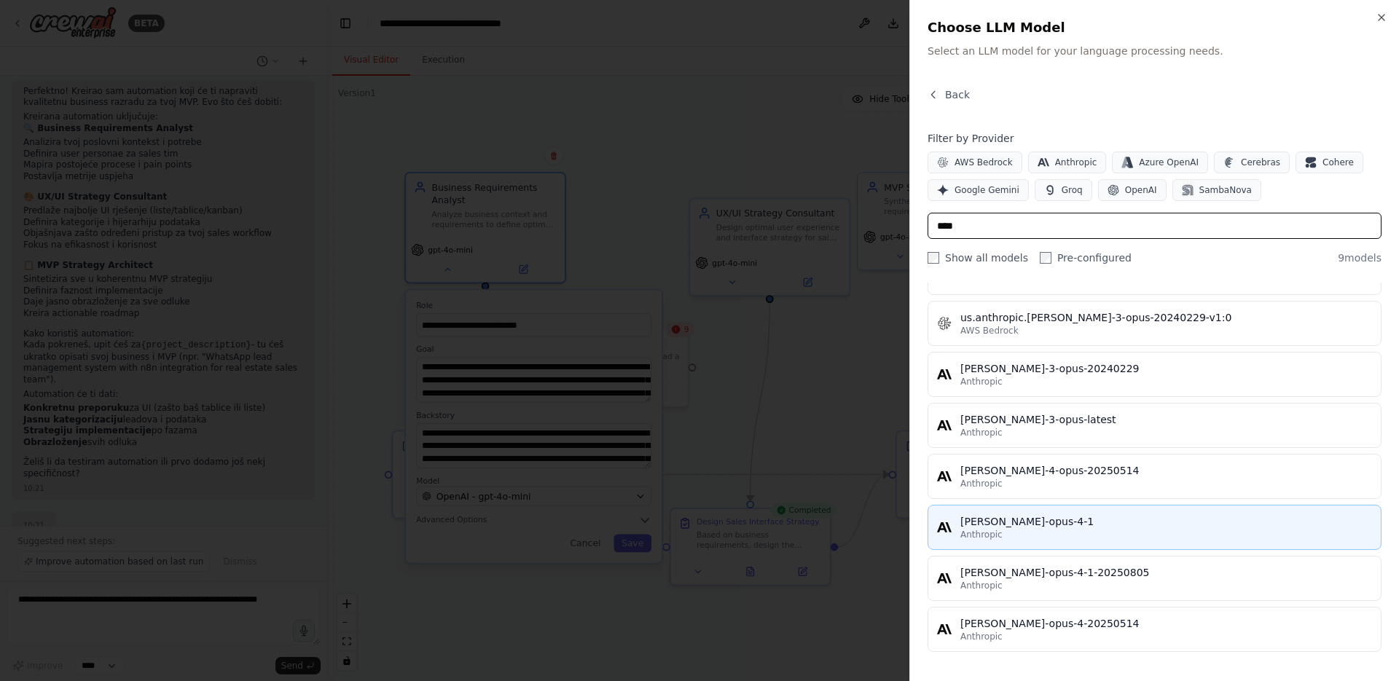
type input "****"
click at [1110, 515] on div "claude-opus-4-1" at bounding box center [1167, 522] width 412 height 15
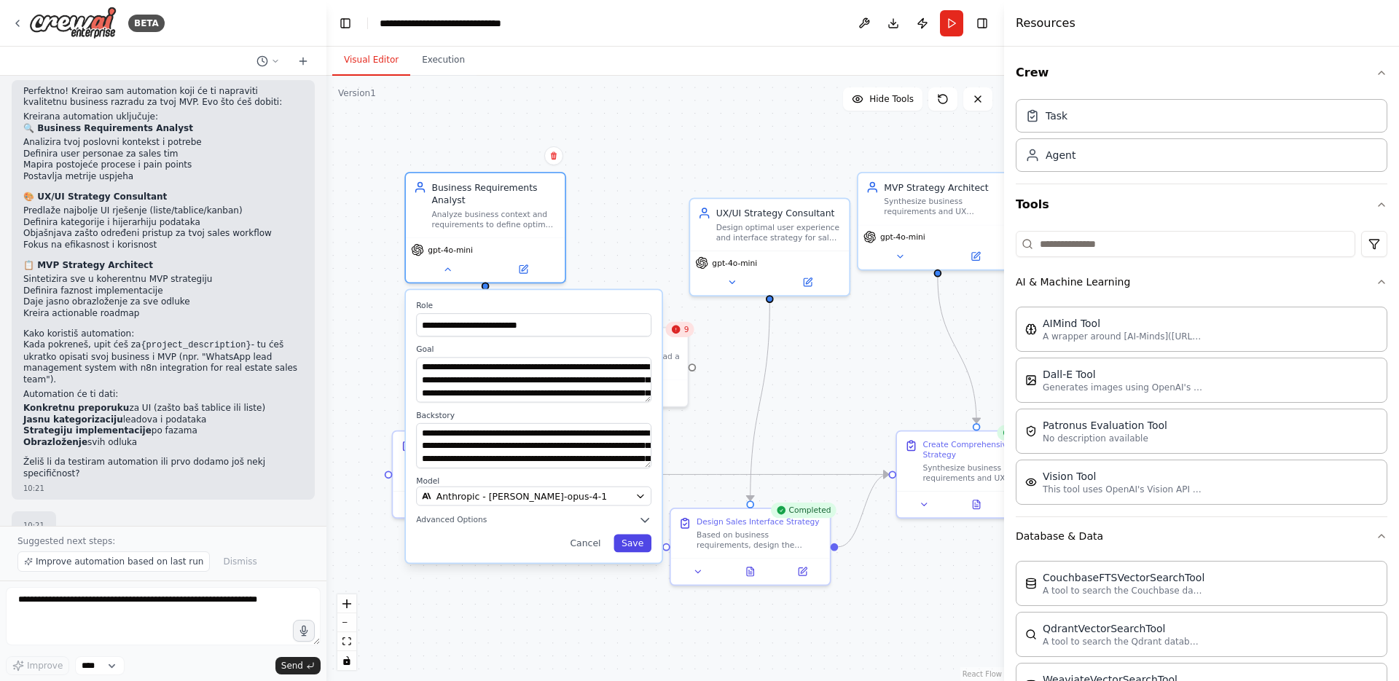
click at [641, 546] on button "Save" at bounding box center [633, 543] width 38 height 18
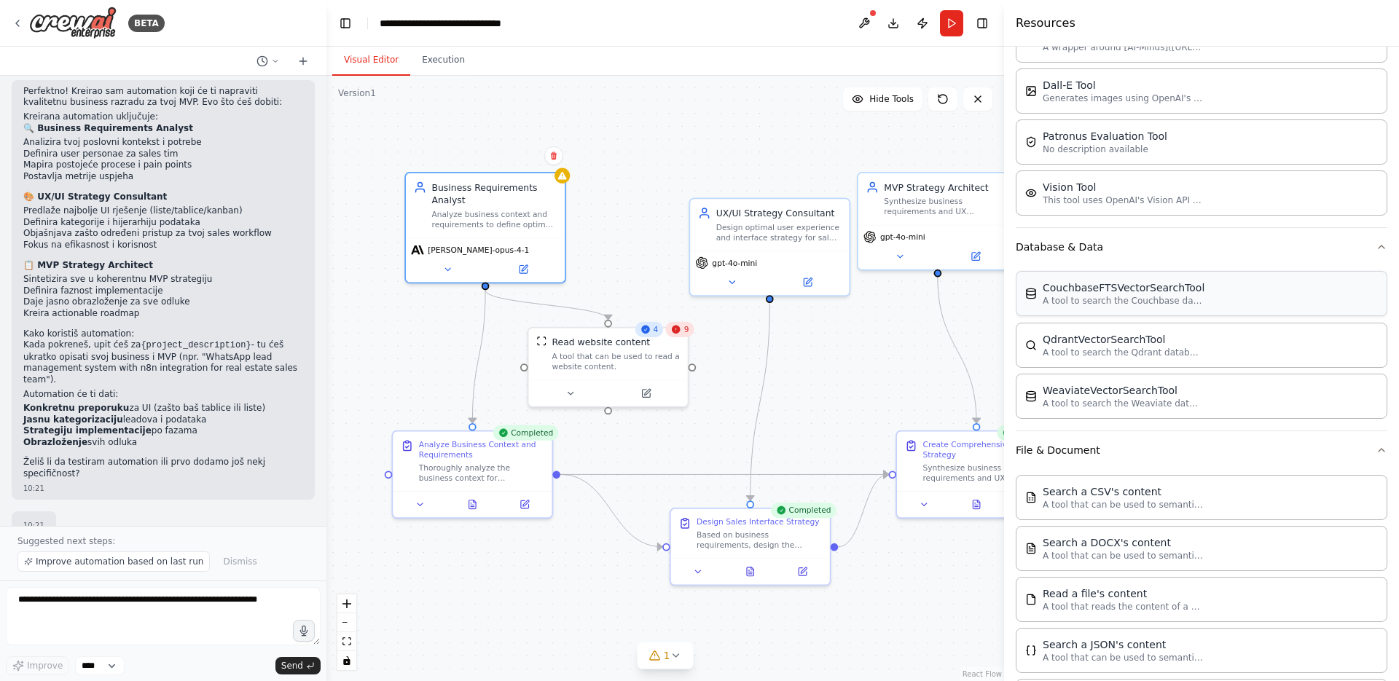
scroll to position [286, 0]
click at [1213, 304] on div "CouchbaseFTSVectorSearchTool A tool to search the Couchbase database for releva…" at bounding box center [1202, 296] width 372 height 45
drag, startPoint x: 423, startPoint y: 334, endPoint x: 414, endPoint y: 362, distance: 30.0
click at [414, 362] on div "CouchbaseFTSVectorSearchTool" at bounding box center [442, 359] width 128 height 26
click at [487, 288] on div ".deletable-edge-delete-btn { width: 20px; height: 20px; border: 0px solid #ffff…" at bounding box center [665, 379] width 678 height 606
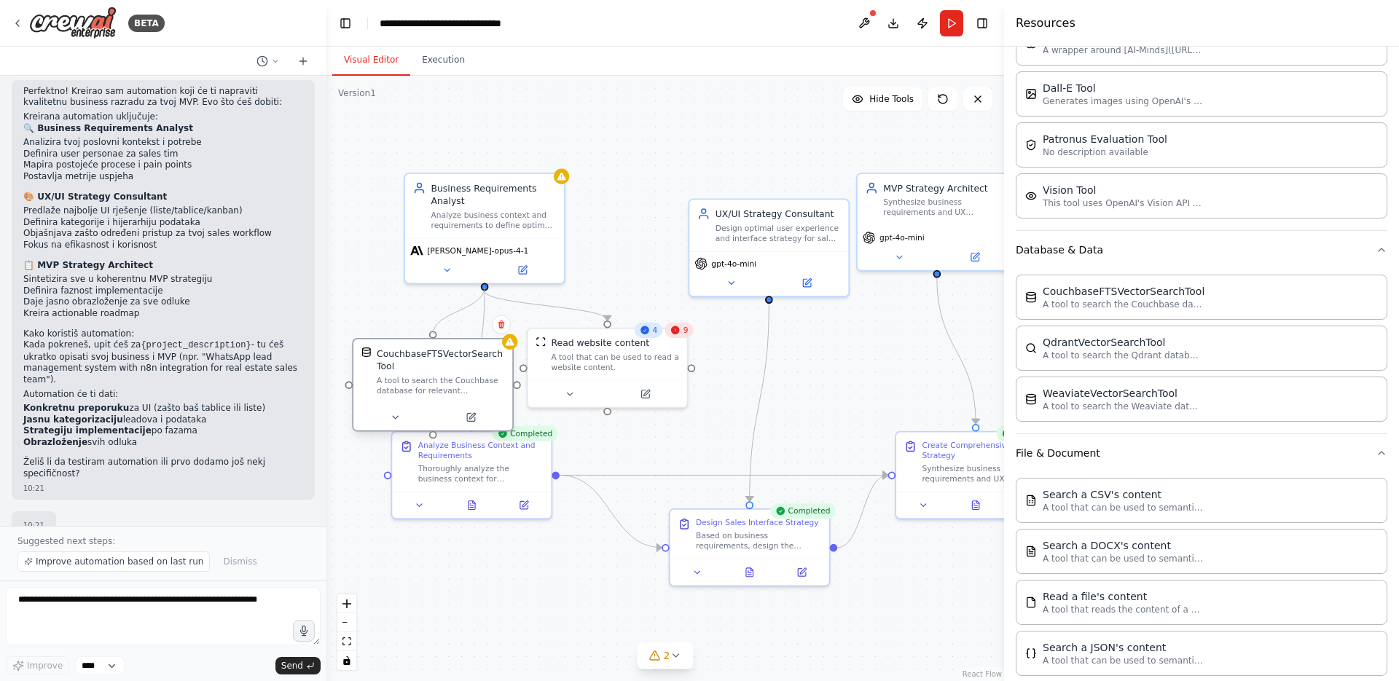
drag, startPoint x: 485, startPoint y: 285, endPoint x: 440, endPoint y: 342, distance: 72.6
click at [440, 342] on div "Business Requirements Analyst Analyze business context and requirements to defi…" at bounding box center [678, 376] width 601 height 537
click at [447, 369] on div "CouchbaseFTSVectorSearchTool" at bounding box center [441, 360] width 128 height 26
click at [393, 359] on div "CouchbaseFTSVectorSearchTool" at bounding box center [441, 360] width 128 height 26
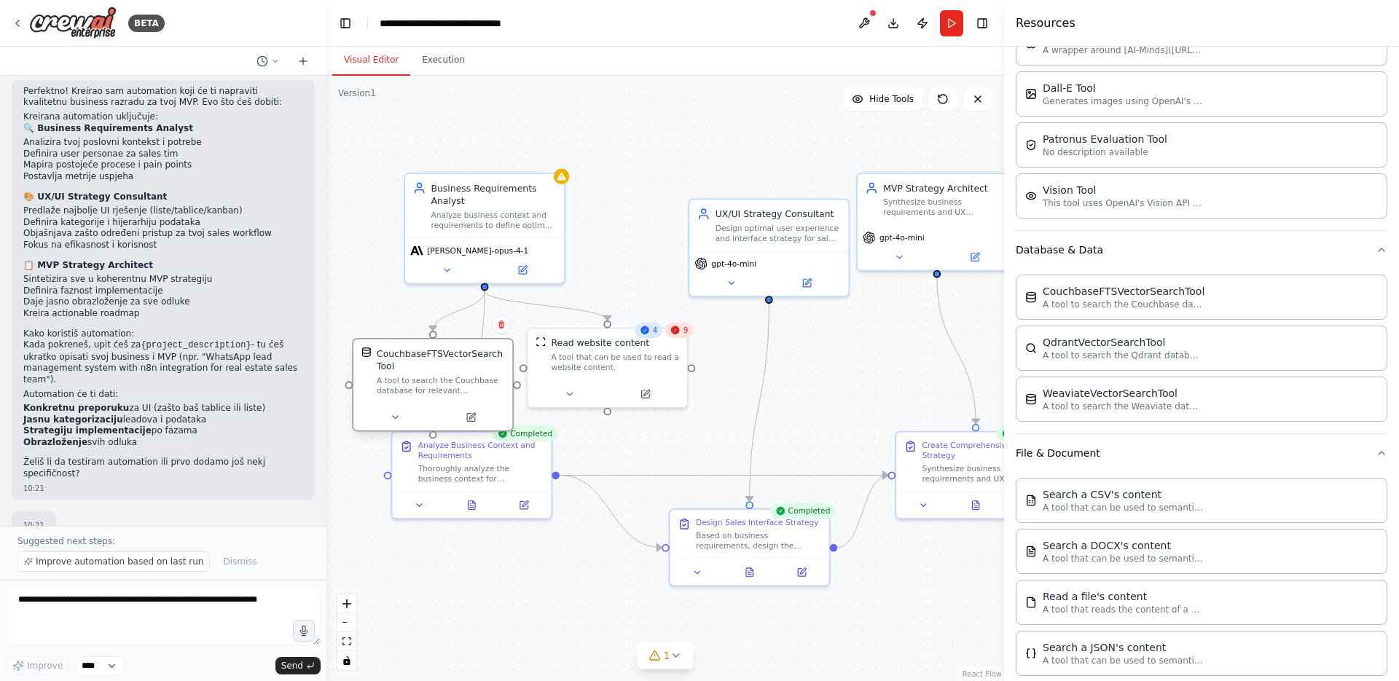
click at [393, 359] on div "CouchbaseFTSVectorSearchTool" at bounding box center [441, 360] width 128 height 26
click at [472, 426] on div at bounding box center [432, 417] width 159 height 26
click at [471, 420] on icon at bounding box center [471, 418] width 8 height 8
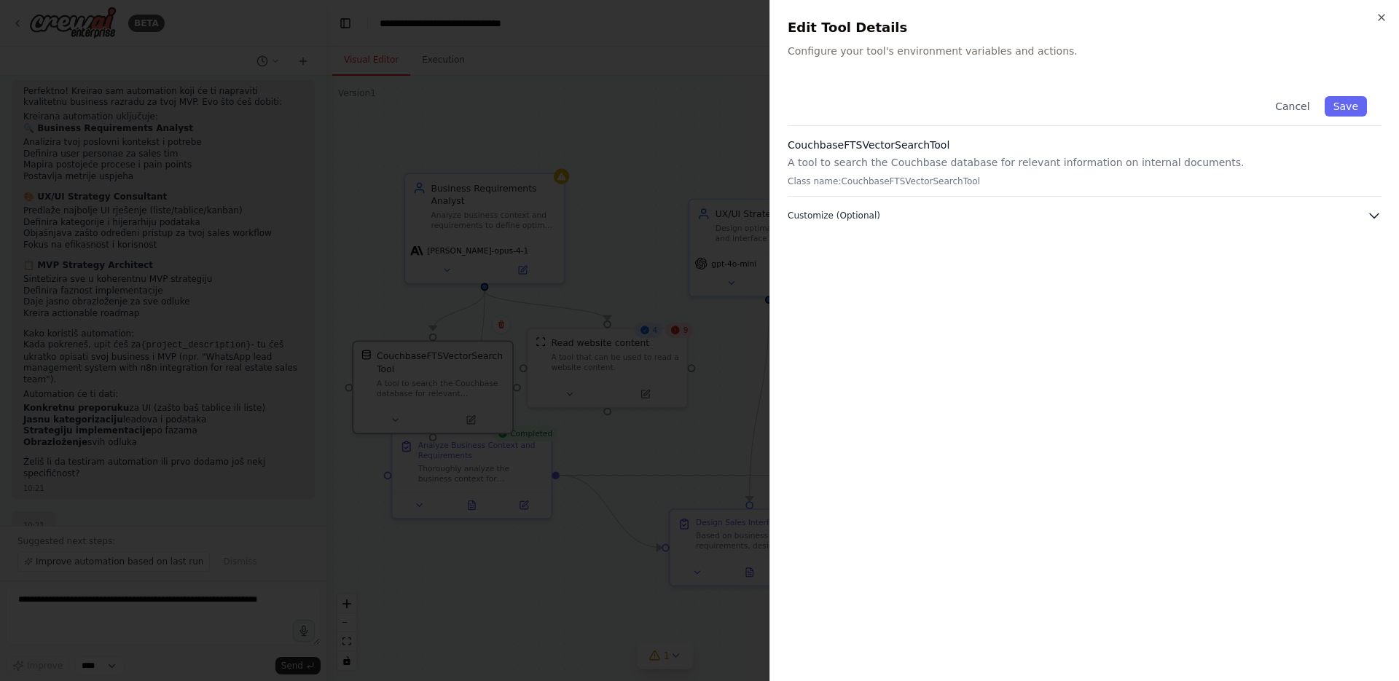
click at [912, 222] on button "Customize (Optional)" at bounding box center [1085, 215] width 594 height 15
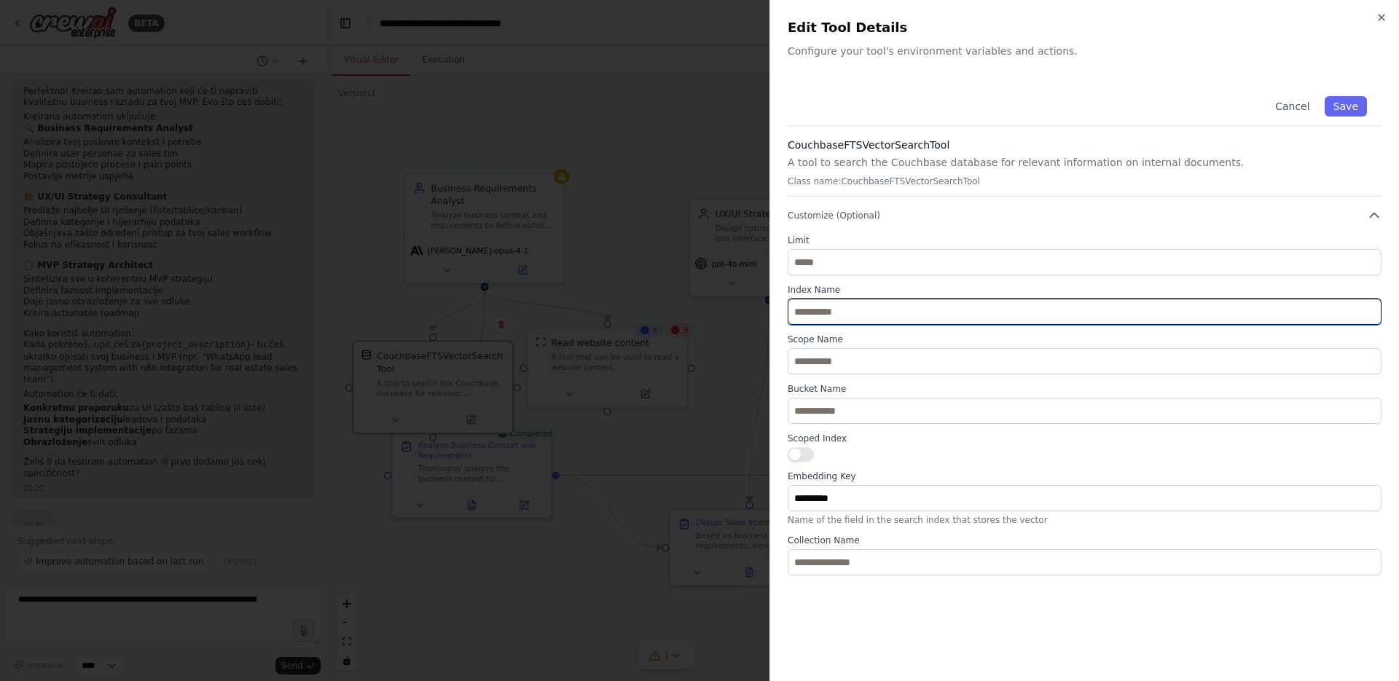
click at [912, 307] on input "text" at bounding box center [1085, 312] width 594 height 26
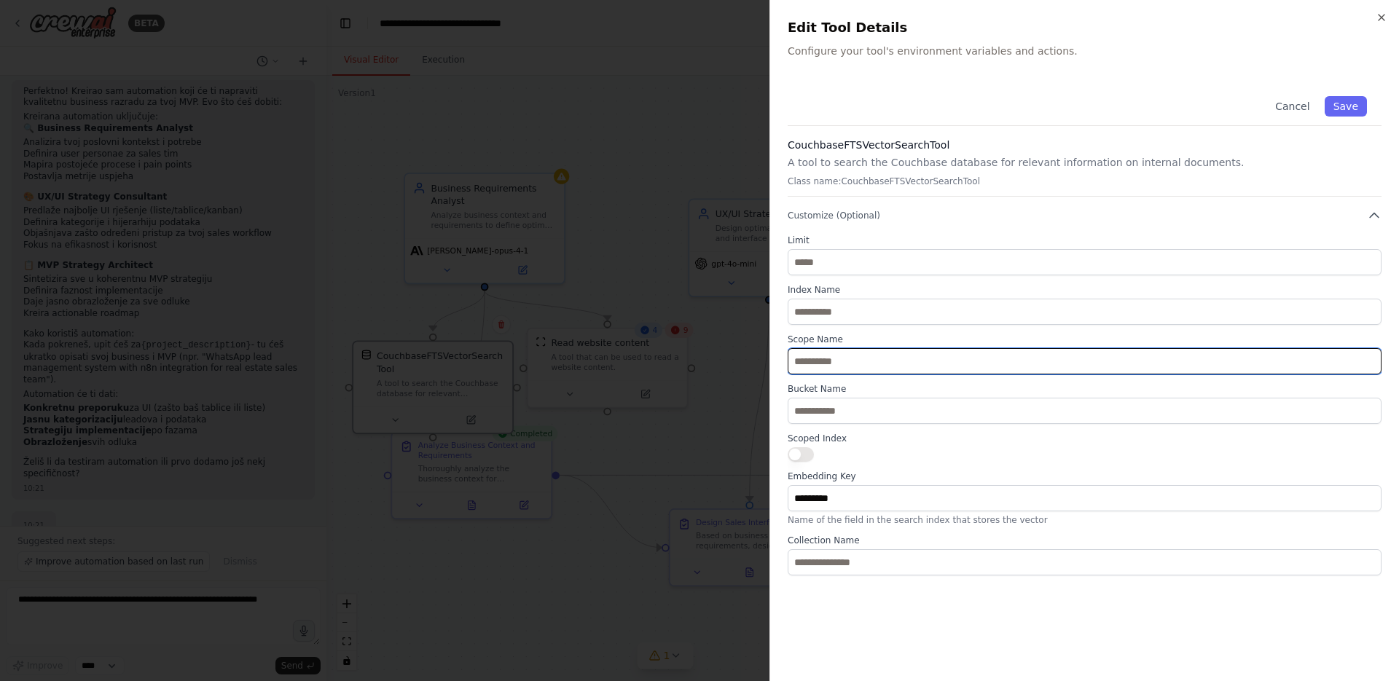
click at [896, 348] on input "text" at bounding box center [1085, 361] width 594 height 26
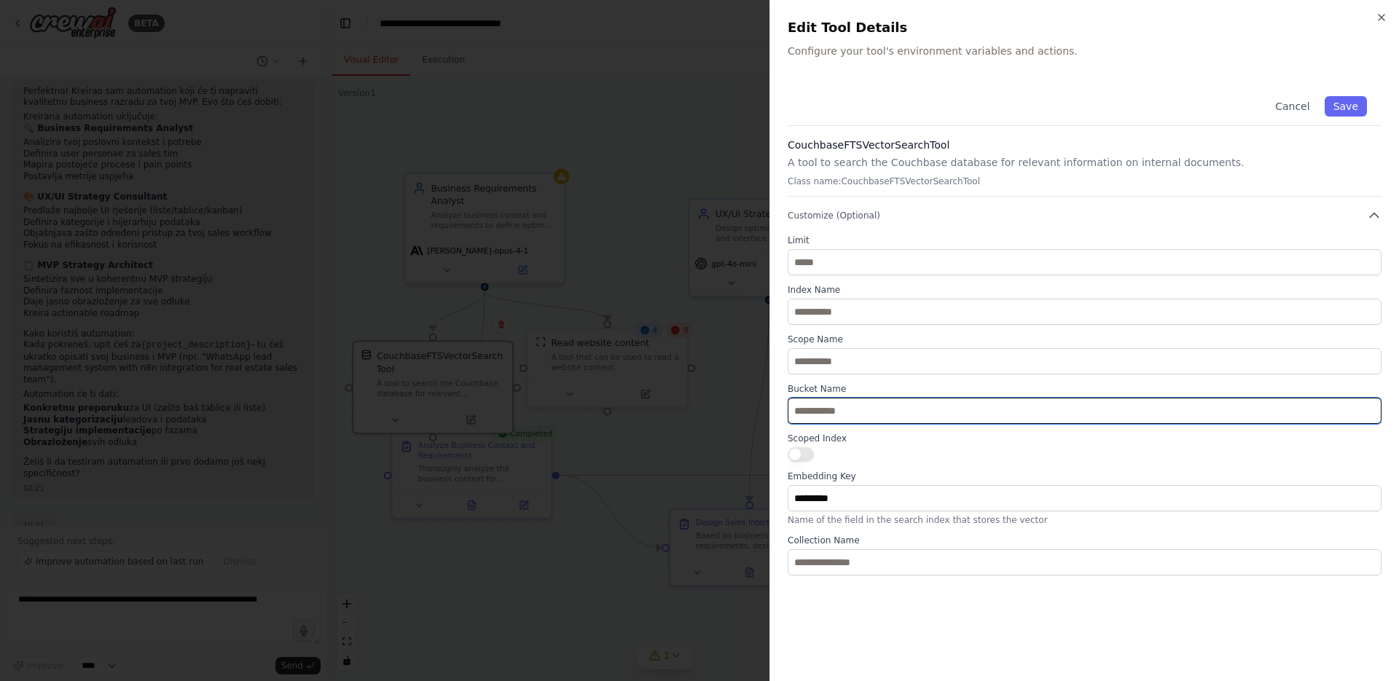
click at [871, 411] on input "text" at bounding box center [1085, 411] width 594 height 26
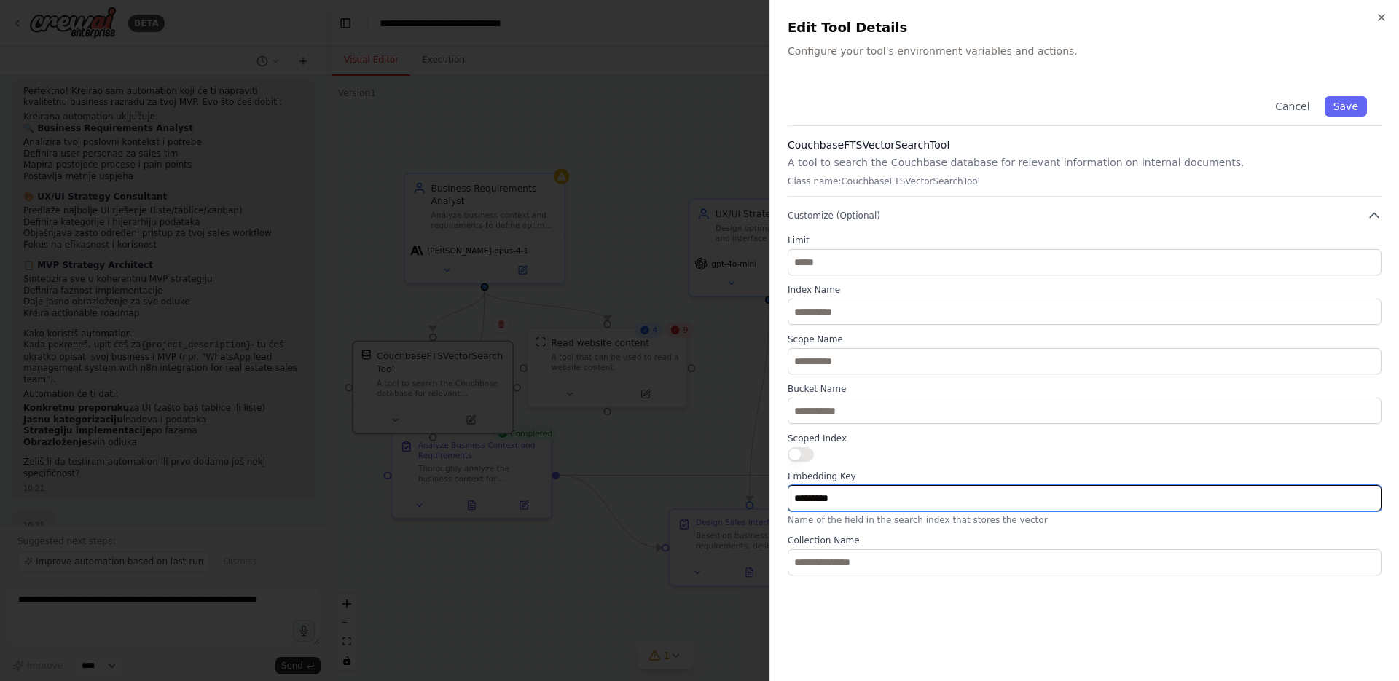
click at [873, 499] on input "*********" at bounding box center [1085, 498] width 594 height 26
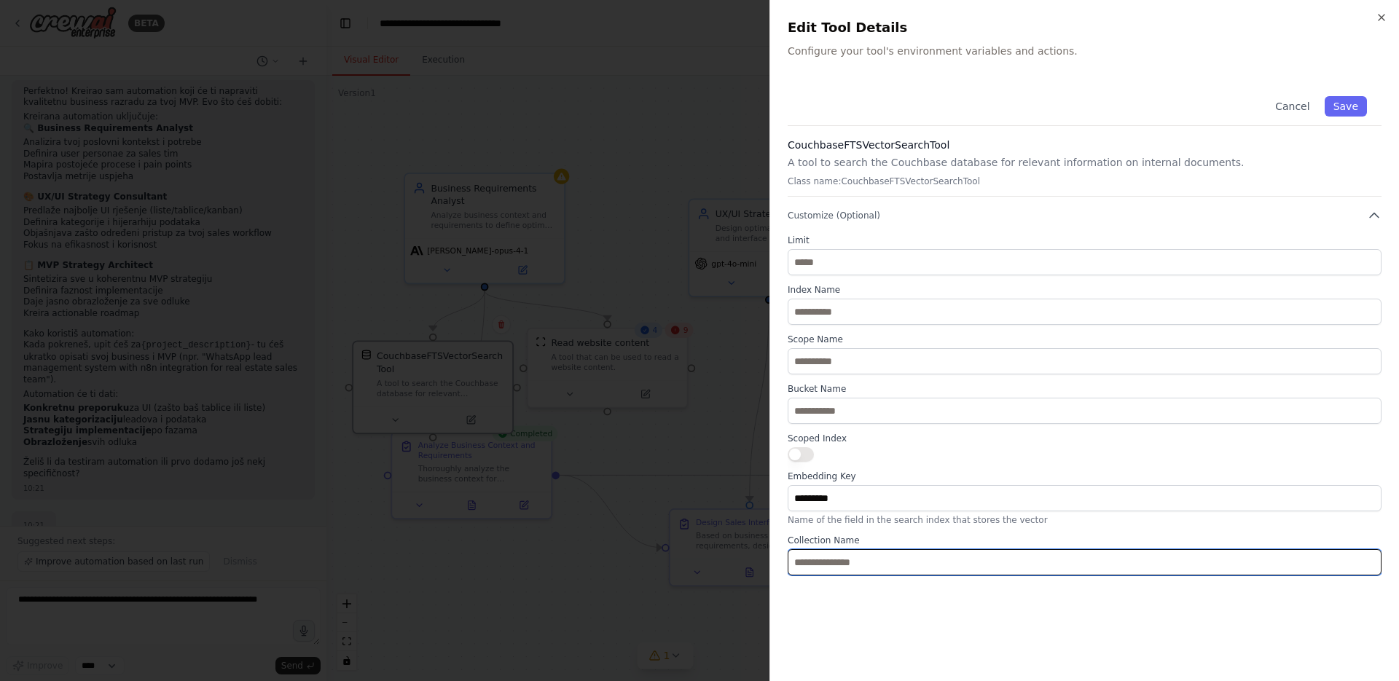
click at [859, 569] on input "text" at bounding box center [1085, 562] width 594 height 26
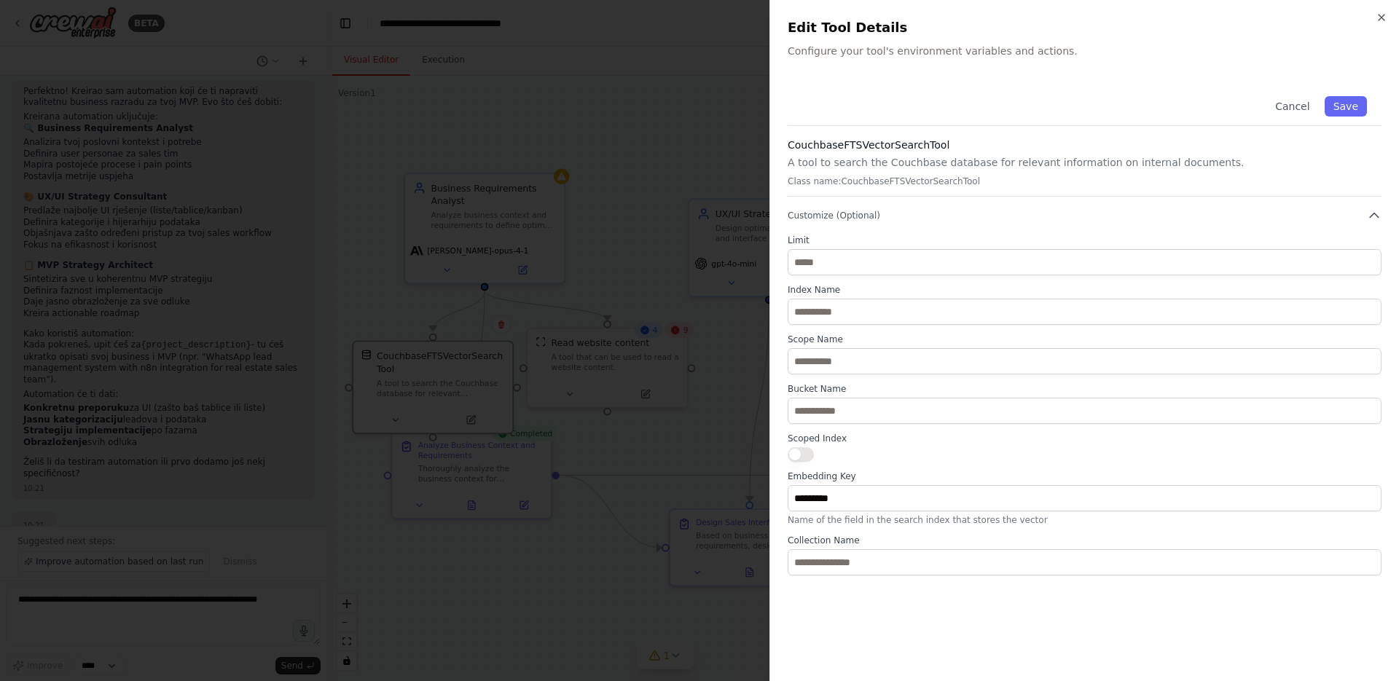
click at [560, 423] on div at bounding box center [699, 340] width 1399 height 681
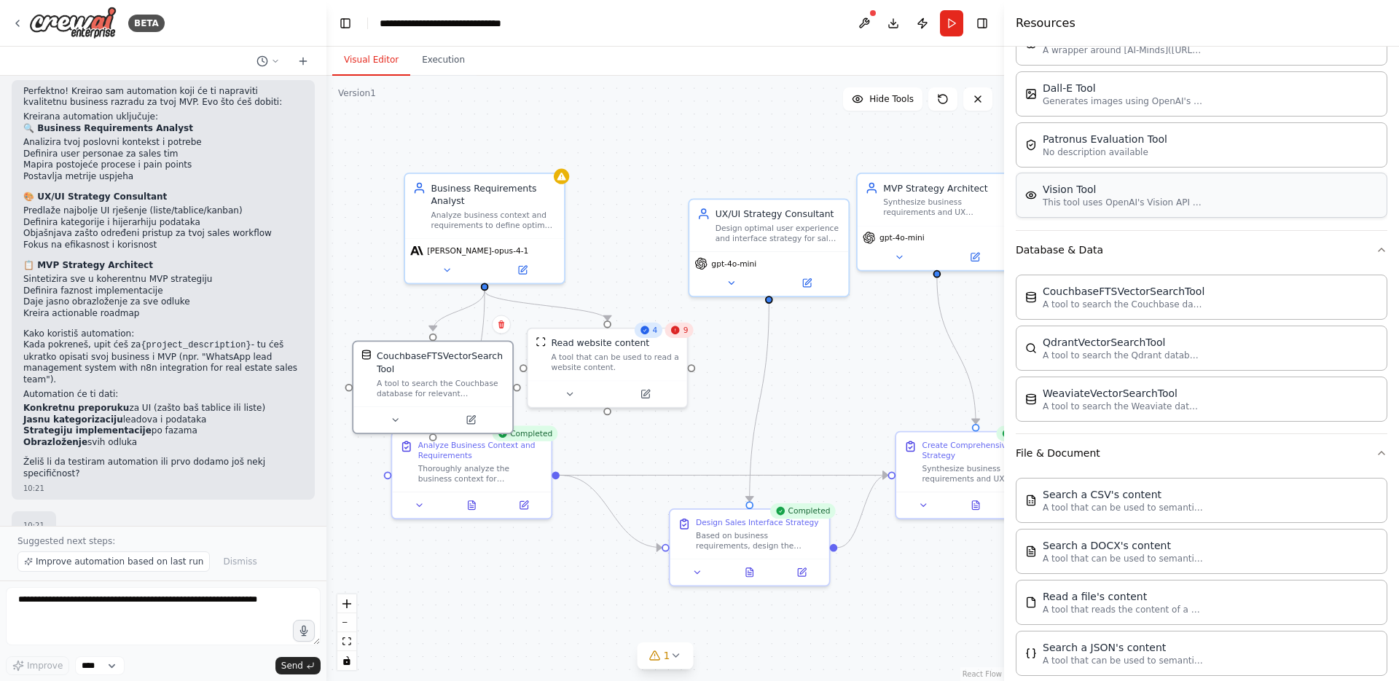
click at [1250, 202] on div "Vision Tool This tool uses OpenAI's Vision API to describe the contents of an i…" at bounding box center [1202, 195] width 372 height 45
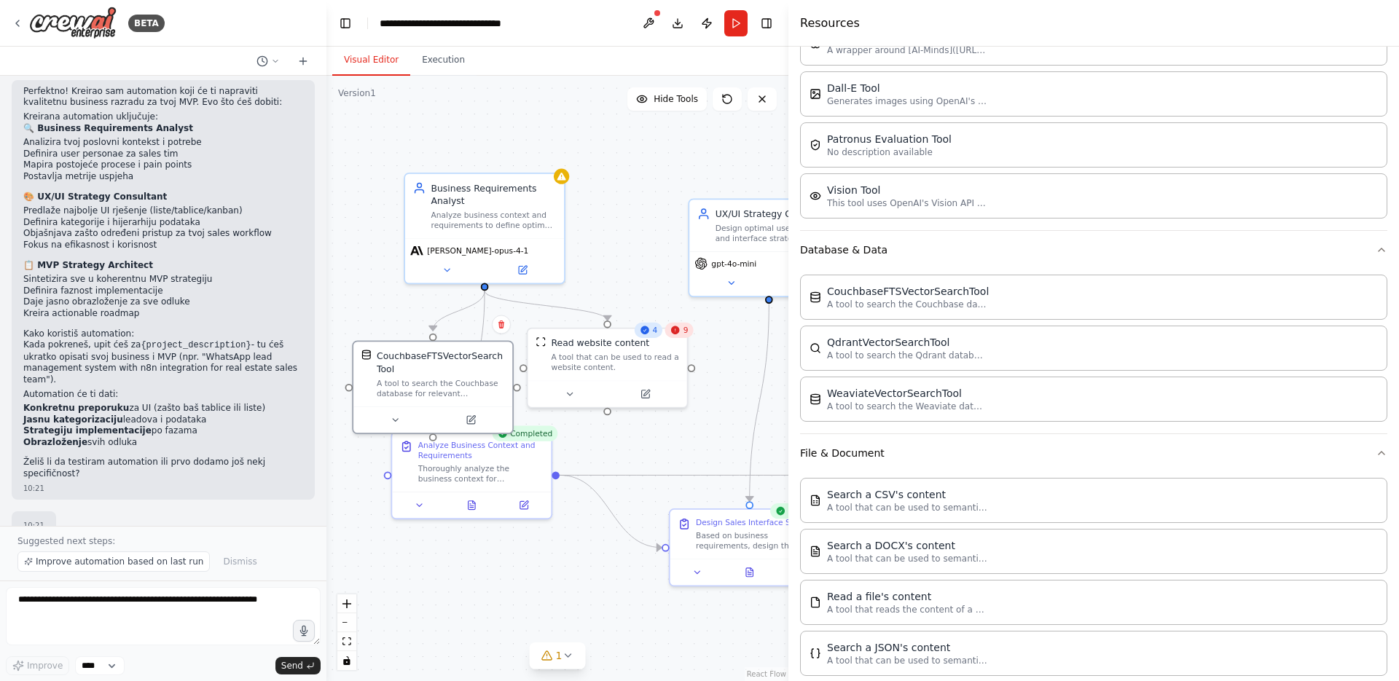
drag, startPoint x: 1006, startPoint y: 203, endPoint x: 789, endPoint y: 193, distance: 217.4
click at [789, 193] on div at bounding box center [792, 340] width 6 height 681
click at [1050, 207] on div "Vision Tool This tool uses OpenAI's Vision API to describe the contents of an i…" at bounding box center [1093, 195] width 587 height 45
drag, startPoint x: 705, startPoint y: 225, endPoint x: 611, endPoint y: 206, distance: 96.0
click at [611, 206] on div "This tool uses OpenAI's Vision API to describe the contents of an image." at bounding box center [635, 205] width 128 height 20
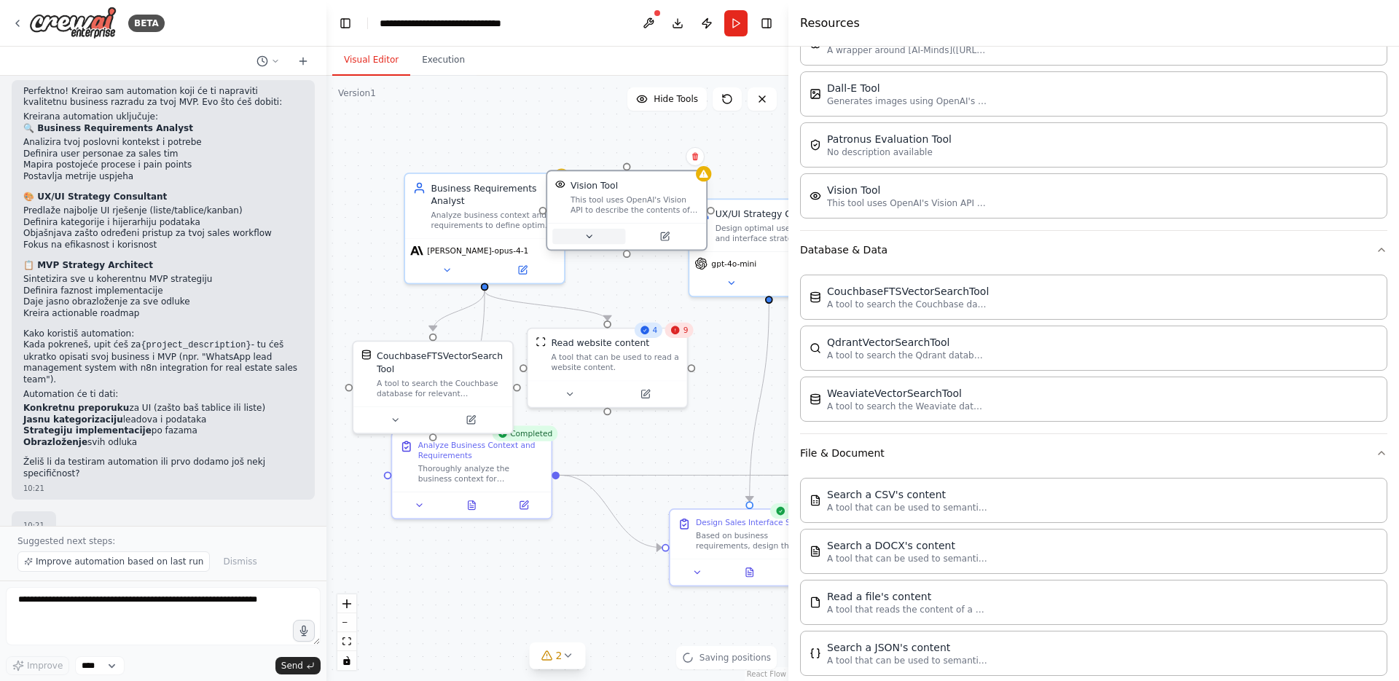
click at [580, 235] on button at bounding box center [588, 236] width 73 height 15
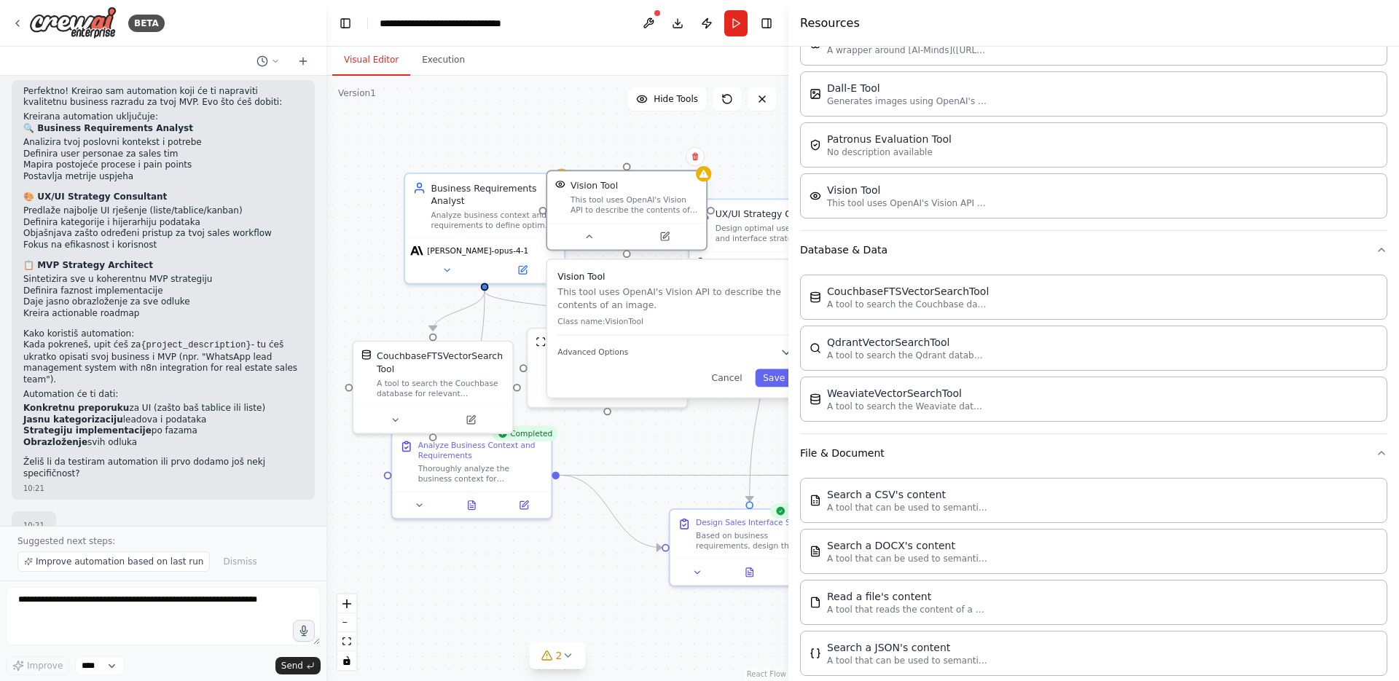
click at [628, 205] on div "This tool uses OpenAI's Vision API to describe the contents of an image." at bounding box center [635, 205] width 128 height 20
click at [693, 159] on icon at bounding box center [695, 157] width 6 height 8
click at [657, 199] on div "This tool uses OpenAI's Vision API to describe the contents of an image." at bounding box center [635, 205] width 128 height 20
click at [699, 158] on icon at bounding box center [695, 156] width 9 height 9
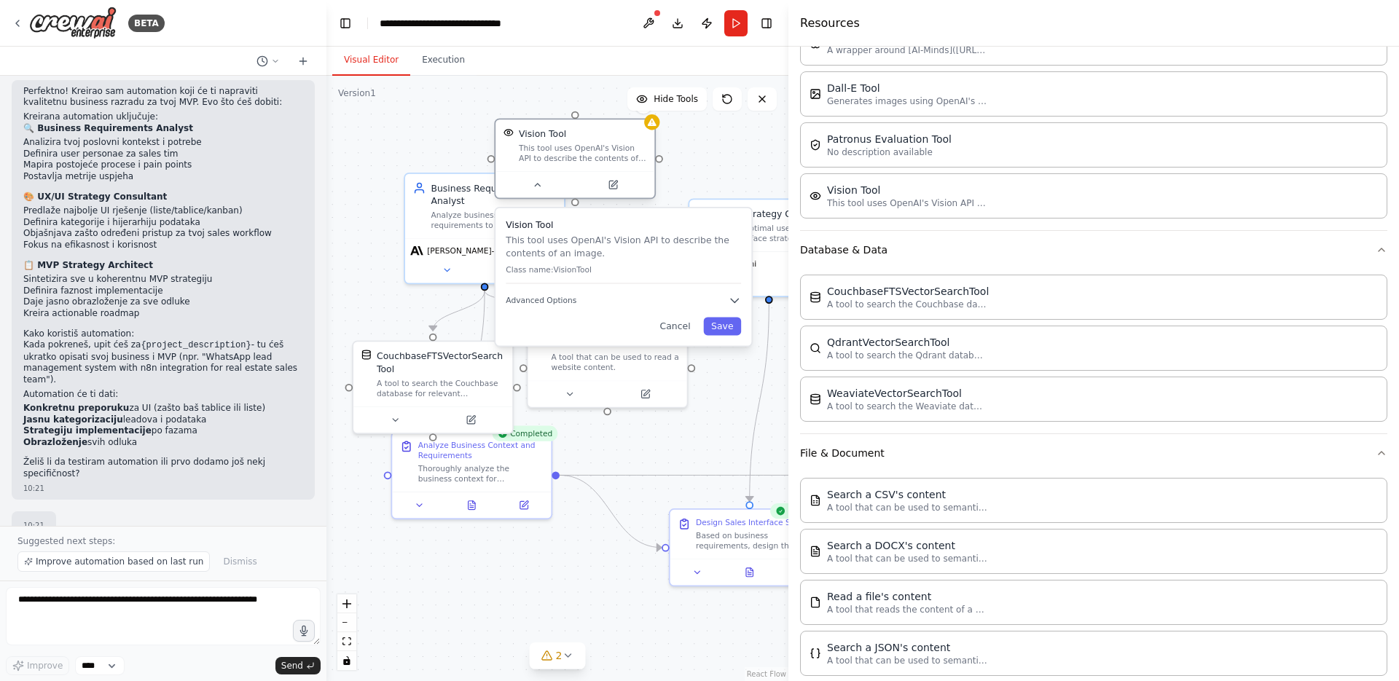
drag, startPoint x: 630, startPoint y: 179, endPoint x: 568, endPoint y: 123, distance: 83.6
click at [568, 123] on div "Vision Tool This tool uses OpenAI's Vision API to describe the contents of an i…" at bounding box center [575, 146] width 159 height 52
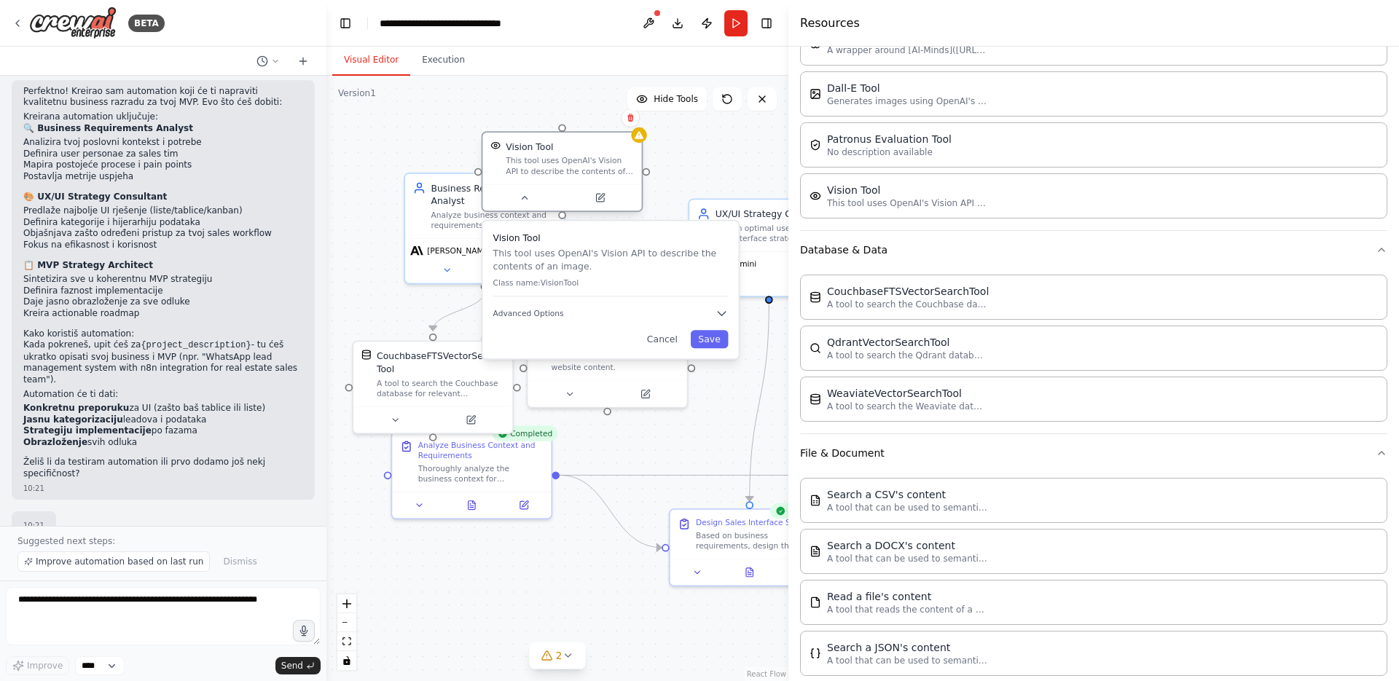
drag, startPoint x: 589, startPoint y: 168, endPoint x: 592, endPoint y: 181, distance: 13.6
click at [592, 181] on div "Vision Tool This tool uses OpenAI's Vision API to describe the contents of an i…" at bounding box center [561, 159] width 159 height 52
click at [652, 330] on button "Cancel" at bounding box center [662, 339] width 46 height 18
